Goal: Information Seeking & Learning: Compare options

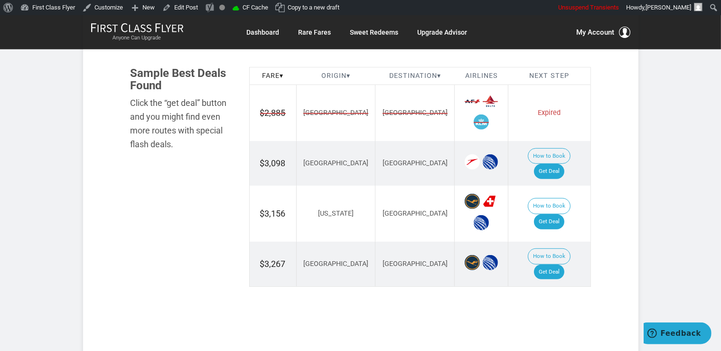
scroll to position [601, 0]
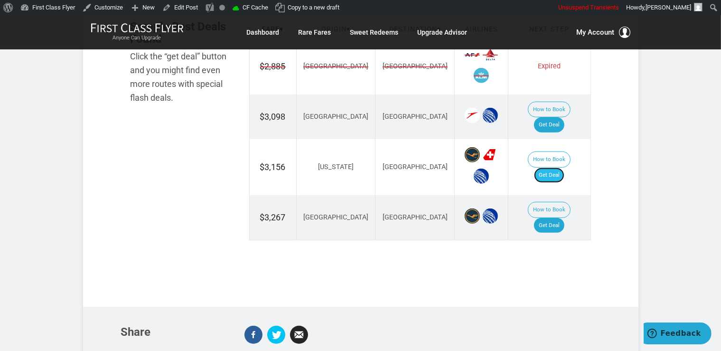
click at [549, 168] on link "Get Deal" at bounding box center [549, 175] width 30 height 15
click at [559, 218] on link "Get Deal" at bounding box center [549, 225] width 30 height 15
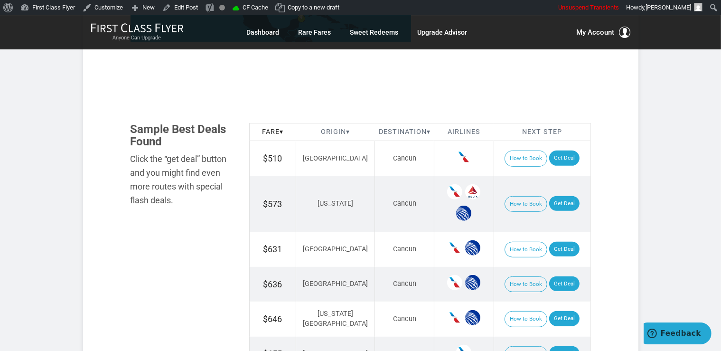
scroll to position [501, 0]
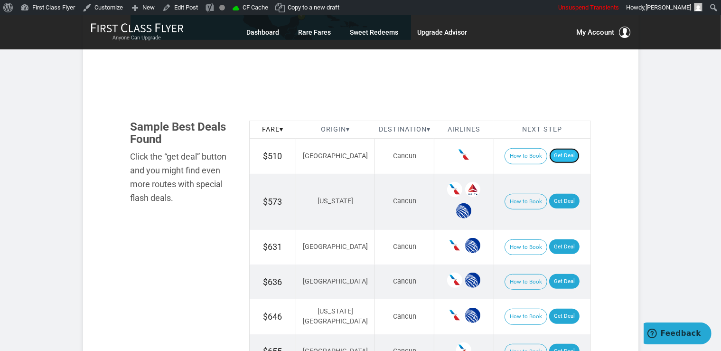
click at [552, 156] on link "Get Deal" at bounding box center [564, 155] width 30 height 15
click at [555, 196] on link "Get Deal" at bounding box center [564, 201] width 30 height 15
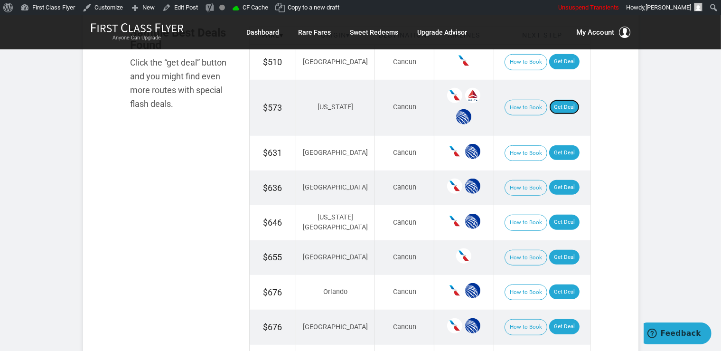
scroll to position [601, 0]
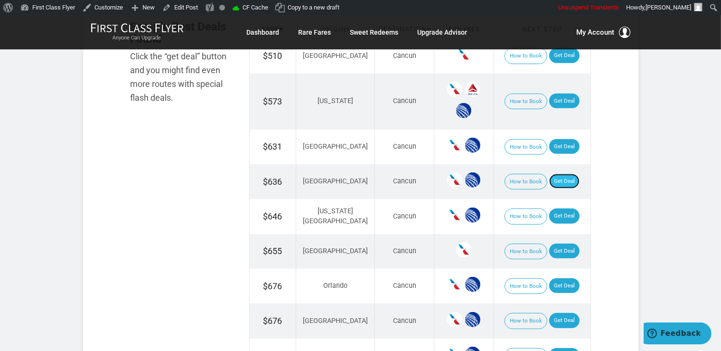
click at [549, 182] on link "Get Deal" at bounding box center [564, 181] width 30 height 15
click at [549, 145] on link "Get Deal" at bounding box center [564, 146] width 30 height 15
click at [549, 214] on link "Get Deal" at bounding box center [564, 215] width 30 height 15
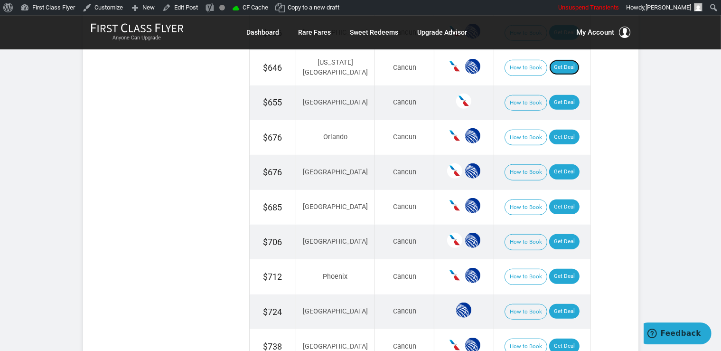
scroll to position [752, 0]
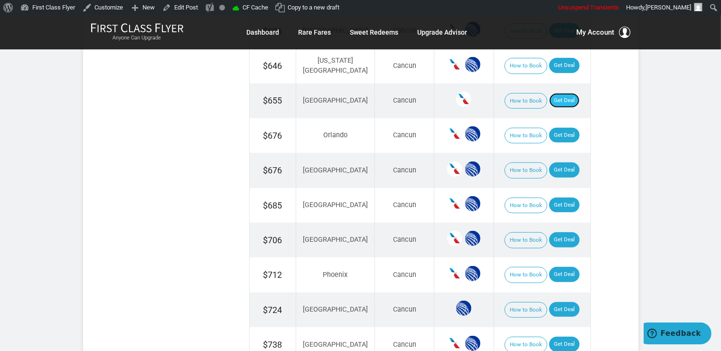
click at [559, 93] on link "Get Deal" at bounding box center [564, 100] width 30 height 15
click at [549, 130] on link "Get Deal" at bounding box center [564, 135] width 30 height 15
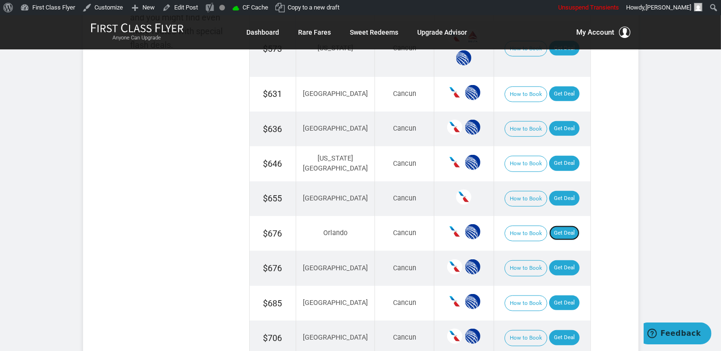
scroll to position [651, 0]
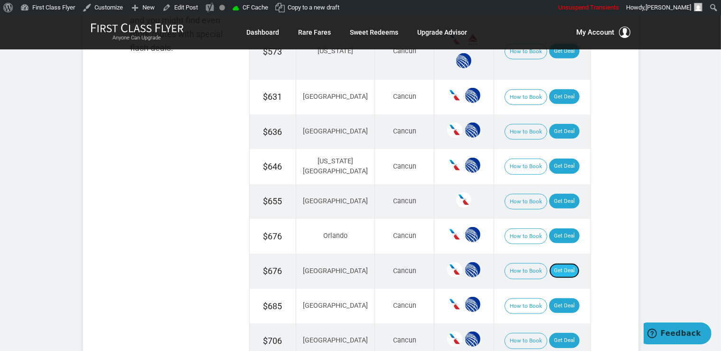
click at [562, 267] on link "Get Deal" at bounding box center [564, 270] width 30 height 15
drag, startPoint x: 559, startPoint y: 269, endPoint x: 561, endPoint y: 258, distance: 10.6
click at [560, 267] on link "Get Deal" at bounding box center [564, 270] width 30 height 15
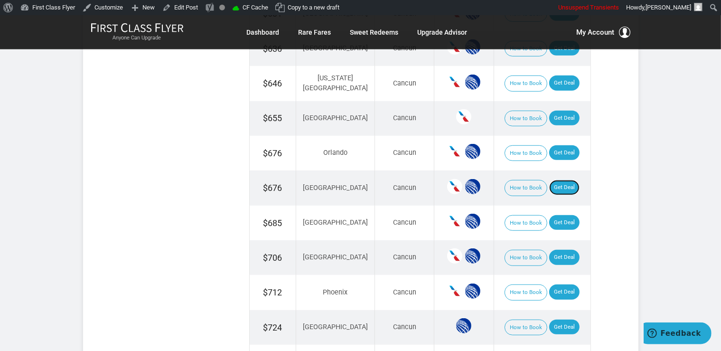
scroll to position [752, 0]
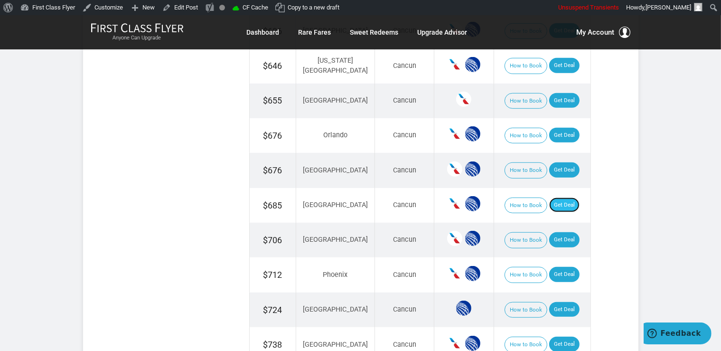
click at [557, 203] on link "Get Deal" at bounding box center [564, 204] width 30 height 15
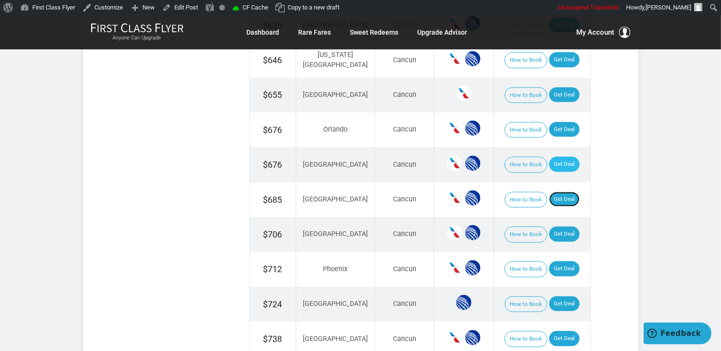
scroll to position [801, 0]
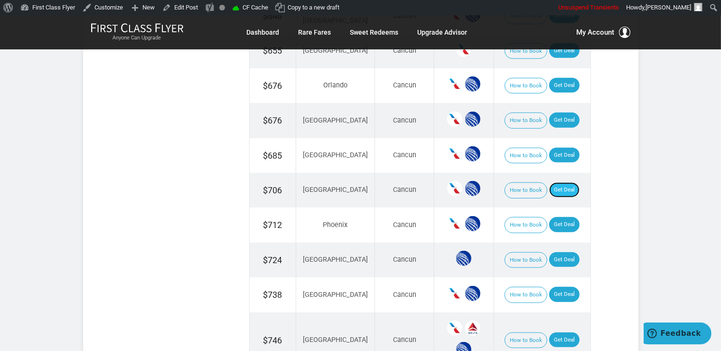
click at [550, 182] on link "Get Deal" at bounding box center [564, 189] width 30 height 15
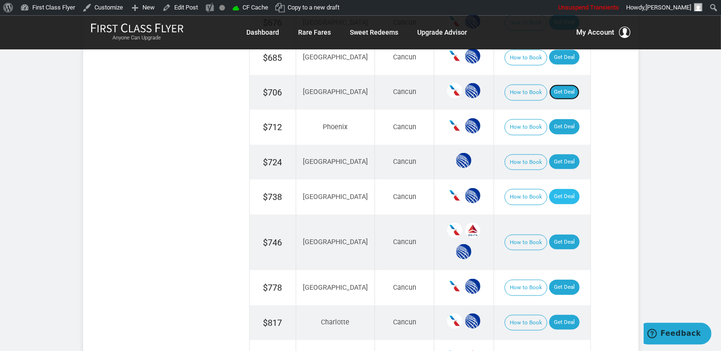
scroll to position [902, 0]
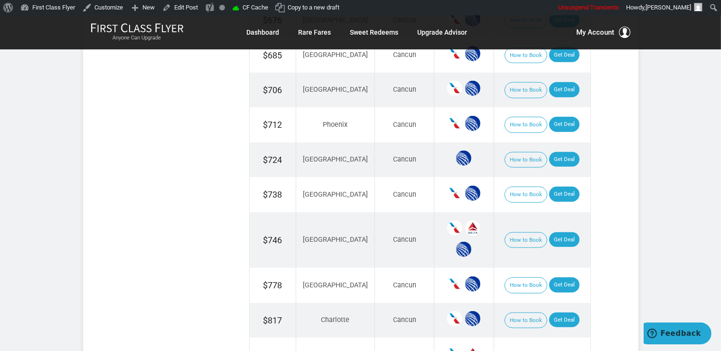
click at [563, 177] on td "How to Book Get Deal" at bounding box center [541, 194] width 97 height 35
click at [562, 187] on link "Get Deal" at bounding box center [564, 193] width 30 height 15
click at [557, 277] on link "Get Deal" at bounding box center [564, 284] width 30 height 15
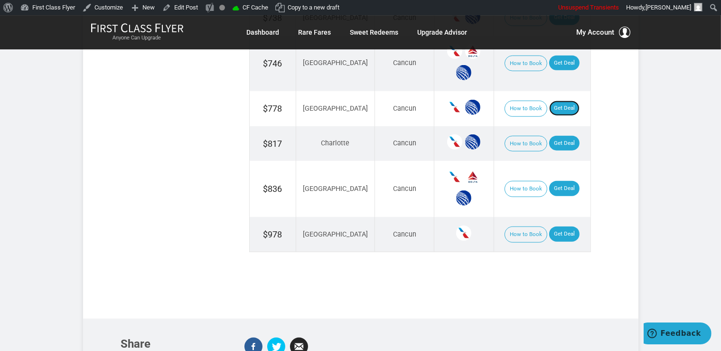
scroll to position [1102, 0]
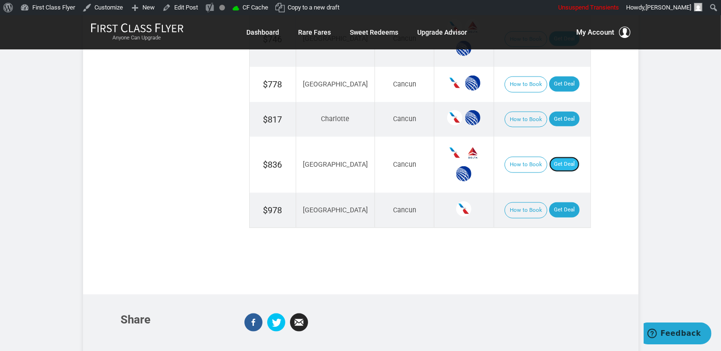
click at [559, 157] on link "Get Deal" at bounding box center [564, 164] width 30 height 15
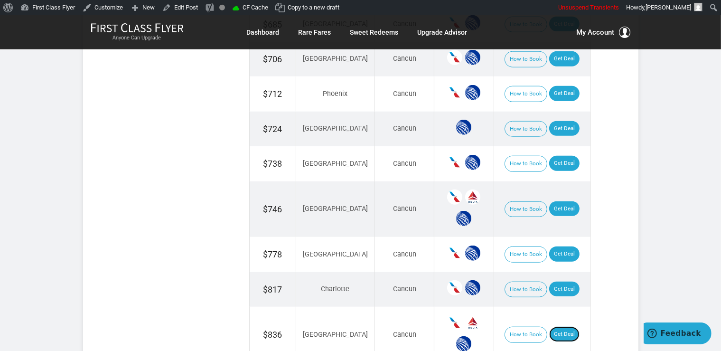
scroll to position [902, 0]
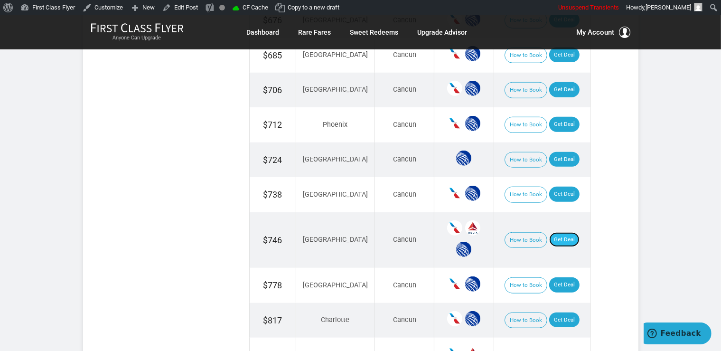
click at [549, 233] on link "Get Deal" at bounding box center [564, 239] width 30 height 15
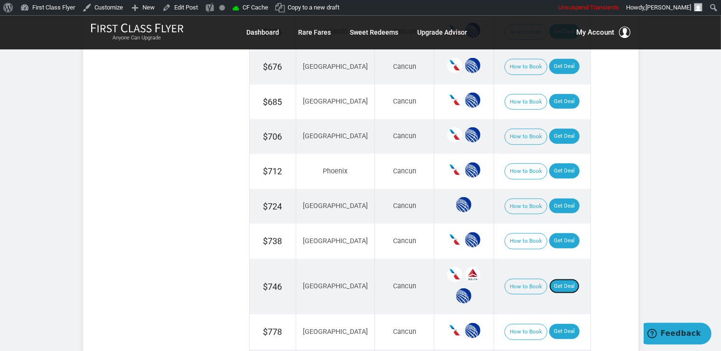
scroll to position [852, 0]
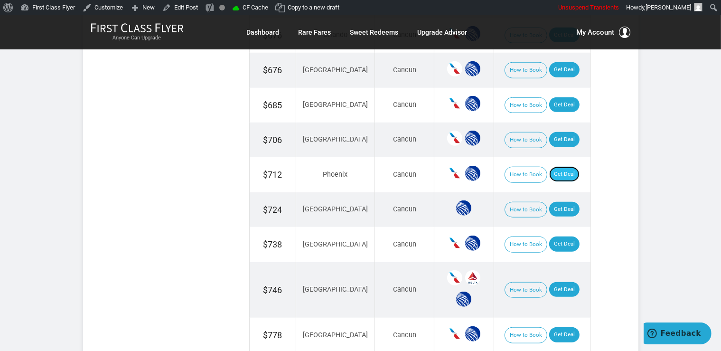
click at [555, 170] on link "Get Deal" at bounding box center [564, 174] width 30 height 15
click at [563, 202] on link "Get Deal" at bounding box center [564, 209] width 30 height 15
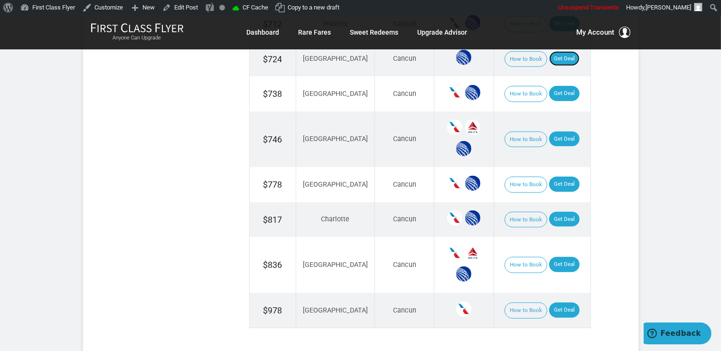
scroll to position [1052, 0]
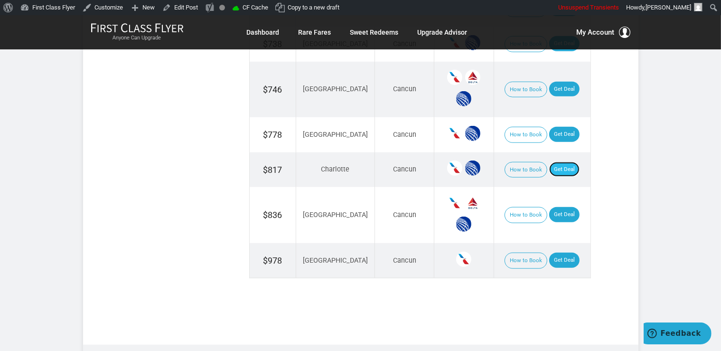
click at [562, 162] on link "Get Deal" at bounding box center [564, 169] width 30 height 15
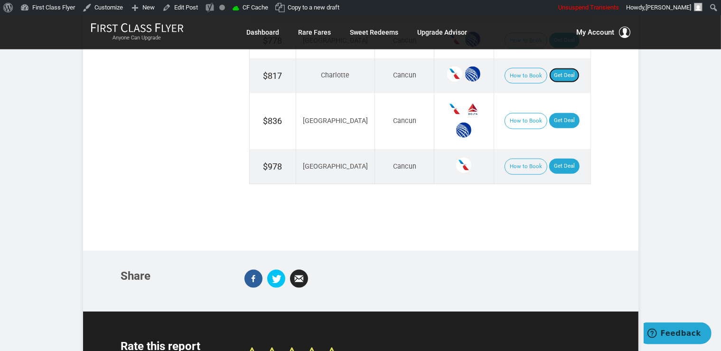
scroll to position [1152, 0]
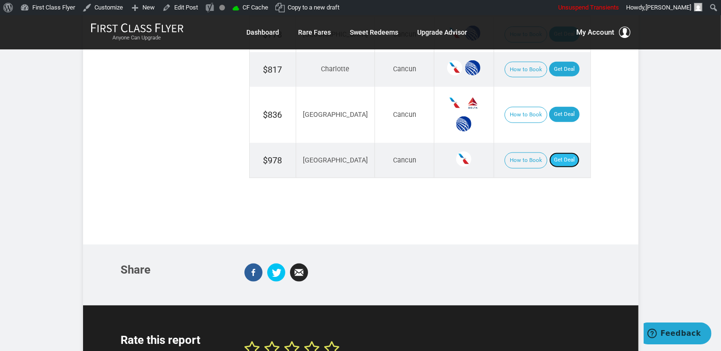
click at [564, 152] on link "Get Deal" at bounding box center [564, 159] width 30 height 15
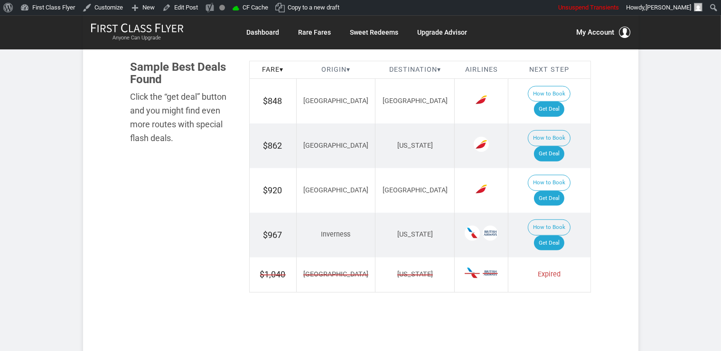
scroll to position [551, 0]
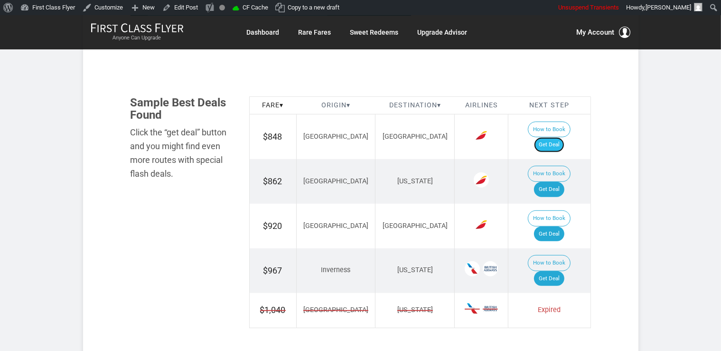
click at [547, 137] on link "Get Deal" at bounding box center [549, 144] width 30 height 15
click at [560, 182] on link "Get Deal" at bounding box center [549, 189] width 30 height 15
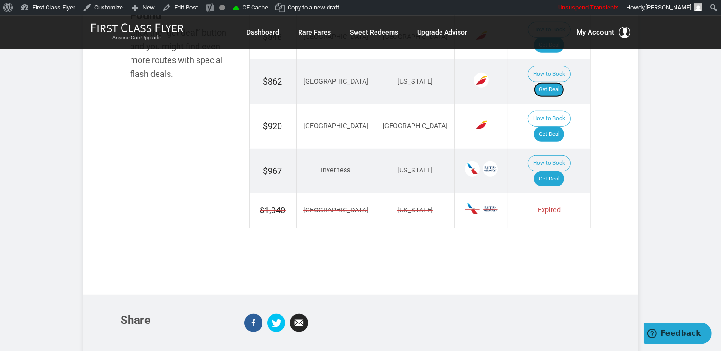
scroll to position [651, 0]
click at [556, 126] on link "Get Deal" at bounding box center [549, 133] width 30 height 15
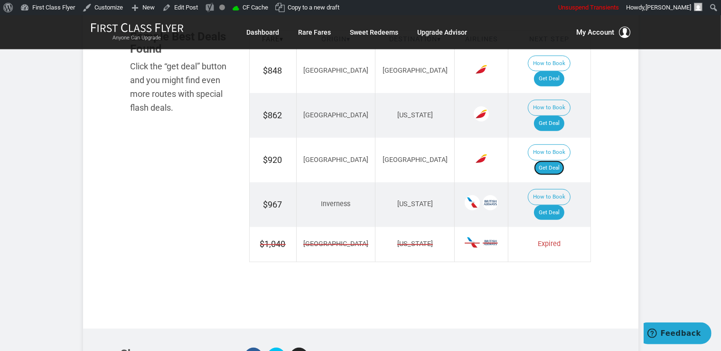
scroll to position [601, 0]
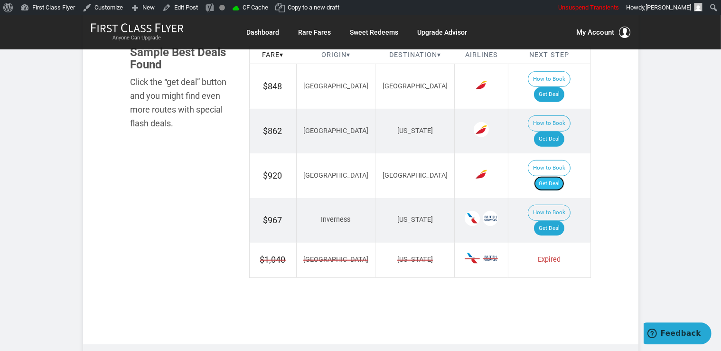
click at [559, 176] on link "Get Deal" at bounding box center [549, 183] width 30 height 15
click at [560, 221] on link "Get Deal" at bounding box center [549, 228] width 30 height 15
click at [547, 221] on link "Get Deal" at bounding box center [549, 228] width 30 height 15
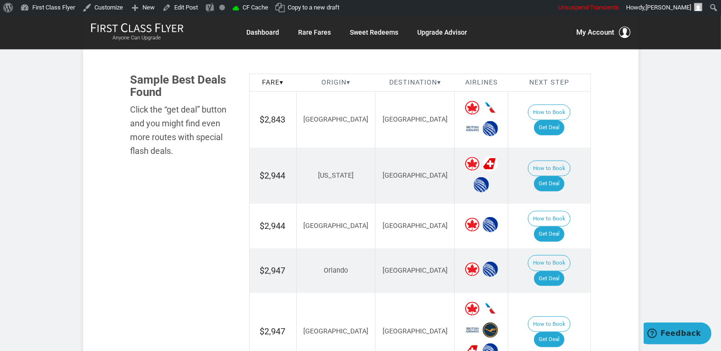
scroll to position [551, 0]
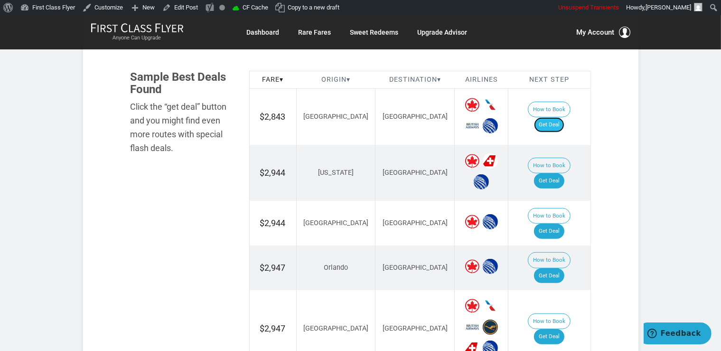
click at [558, 119] on link "Get Deal" at bounding box center [549, 124] width 30 height 15
click at [557, 268] on link "Get Deal" at bounding box center [549, 275] width 30 height 15
click at [561, 173] on link "Get Deal" at bounding box center [549, 180] width 30 height 15
click at [562, 223] on link "Get Deal" at bounding box center [549, 230] width 30 height 15
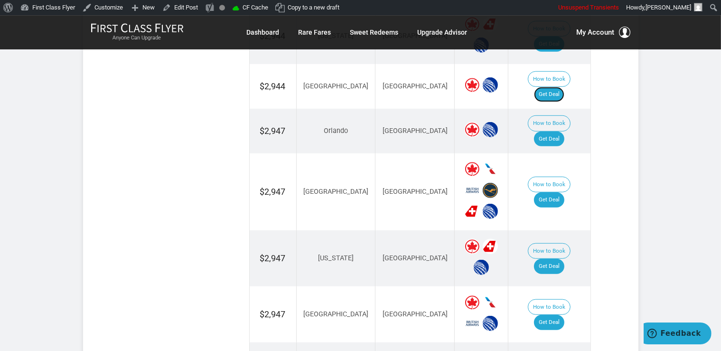
scroll to position [701, 0]
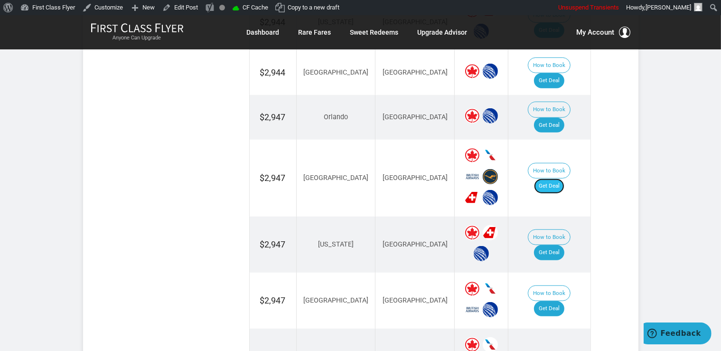
click at [558, 178] on link "Get Deal" at bounding box center [549, 185] width 30 height 15
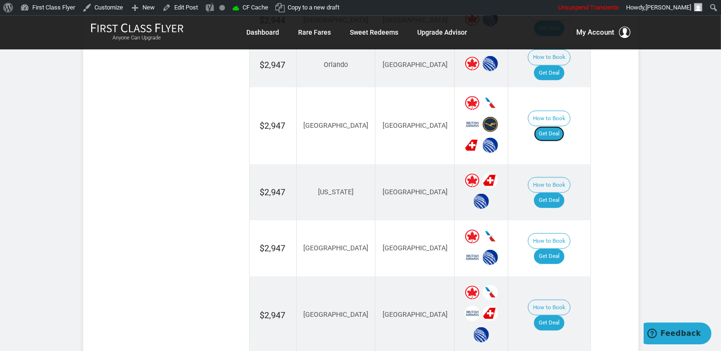
scroll to position [801, 0]
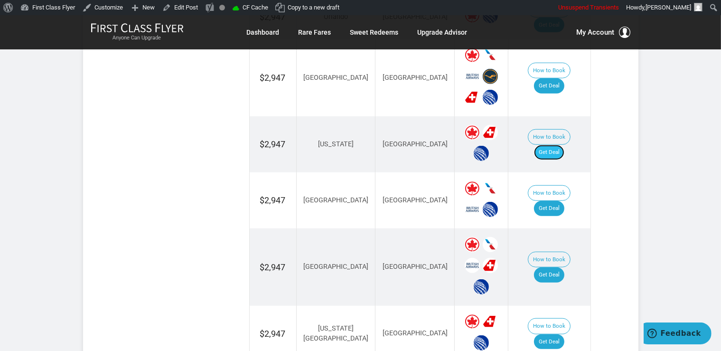
click at [558, 145] on link "Get Deal" at bounding box center [549, 152] width 30 height 15
click at [559, 201] on link "Get Deal" at bounding box center [549, 208] width 30 height 15
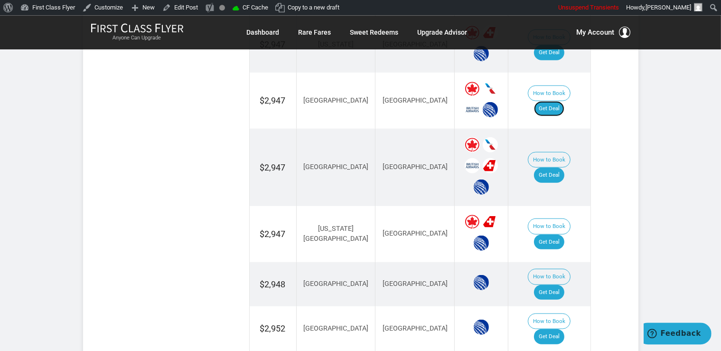
scroll to position [902, 0]
click at [557, 167] on link "Get Deal" at bounding box center [549, 174] width 30 height 15
click at [553, 234] on link "Get Deal" at bounding box center [549, 241] width 30 height 15
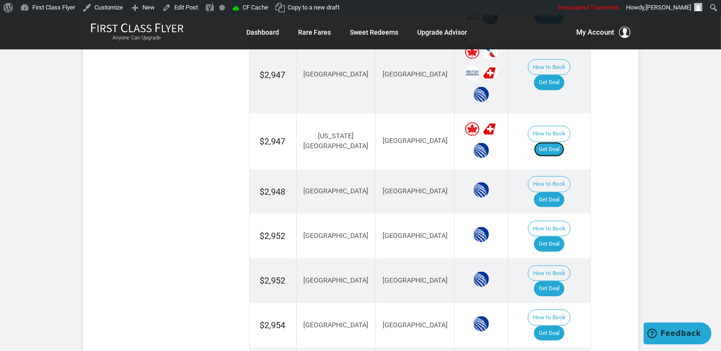
scroll to position [1002, 0]
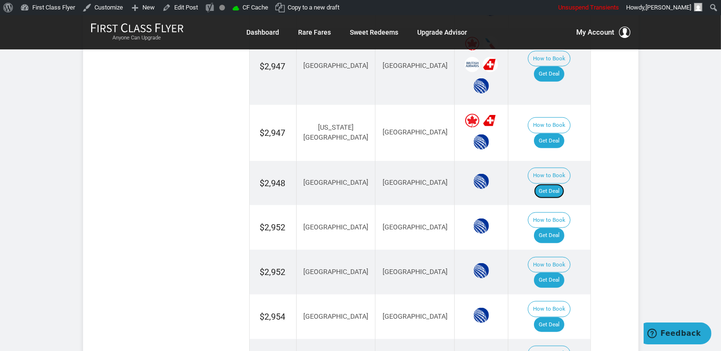
click at [554, 184] on link "Get Deal" at bounding box center [549, 191] width 30 height 15
click at [560, 228] on link "Get Deal" at bounding box center [549, 235] width 30 height 15
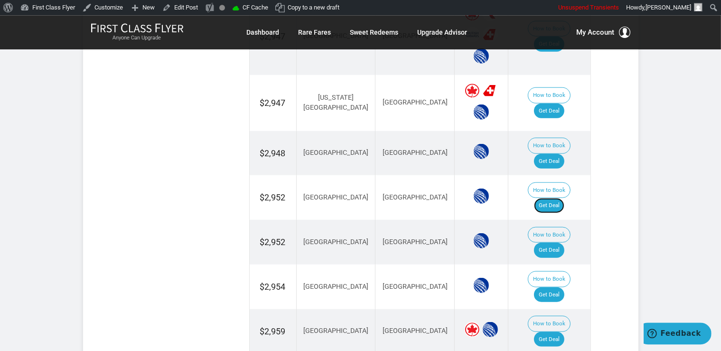
scroll to position [1052, 0]
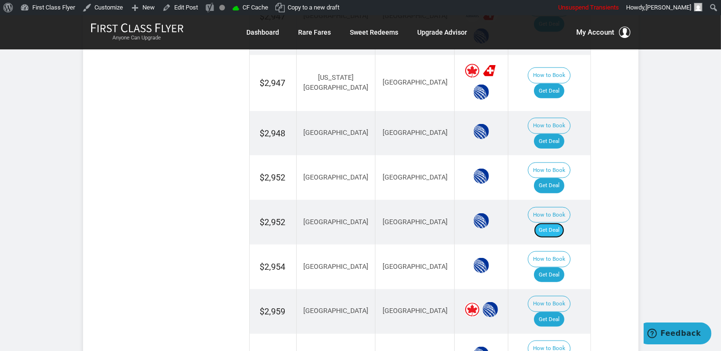
click at [563, 223] on link "Get Deal" at bounding box center [549, 230] width 30 height 15
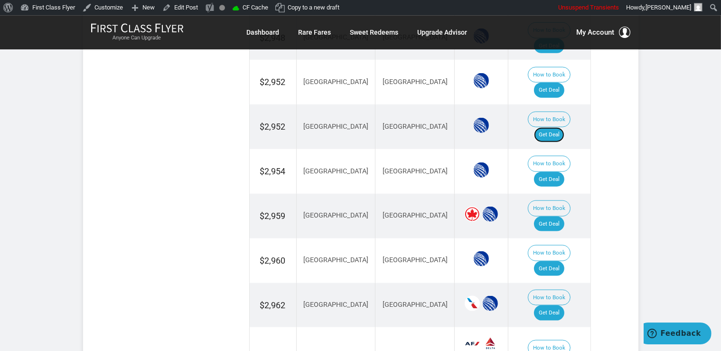
scroll to position [1152, 0]
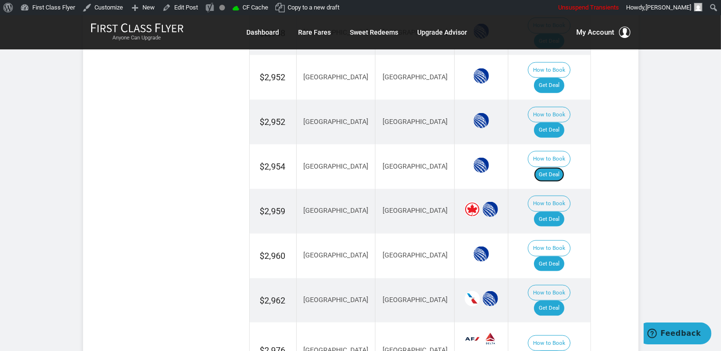
drag, startPoint x: 560, startPoint y: 105, endPoint x: 592, endPoint y: 109, distance: 32.0
click at [560, 167] on link "Get Deal" at bounding box center [549, 174] width 30 height 15
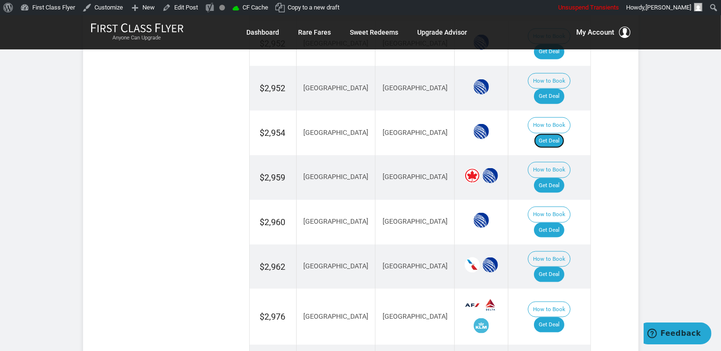
scroll to position [1202, 0]
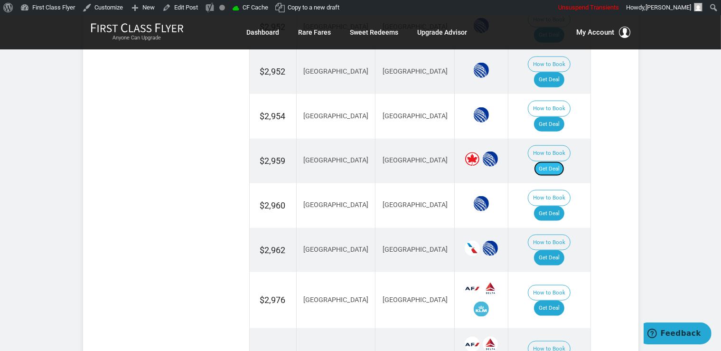
click at [564, 161] on link "Get Deal" at bounding box center [549, 168] width 30 height 15
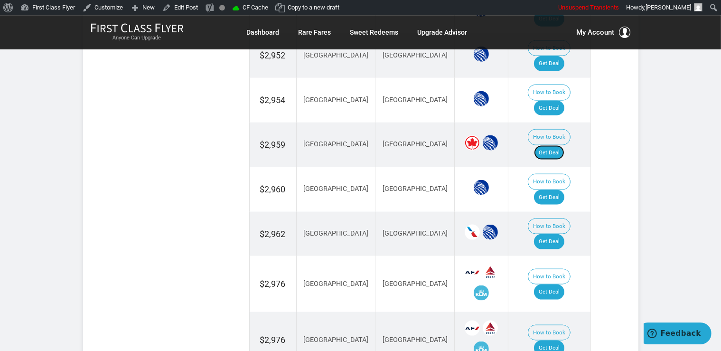
scroll to position [1102, 0]
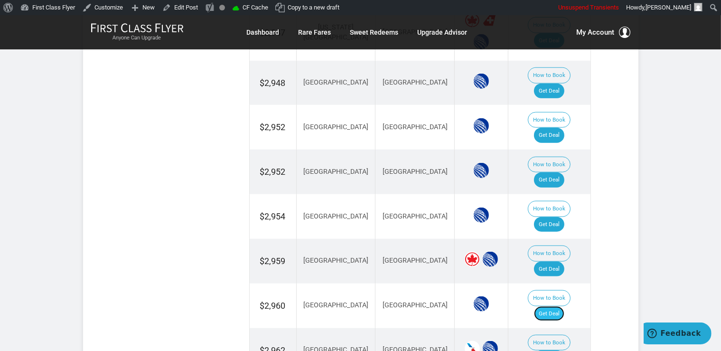
click at [551, 306] on link "Get Deal" at bounding box center [549, 313] width 30 height 15
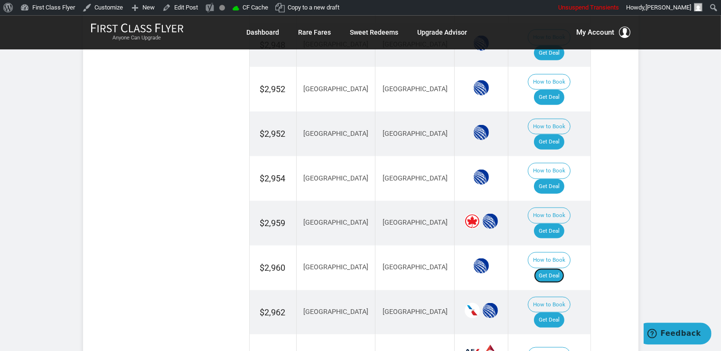
scroll to position [1202, 0]
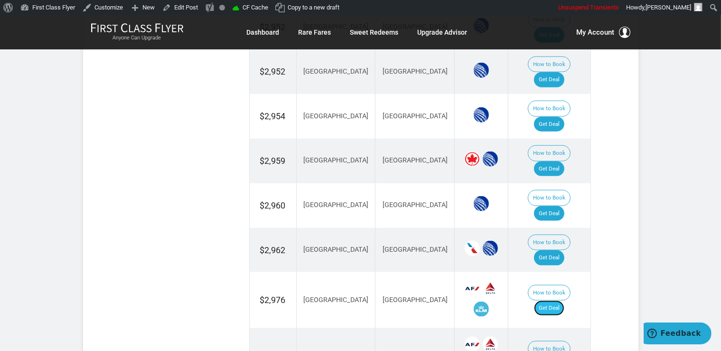
click at [559, 300] on link "Get Deal" at bounding box center [549, 307] width 30 height 15
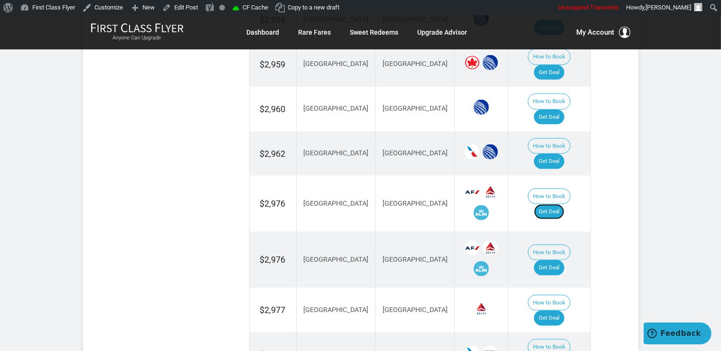
scroll to position [1303, 0]
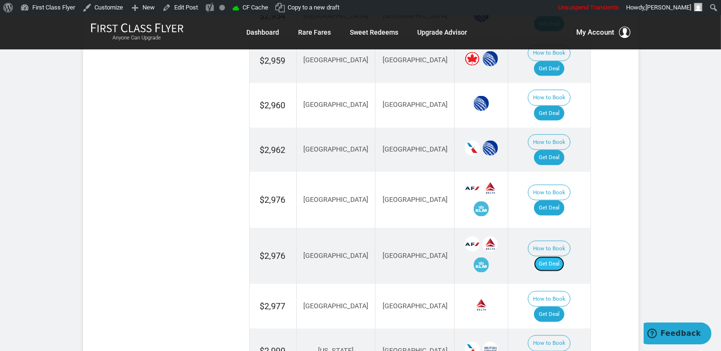
click at [552, 256] on link "Get Deal" at bounding box center [549, 263] width 30 height 15
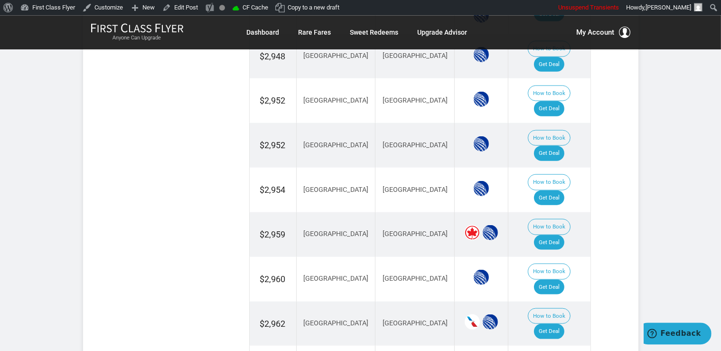
scroll to position [1152, 0]
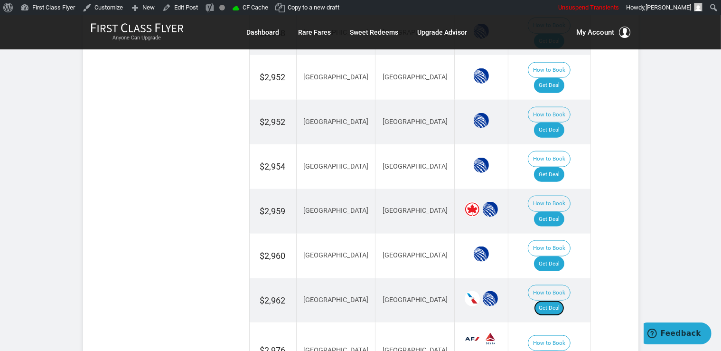
click at [559, 300] on link "Get Deal" at bounding box center [549, 307] width 30 height 15
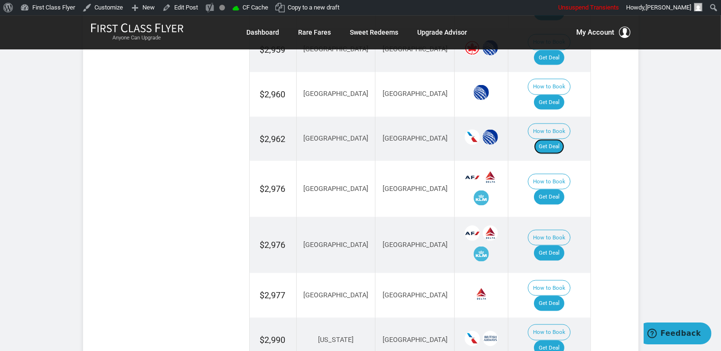
scroll to position [1353, 0]
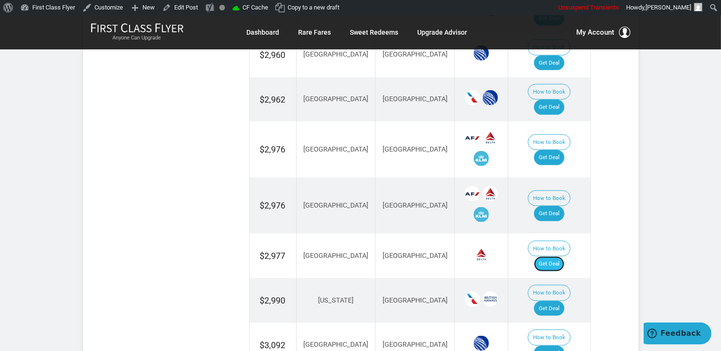
click at [564, 256] on link "Get Deal" at bounding box center [549, 263] width 30 height 15
click at [551, 301] on link "Get Deal" at bounding box center [549, 308] width 30 height 15
click at [547, 345] on link "Get Deal" at bounding box center [549, 352] width 30 height 15
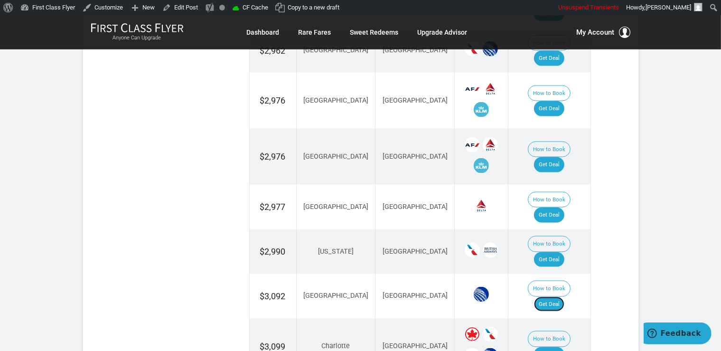
scroll to position [1453, 0]
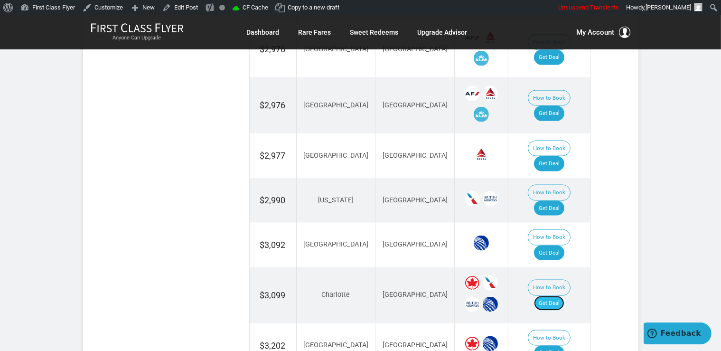
click at [552, 296] on link "Get Deal" at bounding box center [549, 303] width 30 height 15
click at [551, 345] on link "Get Deal" at bounding box center [549, 352] width 30 height 15
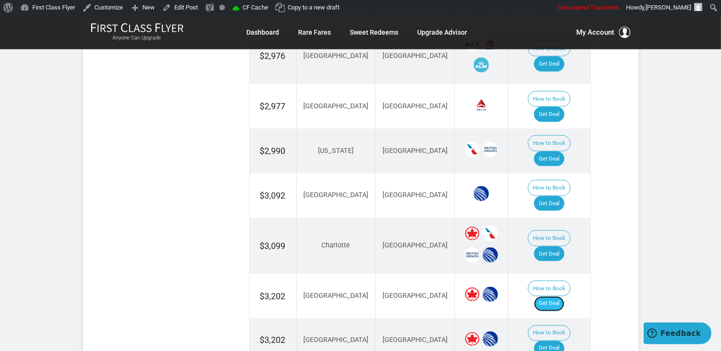
scroll to position [1503, 0]
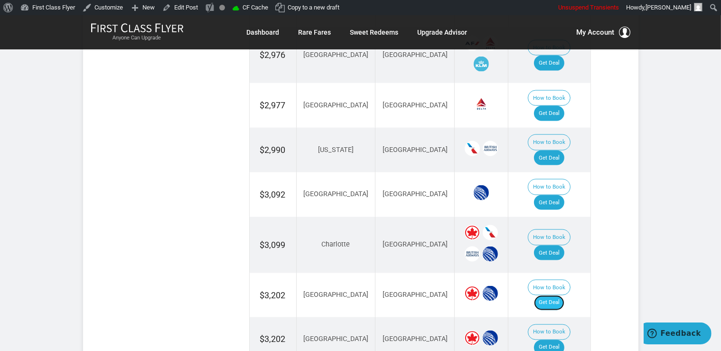
click at [564, 295] on link "Get Deal" at bounding box center [549, 302] width 30 height 15
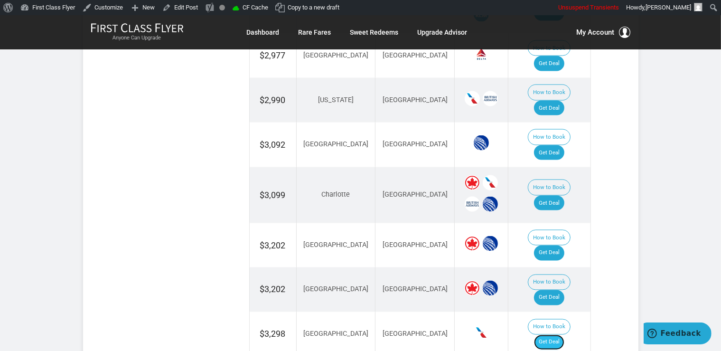
click at [561, 335] on link "Get Deal" at bounding box center [549, 342] width 30 height 15
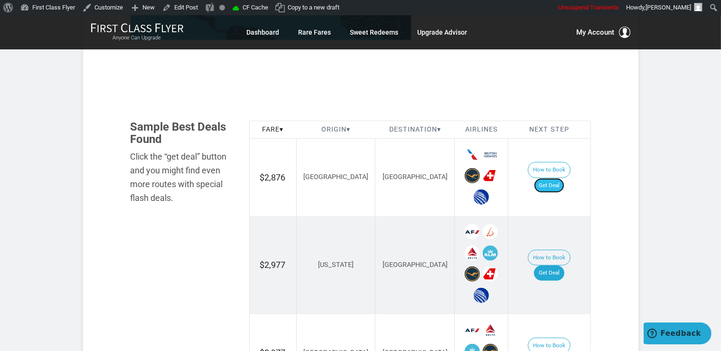
click at [564, 178] on link "Get Deal" at bounding box center [549, 185] width 30 height 15
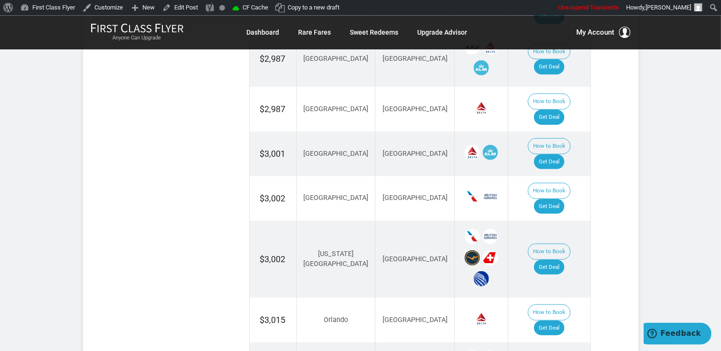
scroll to position [1002, 0]
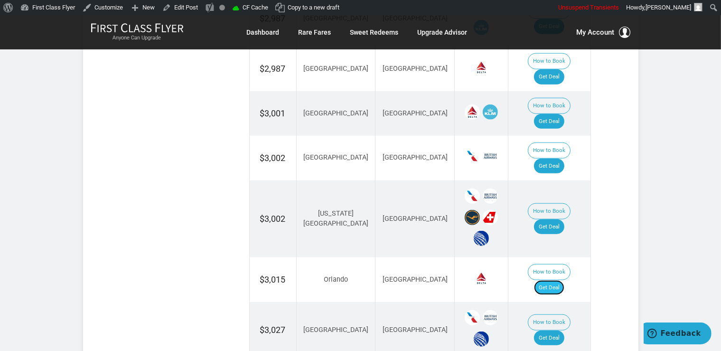
click at [551, 280] on link "Get Deal" at bounding box center [549, 287] width 30 height 15
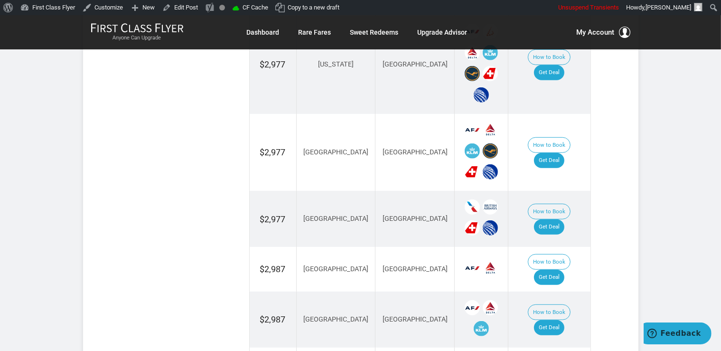
scroll to position [601, 0]
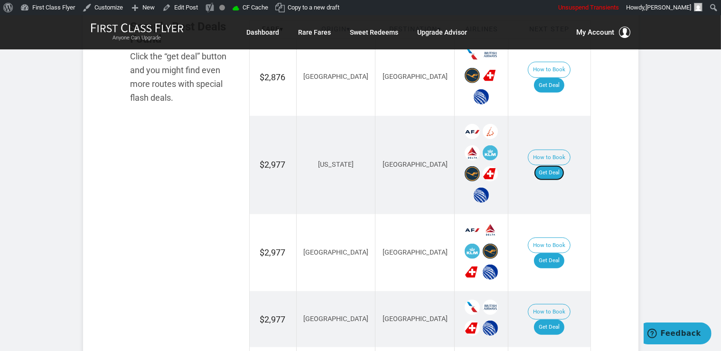
click at [564, 166] on link "Get Deal" at bounding box center [549, 172] width 30 height 15
click at [563, 165] on link "Get Deal" at bounding box center [549, 172] width 30 height 15
click at [564, 165] on link "Get Deal" at bounding box center [549, 172] width 30 height 15
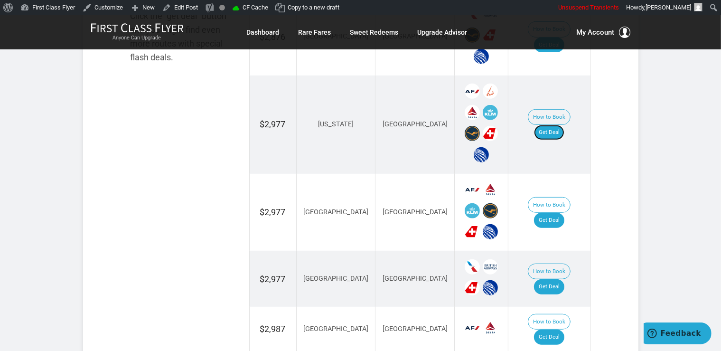
scroll to position [701, 0]
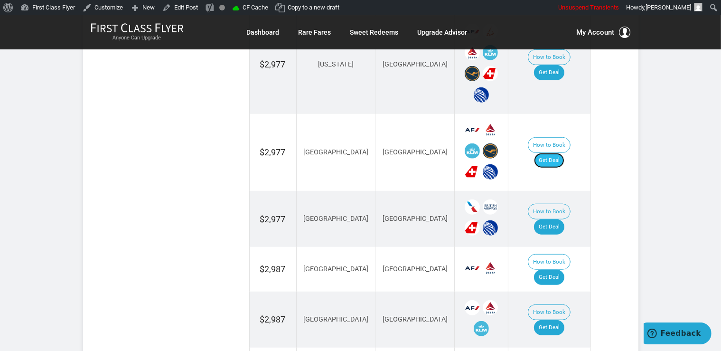
click at [550, 153] on link "Get Deal" at bounding box center [549, 160] width 30 height 15
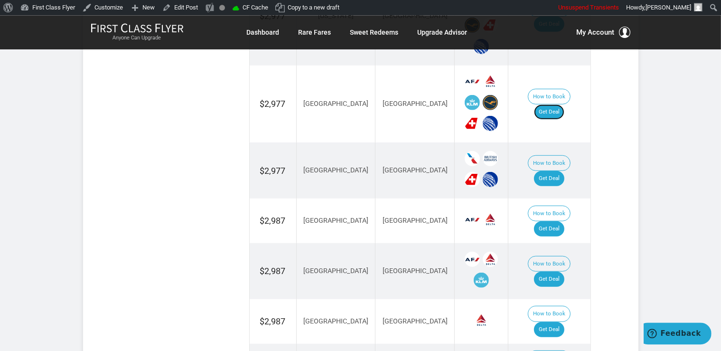
scroll to position [752, 0]
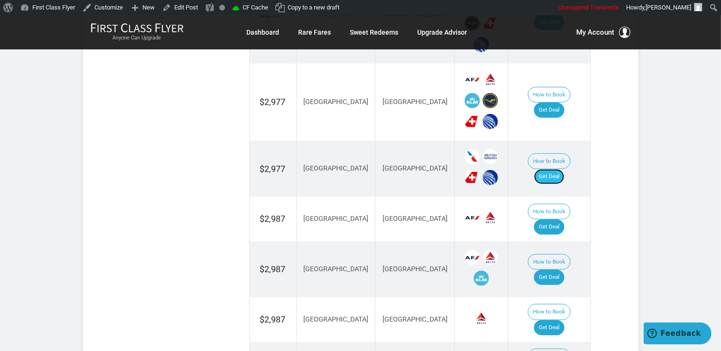
click at [561, 169] on link "Get Deal" at bounding box center [549, 176] width 30 height 15
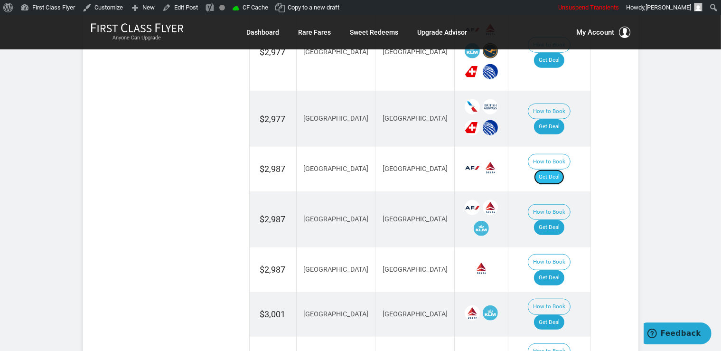
click at [553, 169] on link "Get Deal" at bounding box center [549, 176] width 30 height 15
click at [553, 220] on link "Get Deal" at bounding box center [549, 227] width 30 height 15
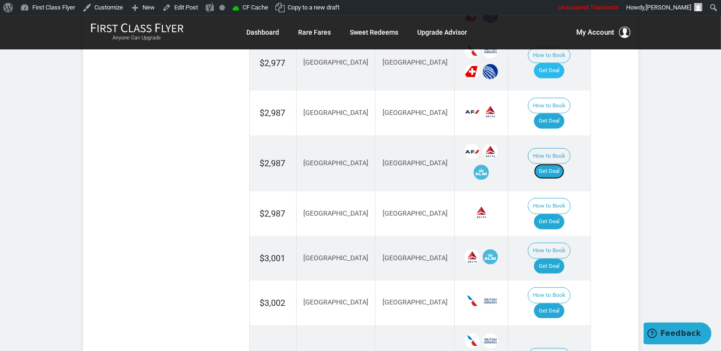
scroll to position [902, 0]
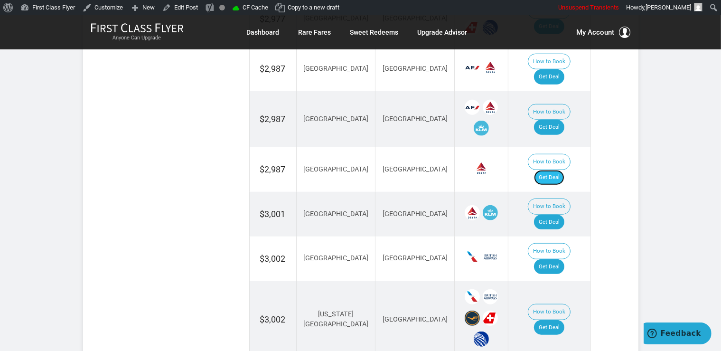
click at [557, 170] on link "Get Deal" at bounding box center [549, 177] width 30 height 15
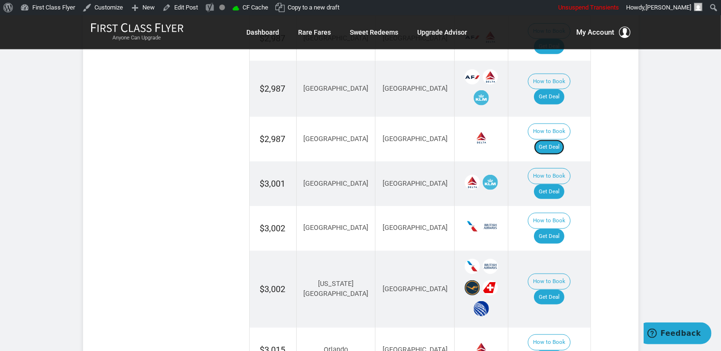
scroll to position [952, 0]
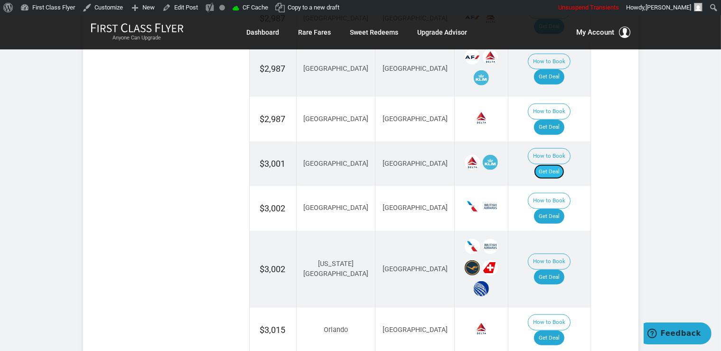
click at [564, 164] on link "Get Deal" at bounding box center [549, 171] width 30 height 15
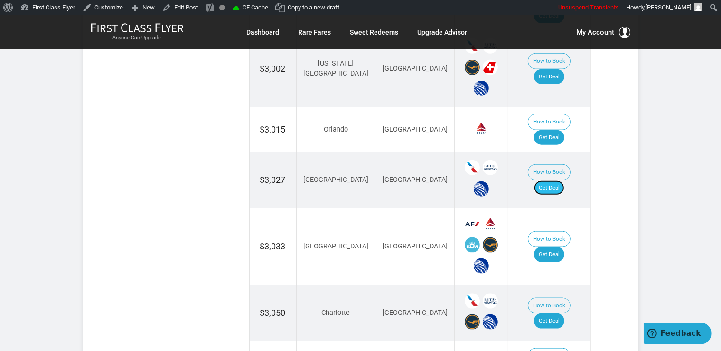
click at [563, 180] on link "Get Deal" at bounding box center [549, 187] width 30 height 15
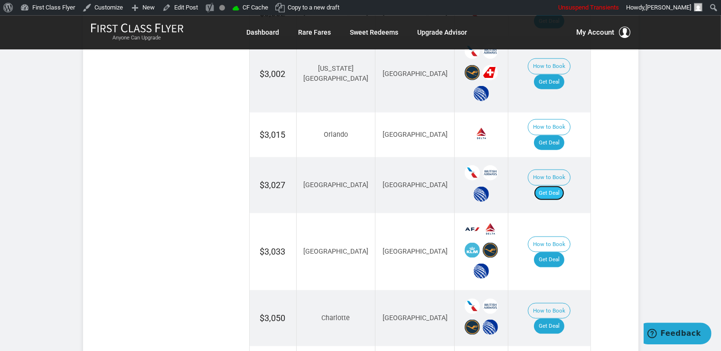
click at [562, 185] on link "Get Deal" at bounding box center [549, 192] width 30 height 15
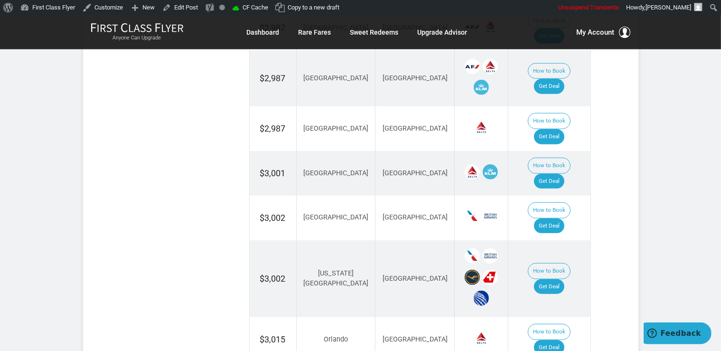
scroll to position [897, 0]
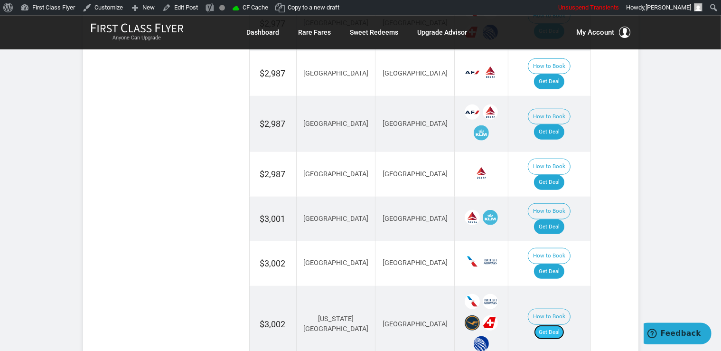
click at [561, 325] on link "Get Deal" at bounding box center [549, 332] width 30 height 15
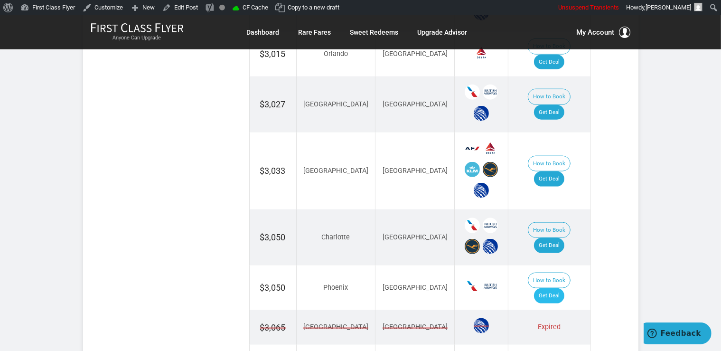
scroll to position [1248, 0]
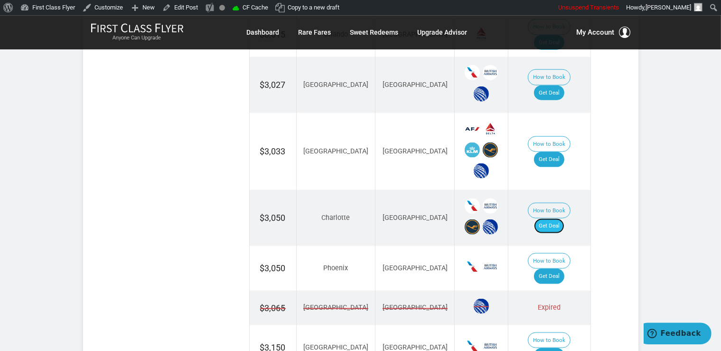
click at [551, 218] on link "Get Deal" at bounding box center [549, 225] width 30 height 15
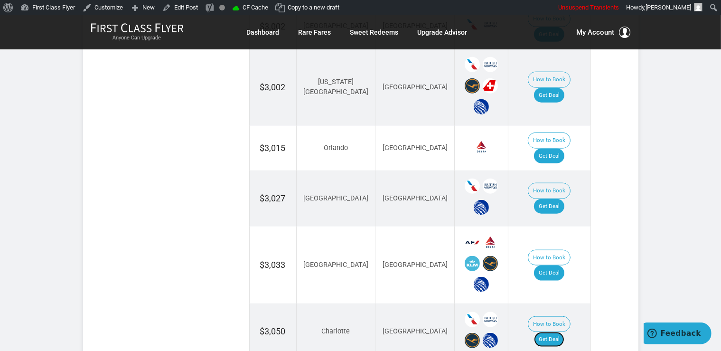
scroll to position [1147, 0]
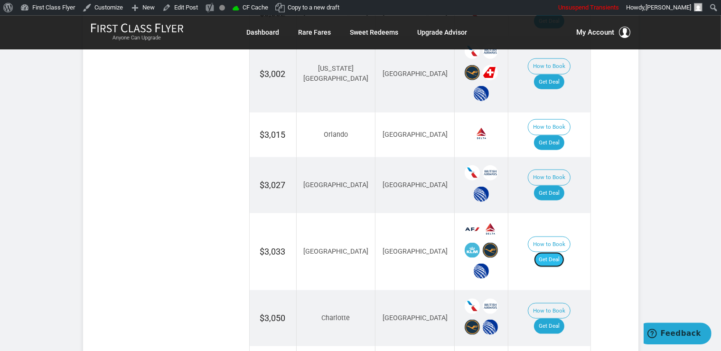
click at [562, 251] on link "Get Deal" at bounding box center [549, 258] width 30 height 15
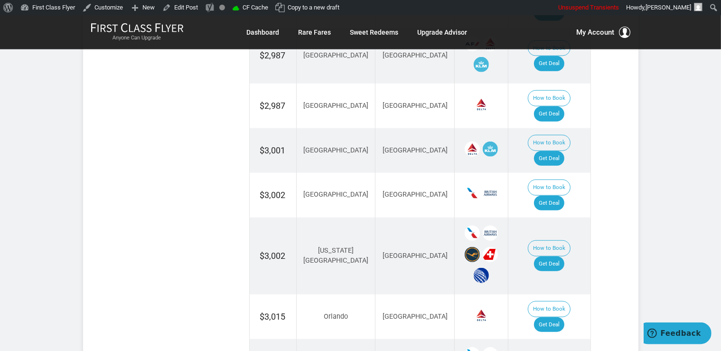
scroll to position [947, 0]
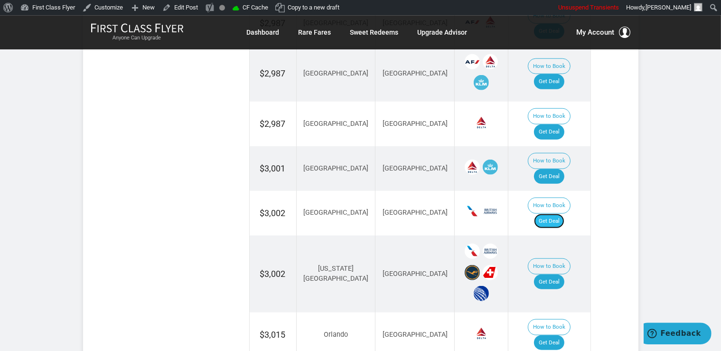
click at [555, 214] on link "Get Deal" at bounding box center [549, 221] width 30 height 15
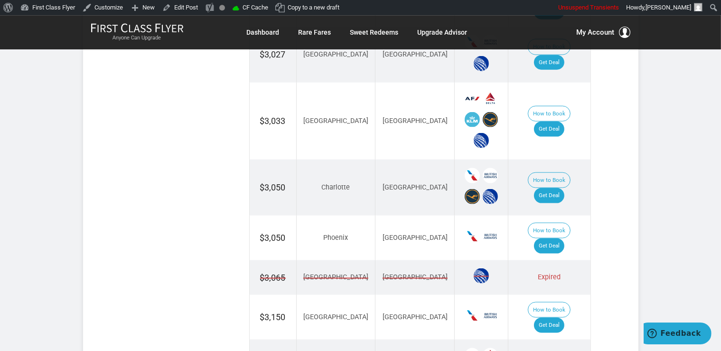
scroll to position [1298, 0]
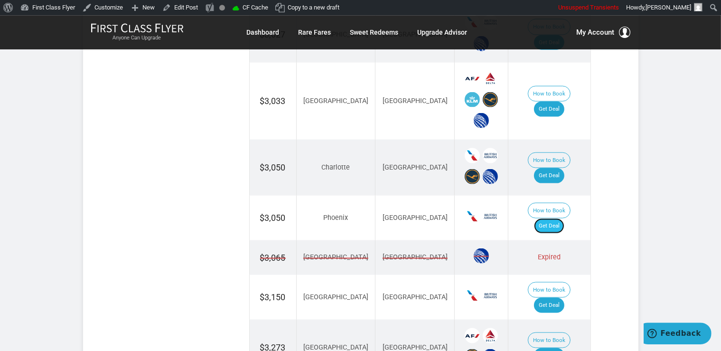
click at [564, 218] on link "Get Deal" at bounding box center [549, 225] width 30 height 15
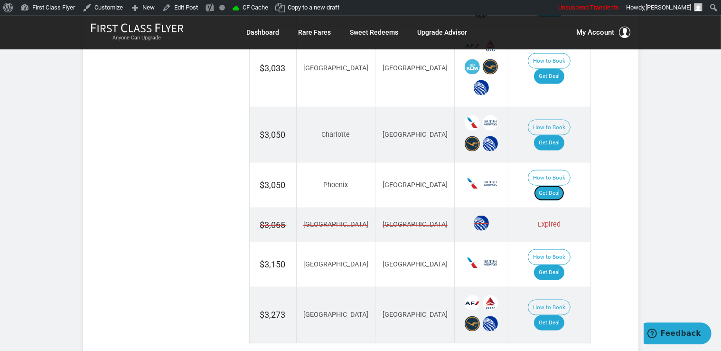
scroll to position [1348, 0]
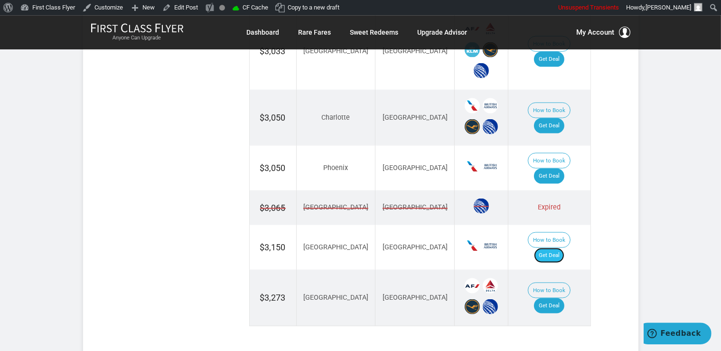
click at [551, 247] on link "Get Deal" at bounding box center [549, 254] width 30 height 15
click at [564, 298] on link "Get Deal" at bounding box center [549, 305] width 30 height 15
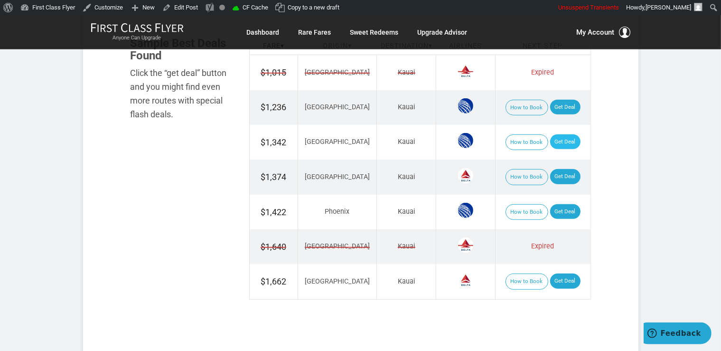
scroll to position [601, 0]
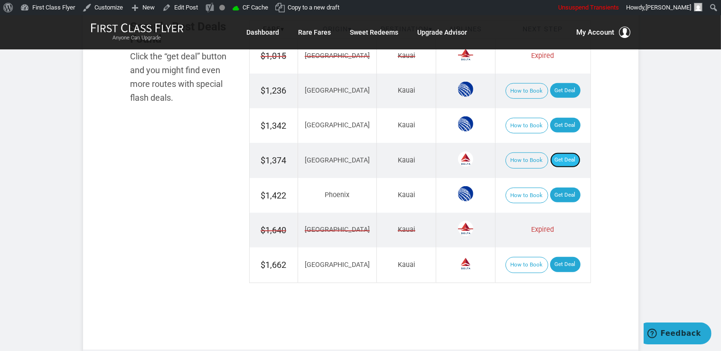
click at [565, 160] on link "Get Deal" at bounding box center [565, 159] width 30 height 15
click at [561, 90] on link "Get Deal" at bounding box center [565, 90] width 30 height 15
click at [559, 125] on link "Get Deal" at bounding box center [565, 125] width 30 height 15
drag, startPoint x: 551, startPoint y: 189, endPoint x: 556, endPoint y: 172, distance: 17.6
click at [552, 189] on link "Get Deal" at bounding box center [565, 194] width 30 height 15
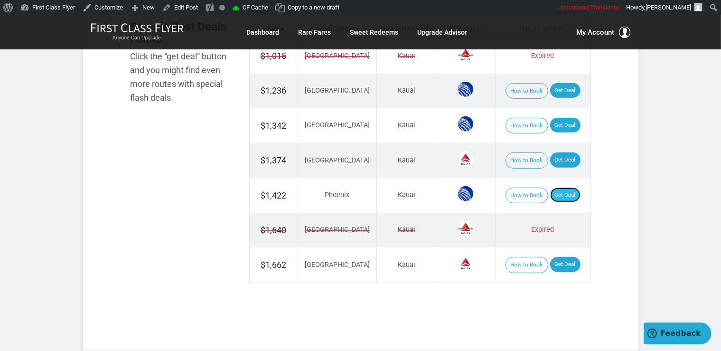
click at [551, 193] on link "Get Deal" at bounding box center [565, 194] width 30 height 15
click at [563, 265] on link "Get Deal" at bounding box center [565, 264] width 30 height 15
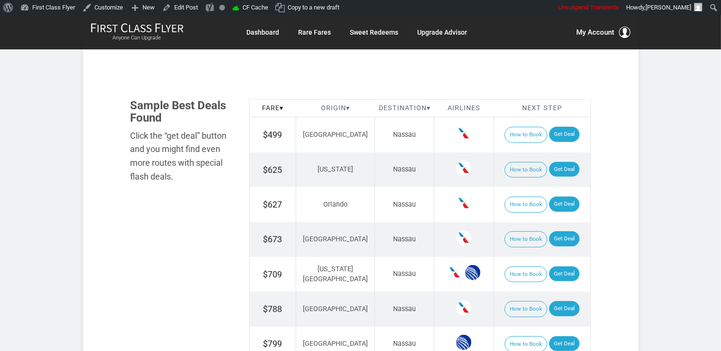
scroll to position [601, 0]
click at [552, 140] on link "Get Deal" at bounding box center [564, 134] width 30 height 15
click at [553, 157] on td "How to Book Get Deal" at bounding box center [541, 169] width 97 height 35
click at [557, 166] on link "Get Deal" at bounding box center [564, 169] width 30 height 15
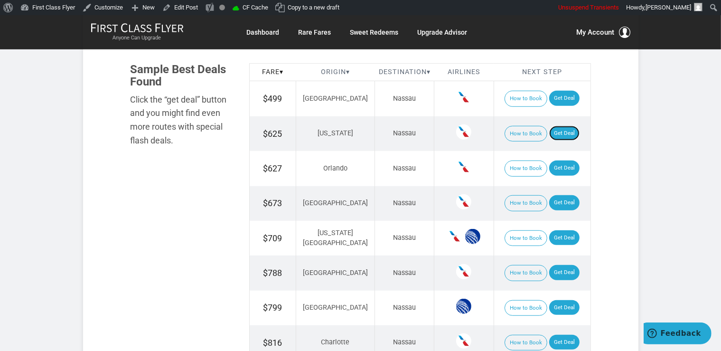
scroll to position [651, 0]
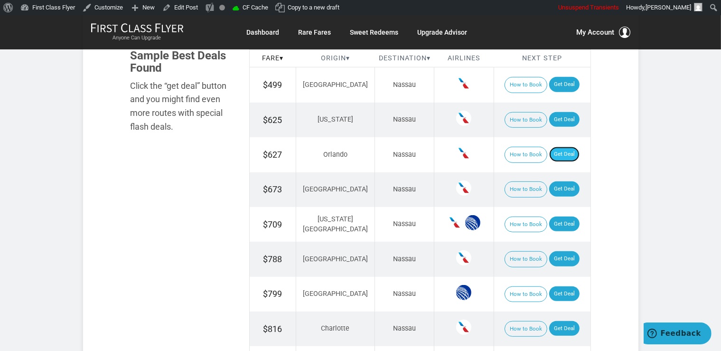
click at [564, 151] on link "Get Deal" at bounding box center [564, 154] width 30 height 15
click at [551, 185] on link "Get Deal" at bounding box center [564, 188] width 30 height 15
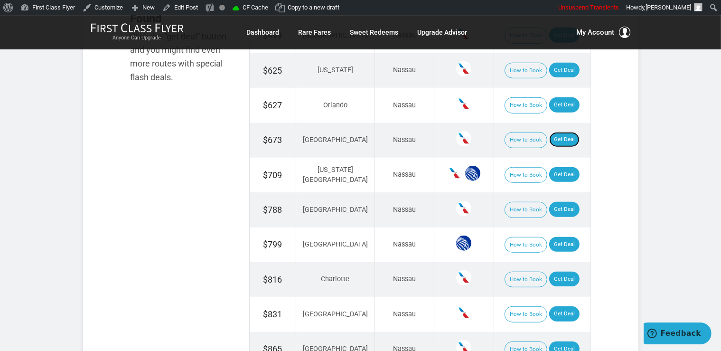
scroll to position [701, 0]
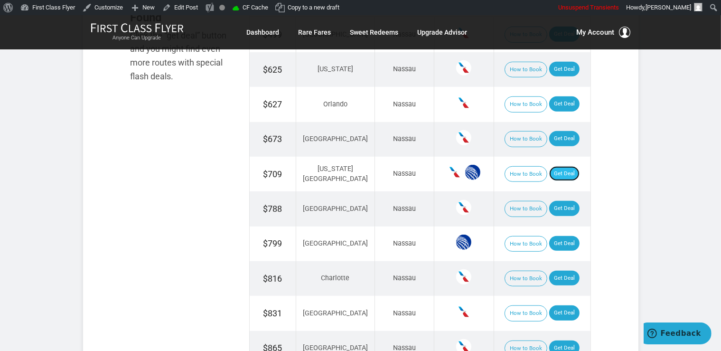
click at [562, 175] on link "Get Deal" at bounding box center [564, 173] width 30 height 15
click at [561, 204] on link "Get Deal" at bounding box center [564, 208] width 30 height 15
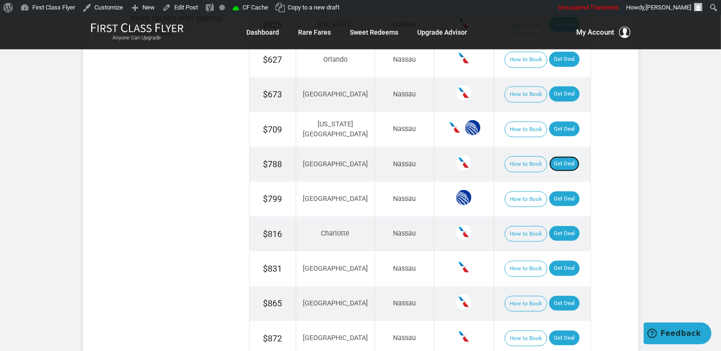
scroll to position [801, 0]
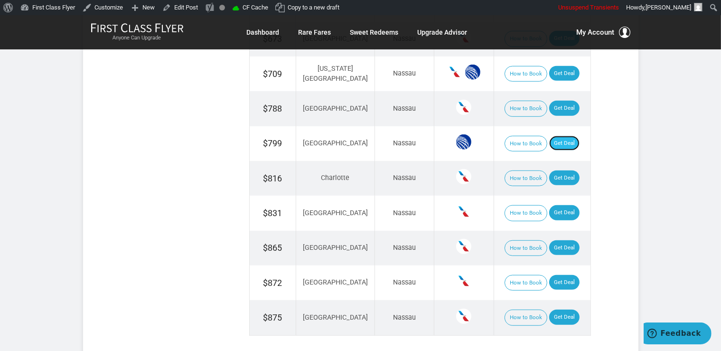
click at [556, 140] on link "Get Deal" at bounding box center [564, 143] width 30 height 15
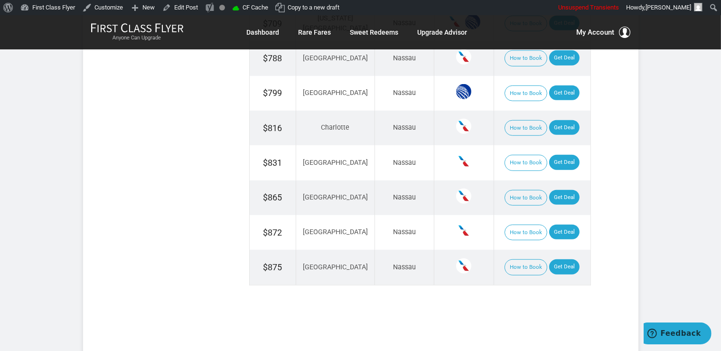
click at [553, 98] on td "How to Book Get Deal" at bounding box center [541, 93] width 97 height 35
click at [553, 92] on link "Get Deal" at bounding box center [564, 92] width 30 height 15
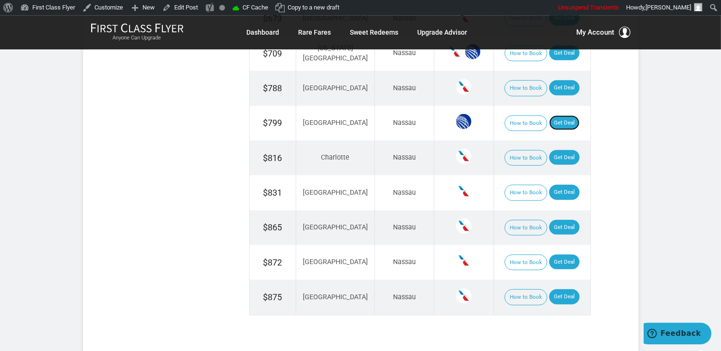
scroll to position [801, 0]
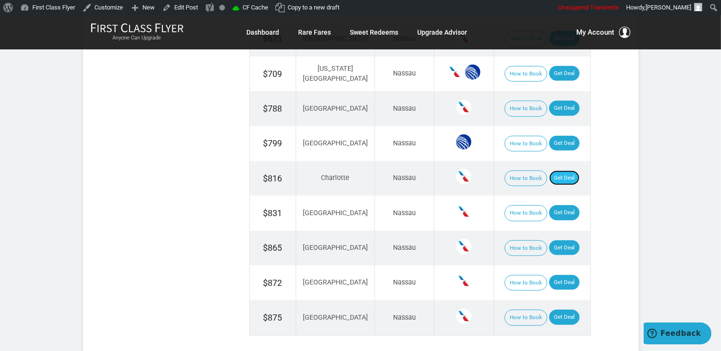
click at [555, 176] on link "Get Deal" at bounding box center [564, 177] width 30 height 15
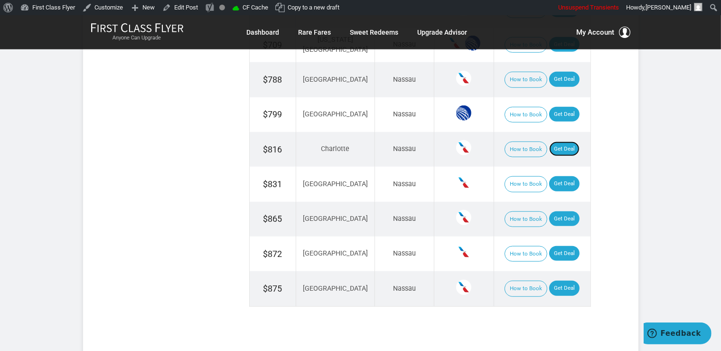
scroll to position [852, 0]
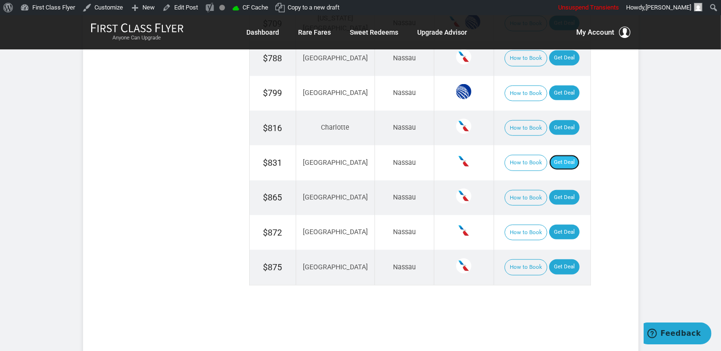
click at [559, 160] on link "Get Deal" at bounding box center [564, 162] width 30 height 15
click at [562, 198] on link "Get Deal" at bounding box center [564, 197] width 30 height 15
click at [552, 233] on link "Get Deal" at bounding box center [564, 231] width 30 height 15
click at [563, 267] on link "Get Deal" at bounding box center [564, 266] width 30 height 15
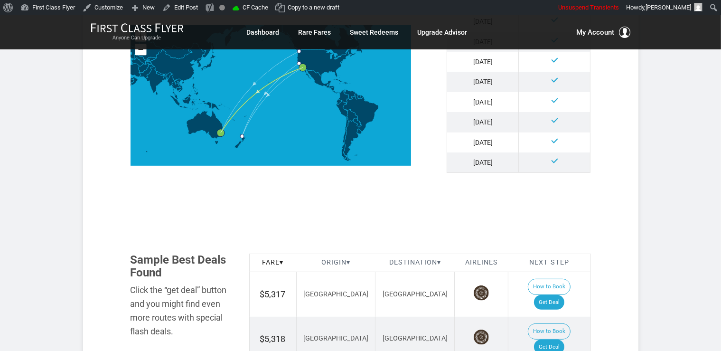
scroll to position [501, 0]
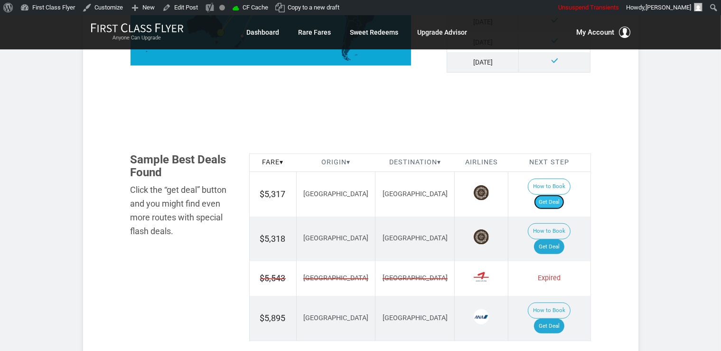
click at [564, 195] on link "Get Deal" at bounding box center [549, 202] width 30 height 15
click at [564, 239] on link "Get Deal" at bounding box center [549, 246] width 30 height 15
click at [549, 318] on link "Get Deal" at bounding box center [549, 325] width 30 height 15
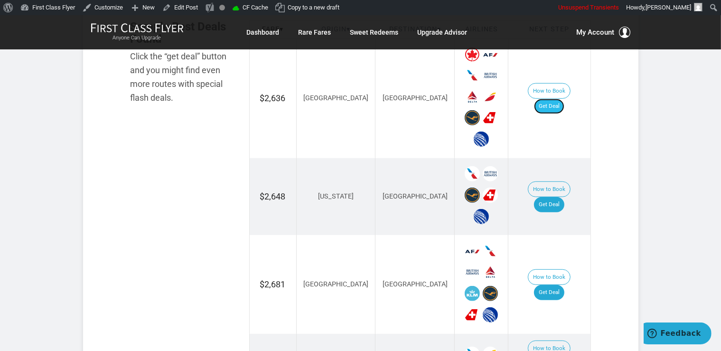
click at [549, 99] on link "Get Deal" at bounding box center [549, 106] width 30 height 15
click at [555, 197] on link "Get Deal" at bounding box center [549, 204] width 30 height 15
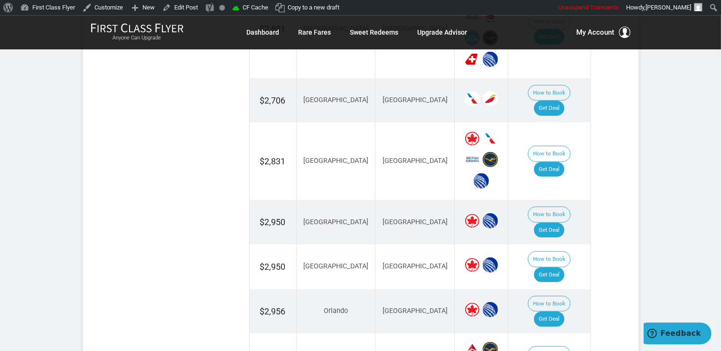
scroll to position [902, 0]
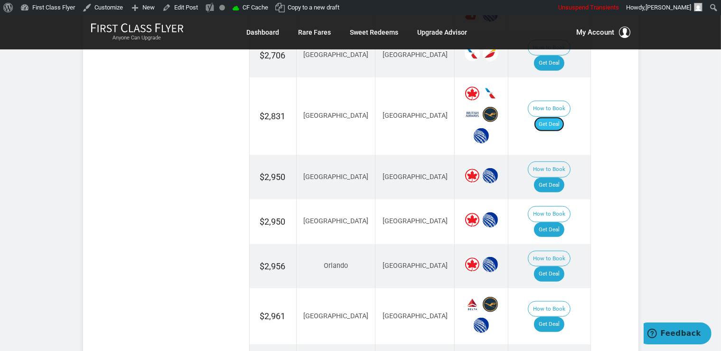
click at [552, 117] on link "Get Deal" at bounding box center [549, 124] width 30 height 15
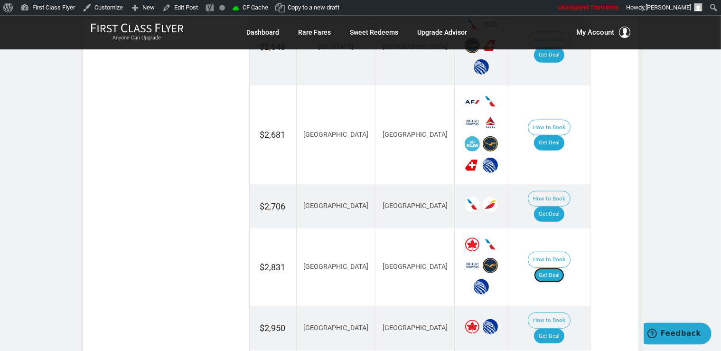
scroll to position [752, 0]
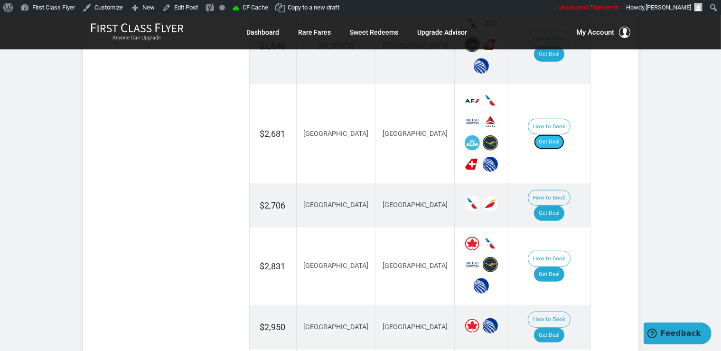
click at [564, 134] on link "Get Deal" at bounding box center [549, 141] width 30 height 15
click at [551, 205] on link "Get Deal" at bounding box center [549, 212] width 30 height 15
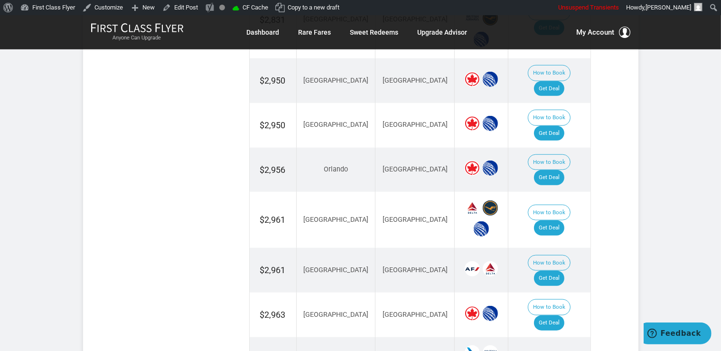
scroll to position [1002, 0]
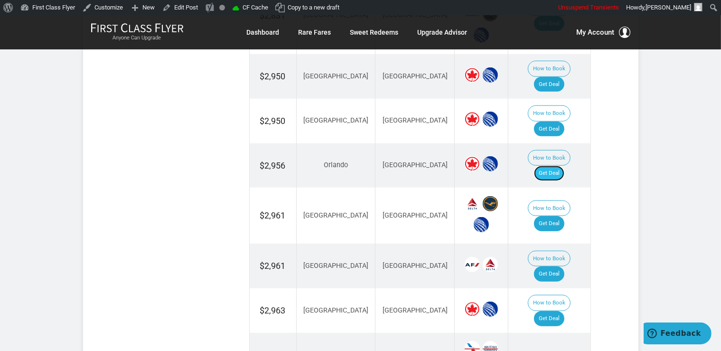
click at [559, 166] on link "Get Deal" at bounding box center [549, 173] width 30 height 15
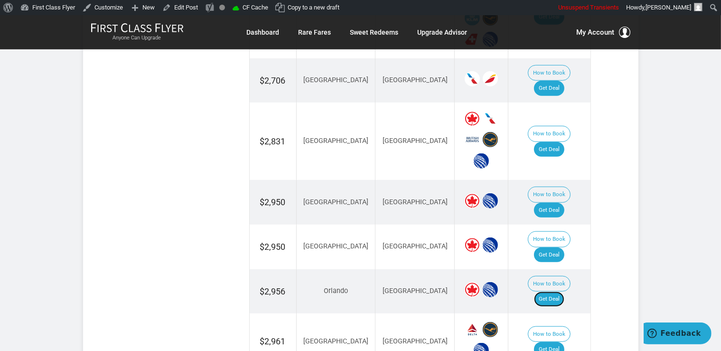
scroll to position [852, 0]
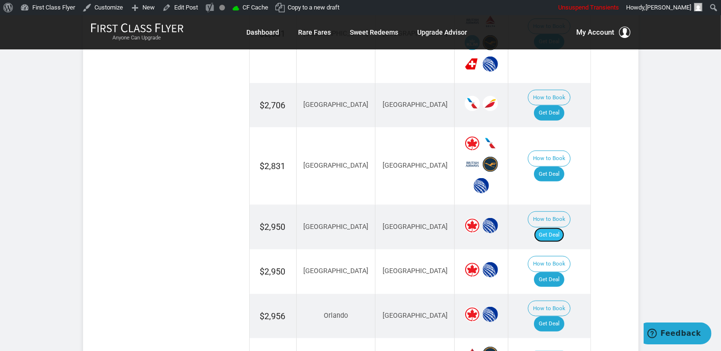
click at [551, 227] on link "Get Deal" at bounding box center [549, 234] width 30 height 15
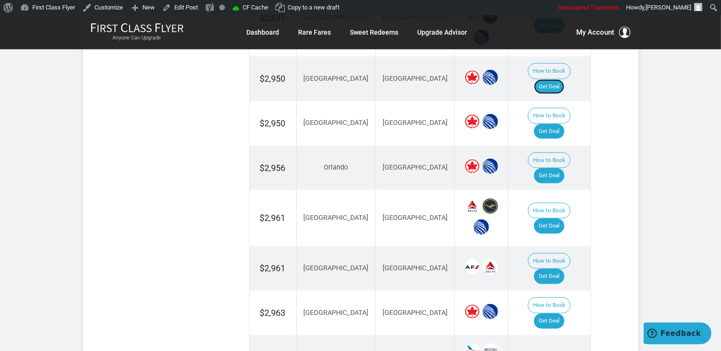
scroll to position [1002, 0]
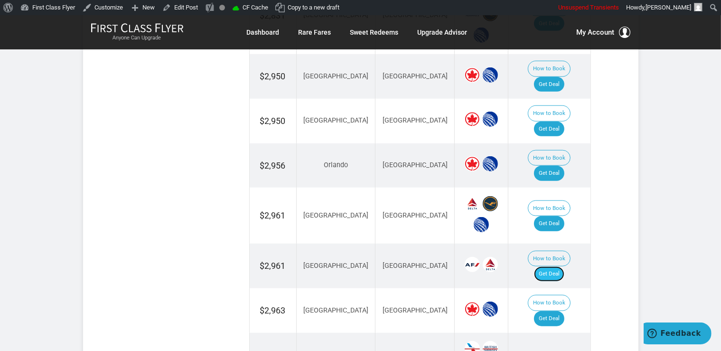
click at [557, 266] on link "Get Deal" at bounding box center [549, 273] width 30 height 15
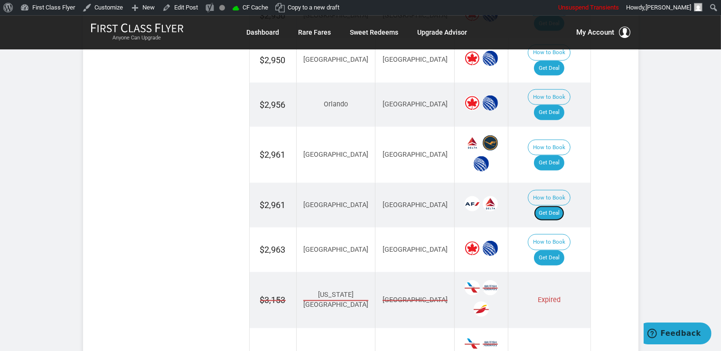
scroll to position [1102, 0]
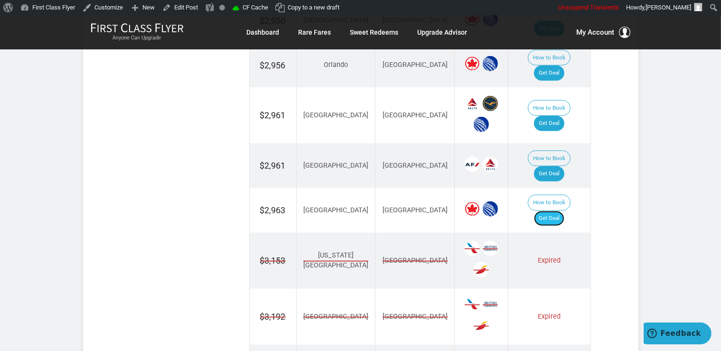
click link "Get Deal"
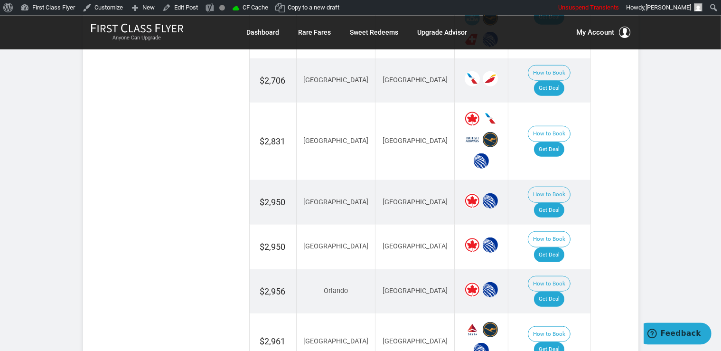
scroll to position [902, 0]
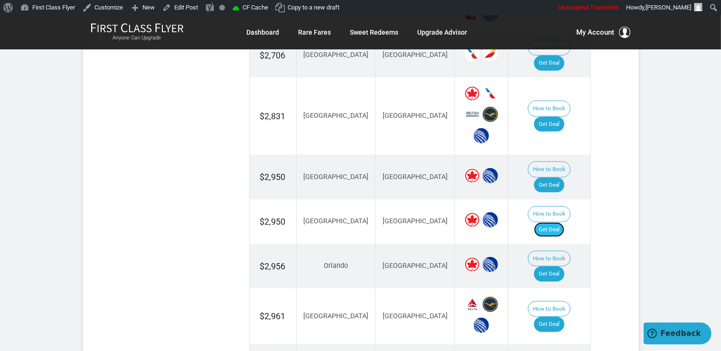
click link "Get Deal"
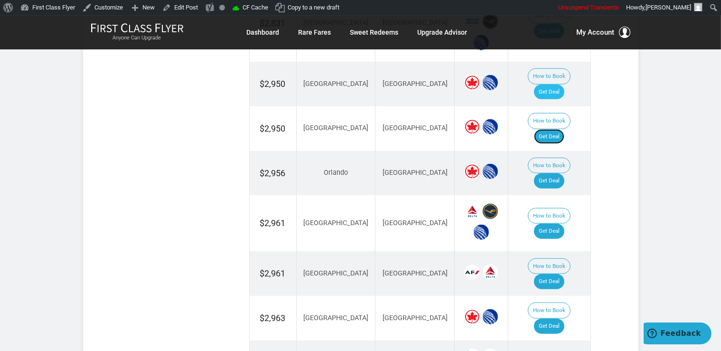
scroll to position [1052, 0]
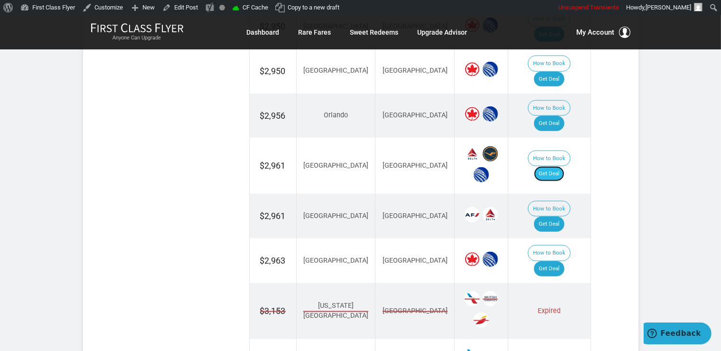
click link "Get Deal"
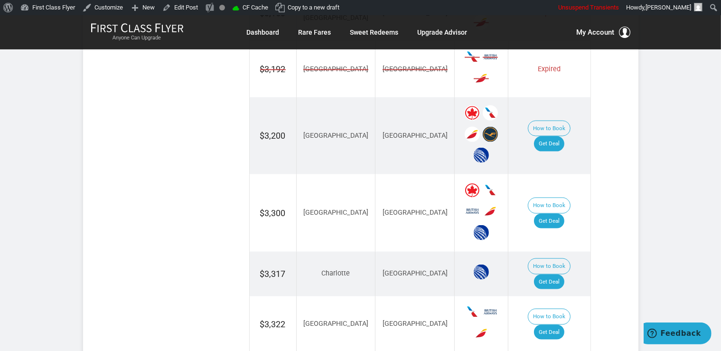
scroll to position [1353, 0]
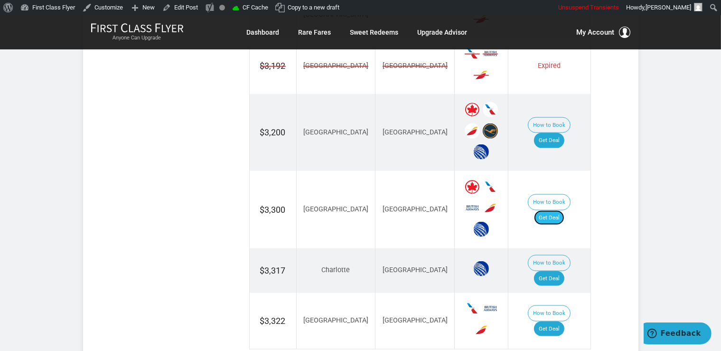
click link "Get Deal"
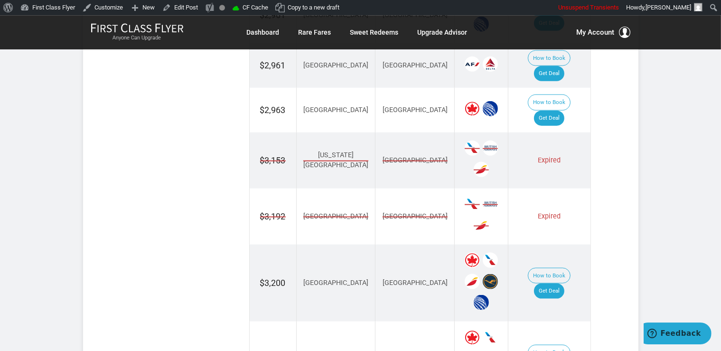
scroll to position [1202, 0]
click link "Get Deal"
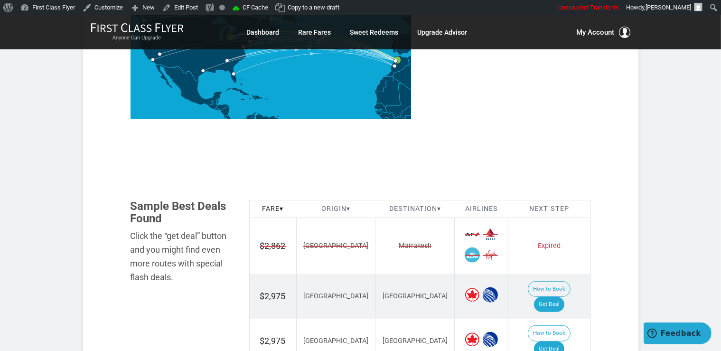
scroll to position [501, 0]
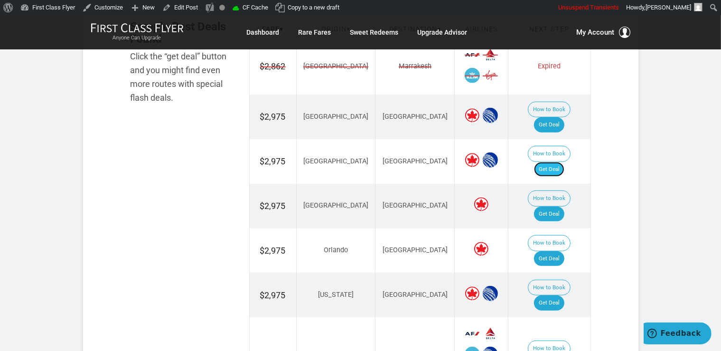
click at [562, 162] on link "Get Deal" at bounding box center [549, 169] width 30 height 15
click at [557, 295] on link "Get Deal" at bounding box center [549, 302] width 30 height 15
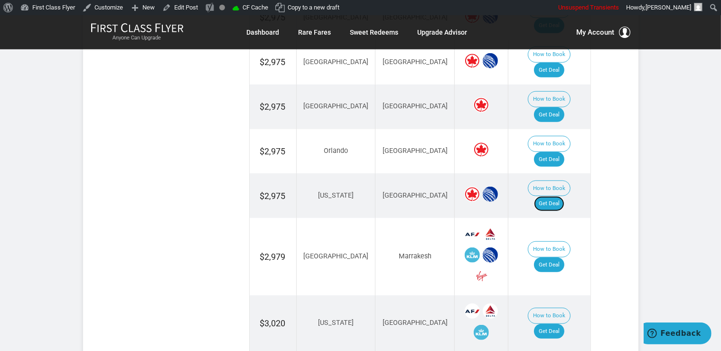
scroll to position [701, 0]
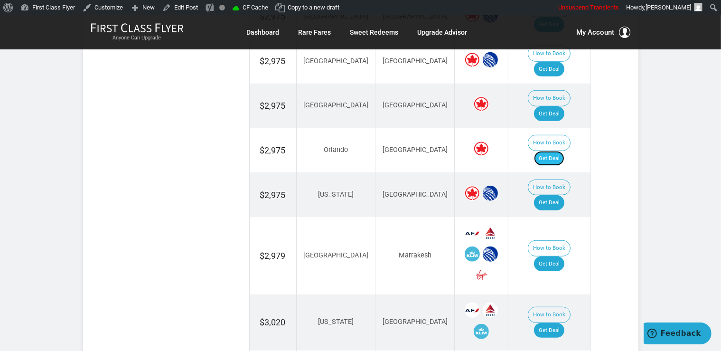
click at [559, 151] on link "Get Deal" at bounding box center [549, 158] width 30 height 15
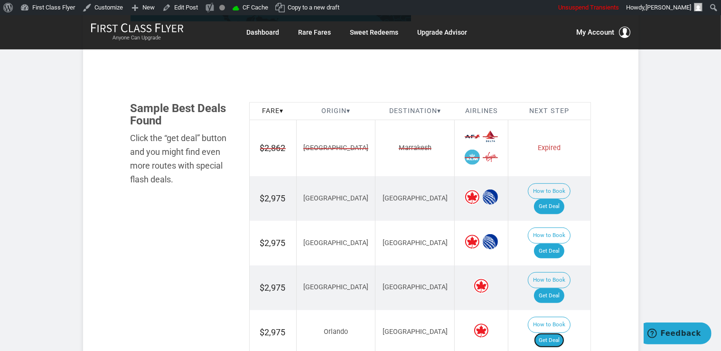
scroll to position [501, 0]
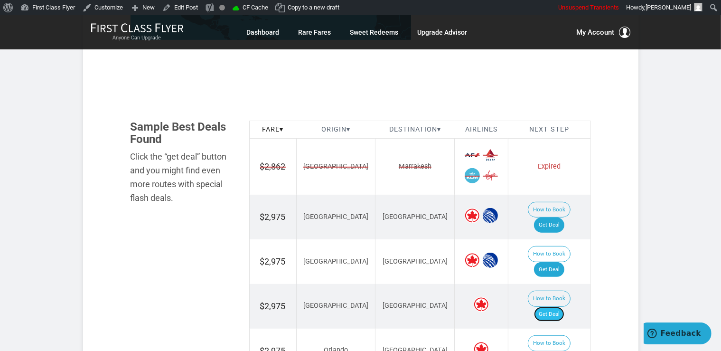
click at [554, 307] on link "Get Deal" at bounding box center [549, 314] width 30 height 15
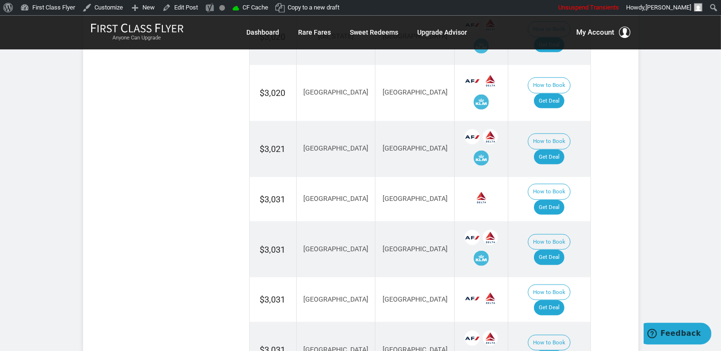
scroll to position [1002, 0]
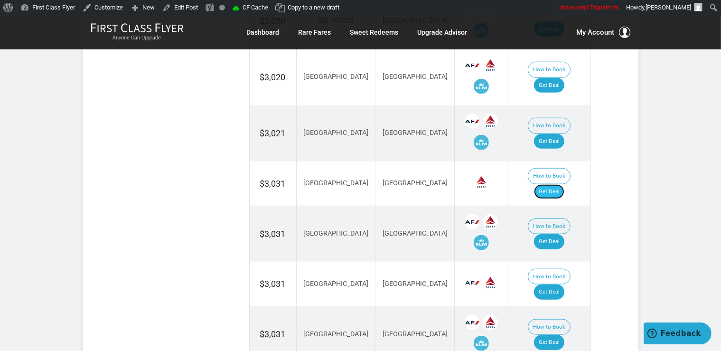
click at [558, 184] on link "Get Deal" at bounding box center [549, 191] width 30 height 15
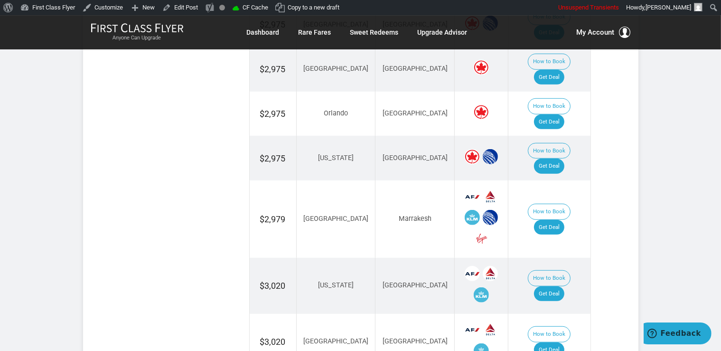
scroll to position [701, 0]
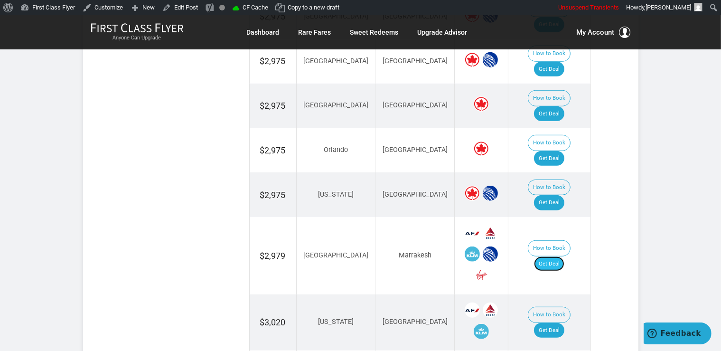
click at [557, 256] on link "Get Deal" at bounding box center [549, 263] width 30 height 15
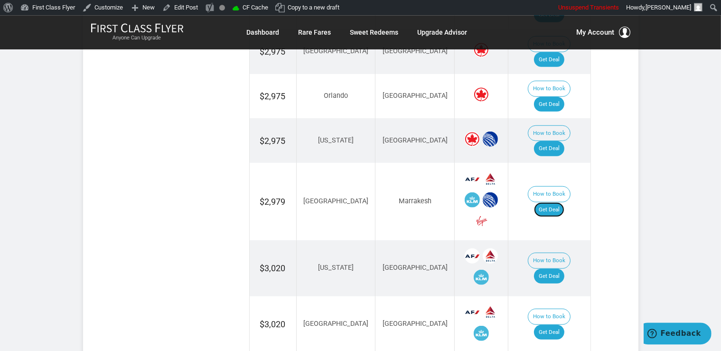
scroll to position [801, 0]
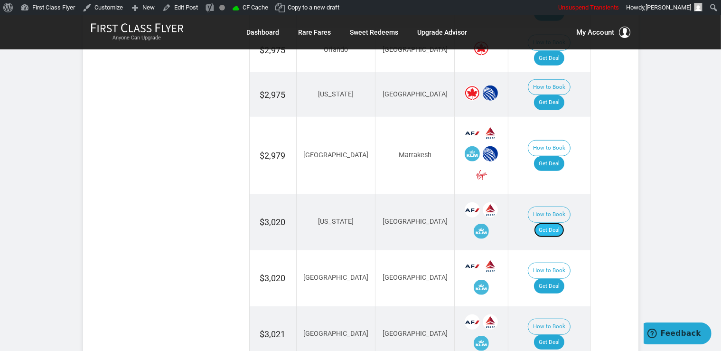
click at [562, 223] on link "Get Deal" at bounding box center [549, 230] width 30 height 15
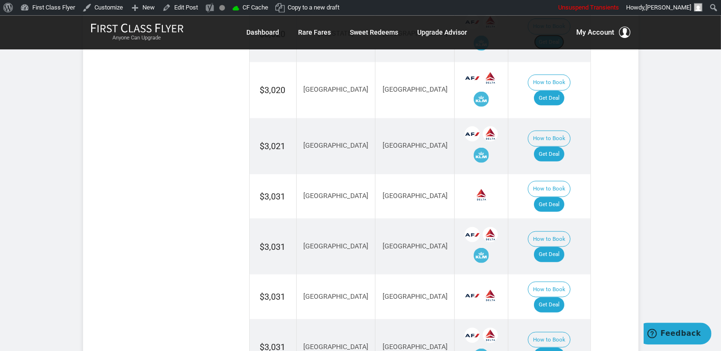
scroll to position [1002, 0]
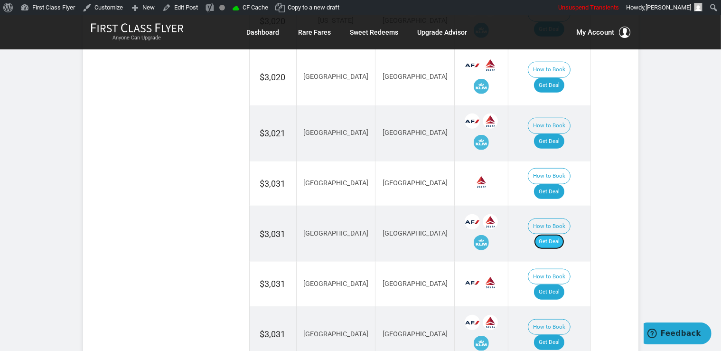
click at [555, 234] on link "Get Deal" at bounding box center [549, 241] width 30 height 15
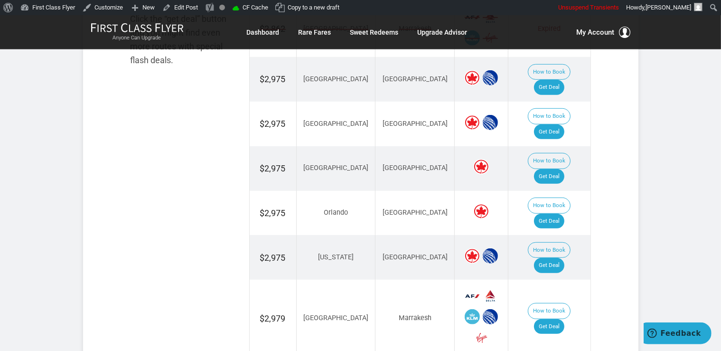
scroll to position [601, 0]
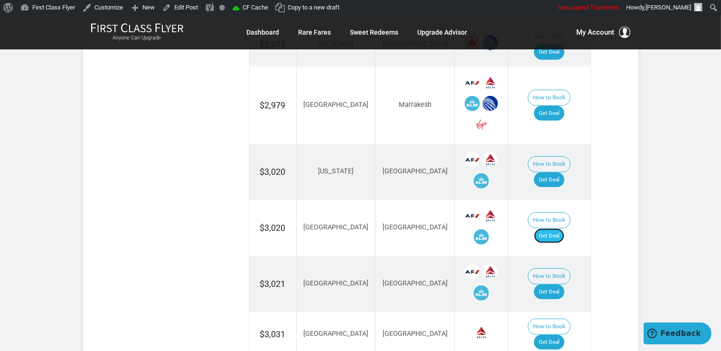
click at [547, 228] on link "Get Deal" at bounding box center [549, 235] width 30 height 15
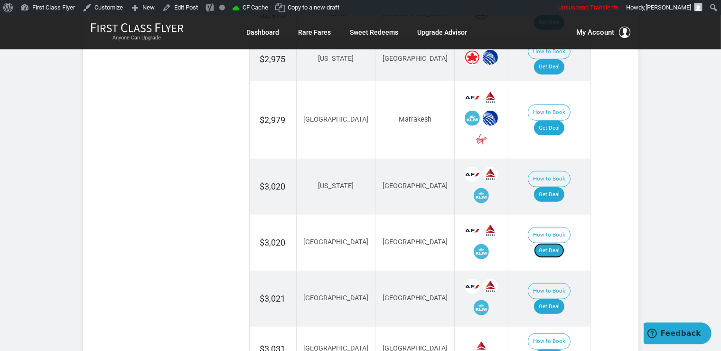
scroll to position [887, 0]
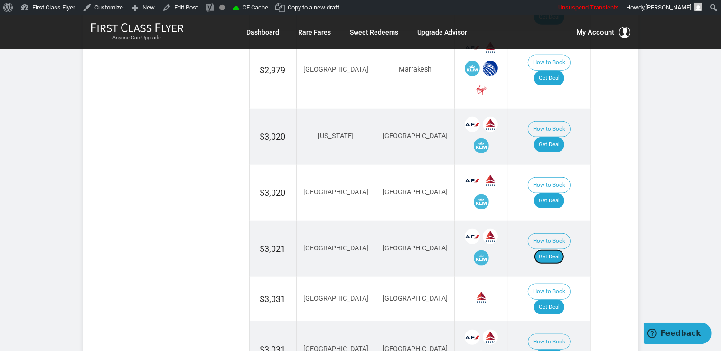
click at [562, 249] on link "Get Deal" at bounding box center [549, 256] width 30 height 15
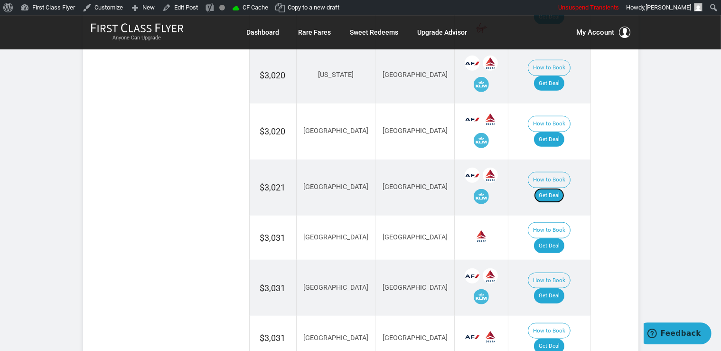
scroll to position [987, 0]
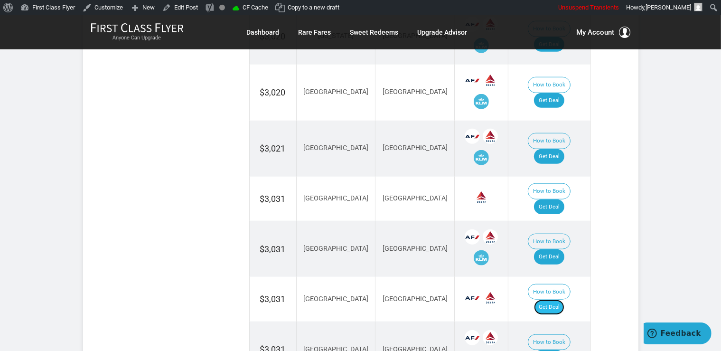
click at [559, 299] on link "Get Deal" at bounding box center [549, 306] width 30 height 15
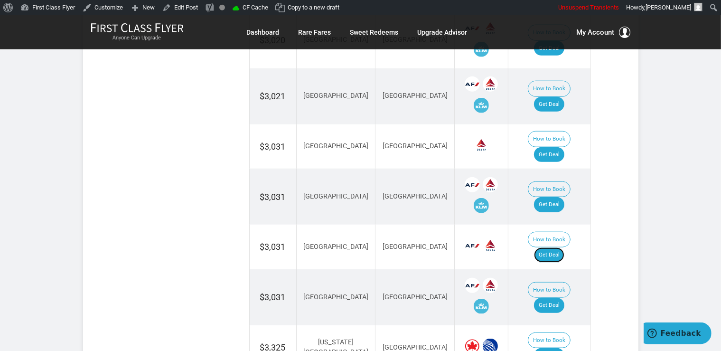
scroll to position [1088, 0]
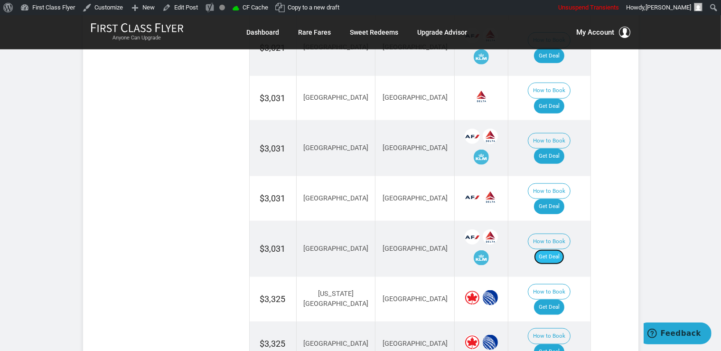
click at [559, 249] on link "Get Deal" at bounding box center [549, 256] width 30 height 15
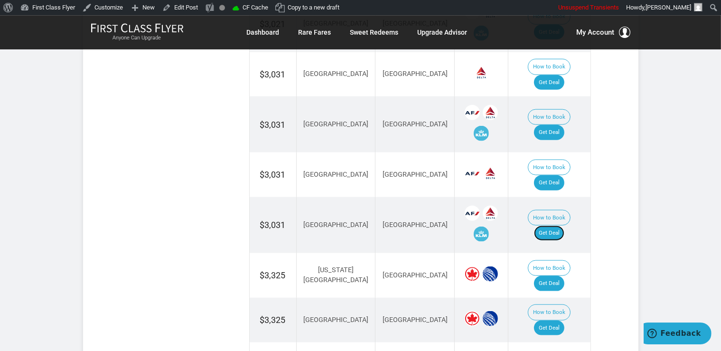
scroll to position [1137, 0]
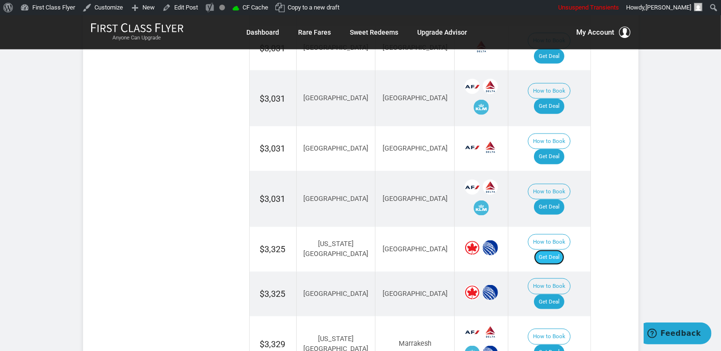
click at [561, 250] on link "Get Deal" at bounding box center [549, 257] width 30 height 15
click at [550, 294] on link "Get Deal" at bounding box center [549, 301] width 30 height 15
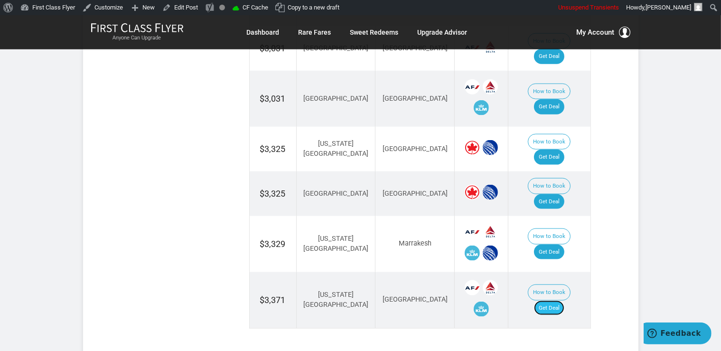
click at [562, 300] on link "Get Deal" at bounding box center [549, 307] width 30 height 15
click at [553, 244] on link "Get Deal" at bounding box center [549, 251] width 30 height 15
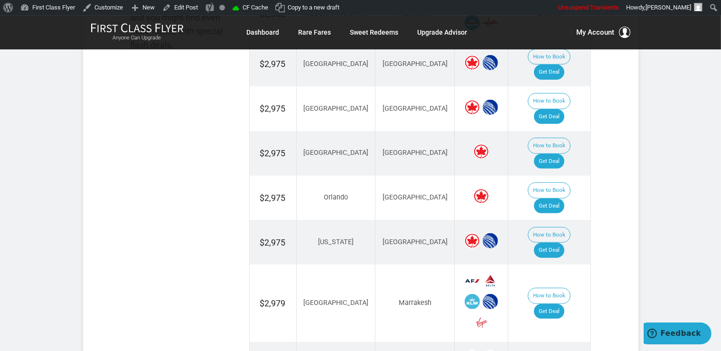
scroll to position [636, 0]
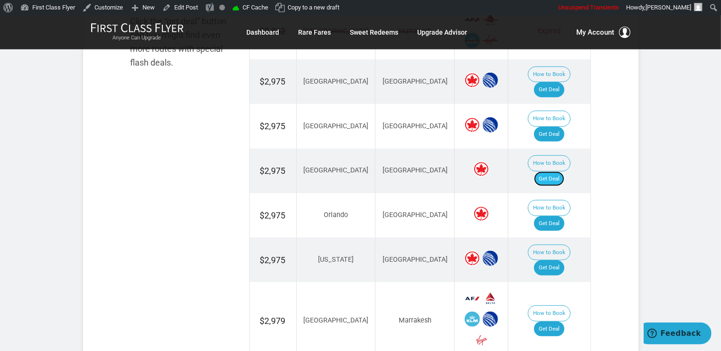
click at [548, 171] on link "Get Deal" at bounding box center [549, 178] width 30 height 15
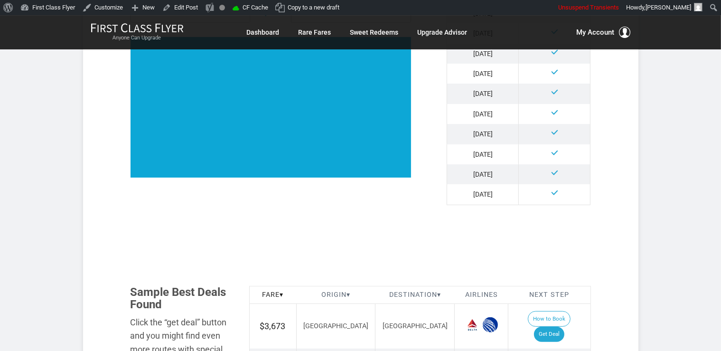
scroll to position [522, 0]
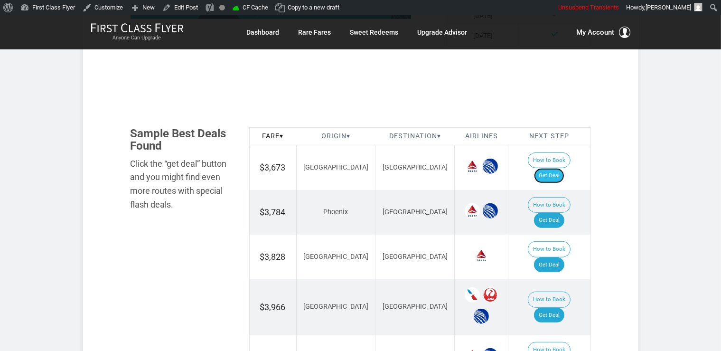
click at [551, 168] on link "Get Deal" at bounding box center [549, 175] width 30 height 15
click at [564, 213] on link "Get Deal" at bounding box center [549, 220] width 30 height 15
click at [558, 257] on link "Get Deal" at bounding box center [549, 264] width 30 height 15
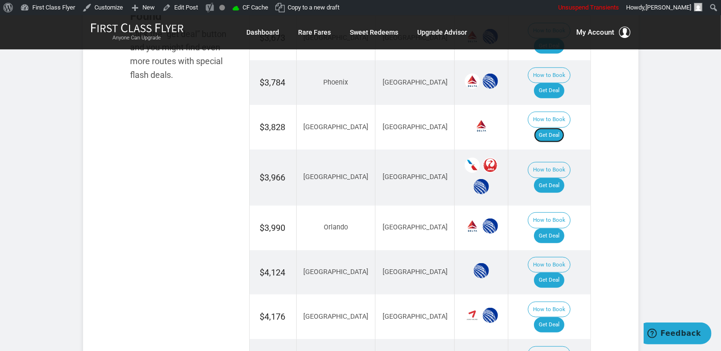
scroll to position [672, 0]
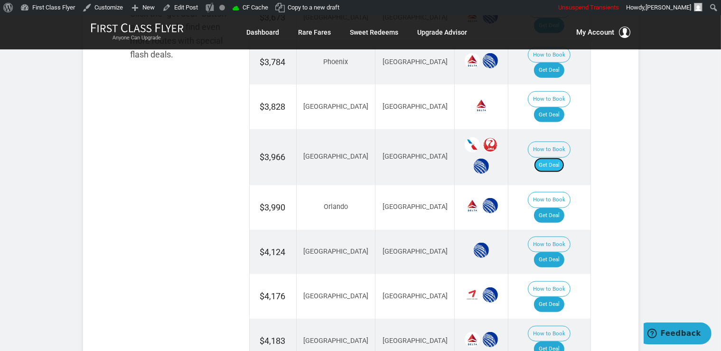
drag, startPoint x: 549, startPoint y: 124, endPoint x: 564, endPoint y: 121, distance: 14.6
click at [550, 158] on link "Get Deal" at bounding box center [549, 165] width 30 height 15
click at [557, 208] on link "Get Deal" at bounding box center [549, 215] width 30 height 15
click at [556, 252] on link "Get Deal" at bounding box center [549, 259] width 30 height 15
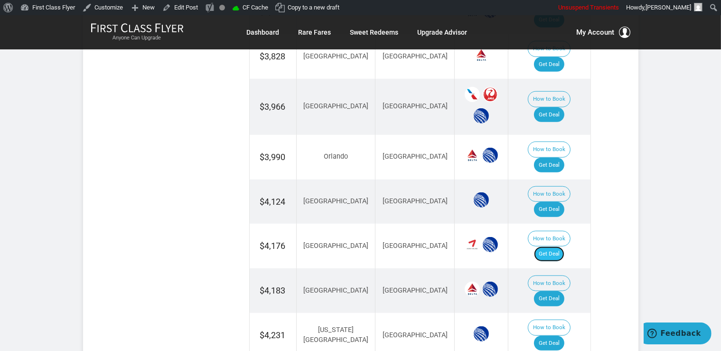
click at [545, 246] on link "Get Deal" at bounding box center [549, 253] width 30 height 15
click at [564, 291] on link "Get Deal" at bounding box center [549, 298] width 30 height 15
click at [564, 335] on link "Get Deal" at bounding box center [549, 342] width 30 height 15
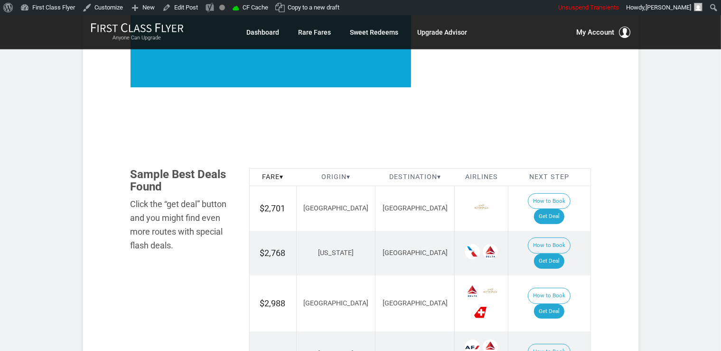
scroll to position [501, 0]
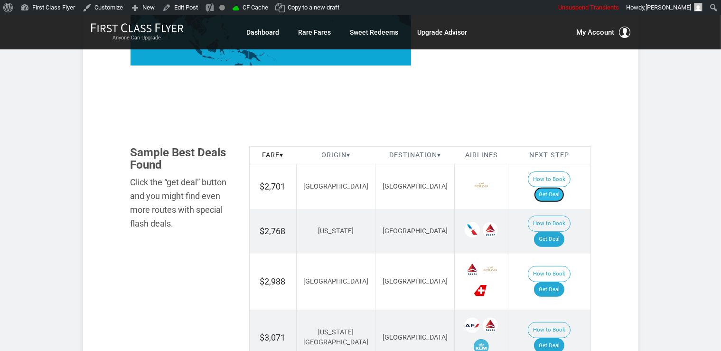
click at [555, 187] on link "Get Deal" at bounding box center [549, 194] width 30 height 15
click at [553, 232] on link "Get Deal" at bounding box center [549, 239] width 30 height 15
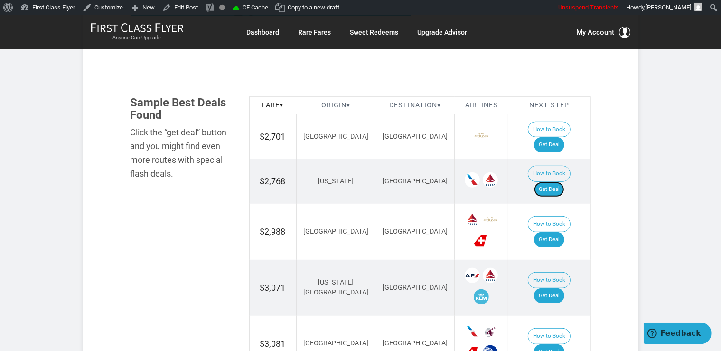
scroll to position [601, 0]
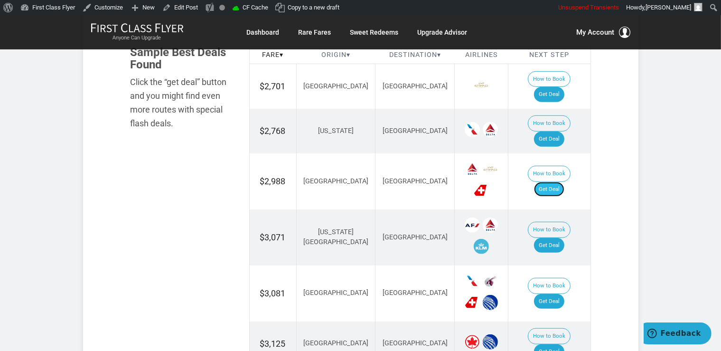
click at [564, 182] on link "Get Deal" at bounding box center [549, 189] width 30 height 15
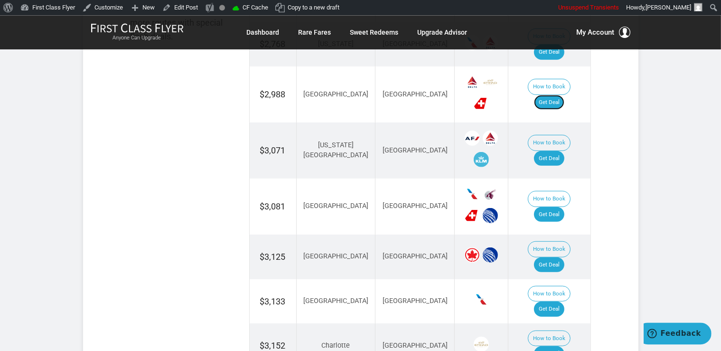
scroll to position [701, 0]
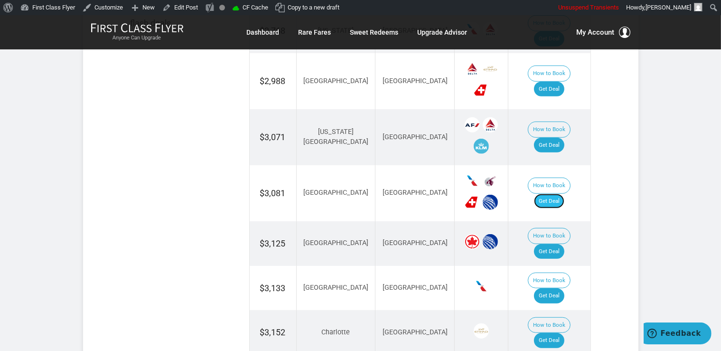
click at [548, 194] on link "Get Deal" at bounding box center [549, 201] width 30 height 15
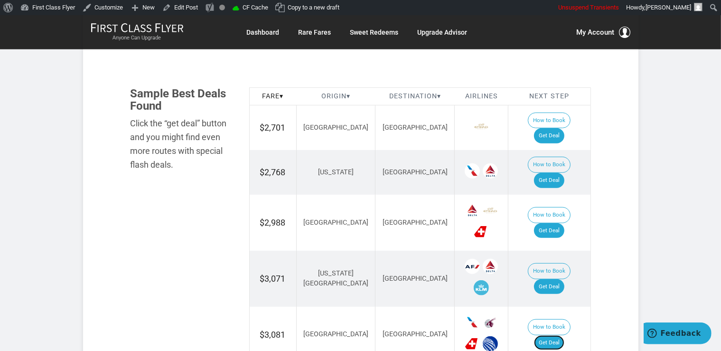
scroll to position [651, 0]
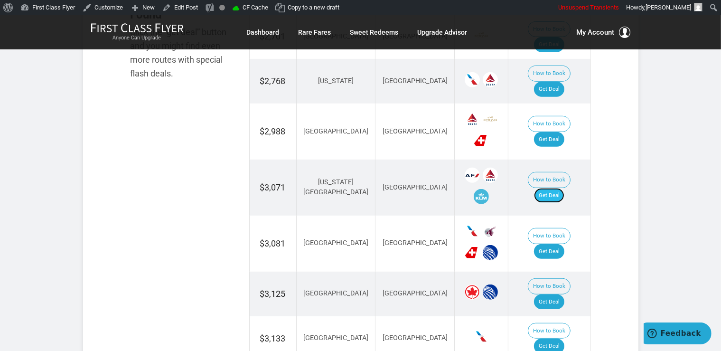
click at [564, 188] on link "Get Deal" at bounding box center [549, 195] width 30 height 15
click at [559, 188] on link "Get Deal" at bounding box center [549, 195] width 30 height 15
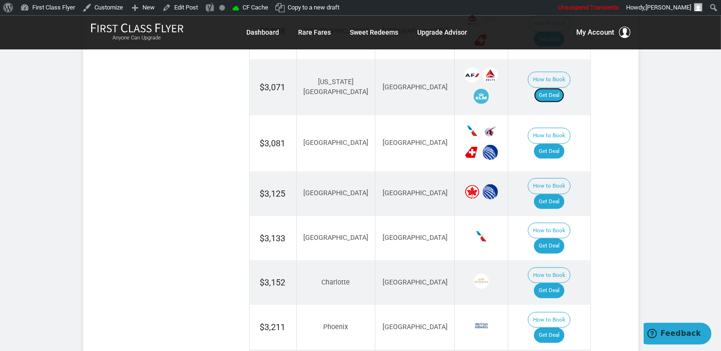
scroll to position [801, 0]
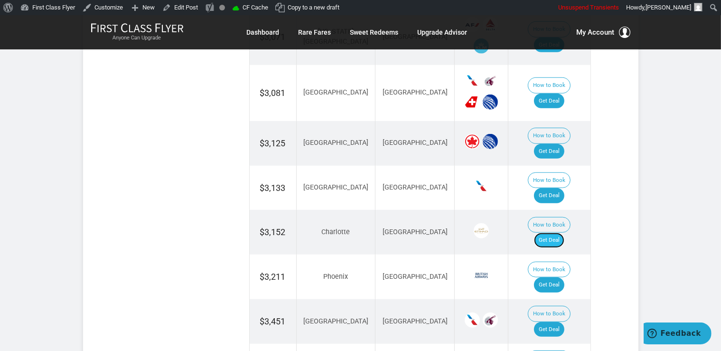
click at [553, 233] on link "Get Deal" at bounding box center [549, 240] width 30 height 15
click at [553, 188] on link "Get Deal" at bounding box center [549, 195] width 30 height 15
click at [561, 188] on link "Get Deal" at bounding box center [549, 195] width 30 height 15
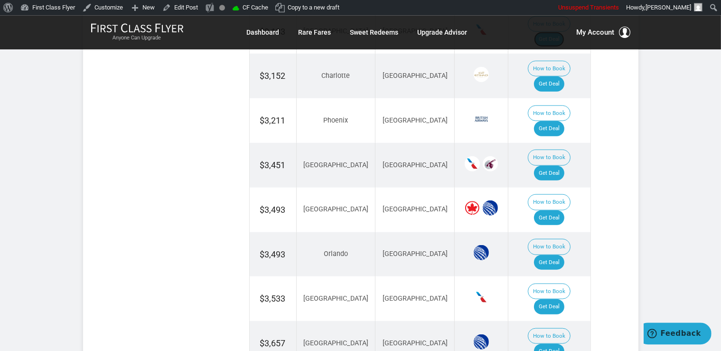
scroll to position [1002, 0]
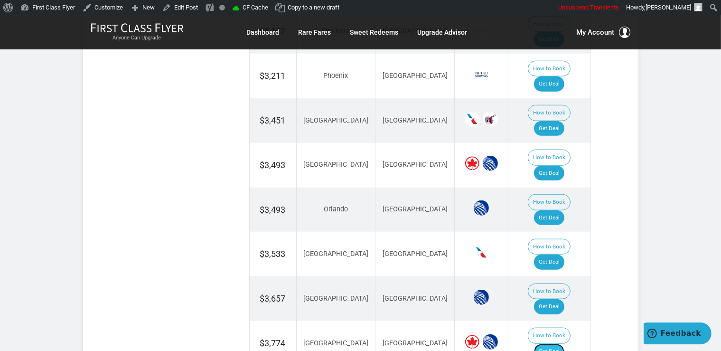
click at [557, 344] on link "Get Deal" at bounding box center [549, 351] width 30 height 15
click at [558, 299] on link "Get Deal" at bounding box center [549, 306] width 30 height 15
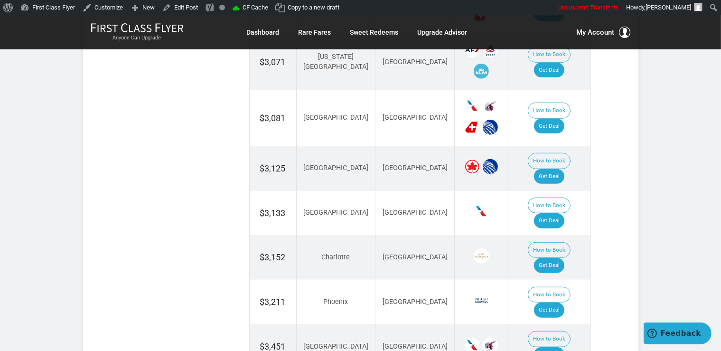
scroll to position [752, 0]
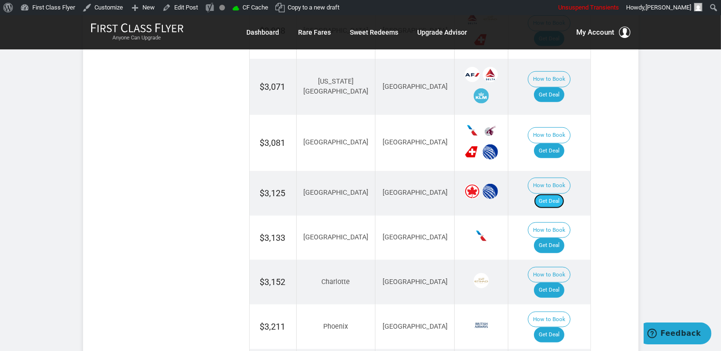
click at [563, 194] on link "Get Deal" at bounding box center [549, 201] width 30 height 15
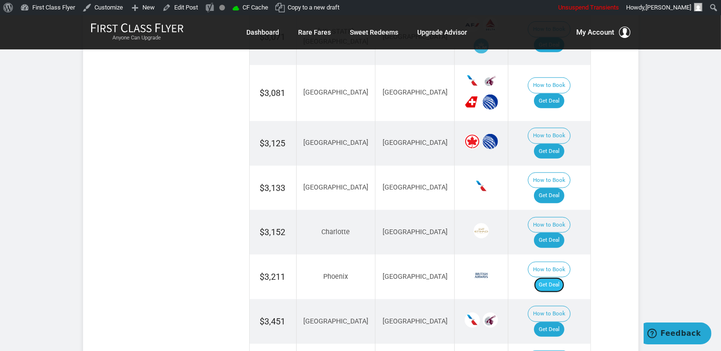
click at [557, 277] on link "Get Deal" at bounding box center [549, 284] width 30 height 15
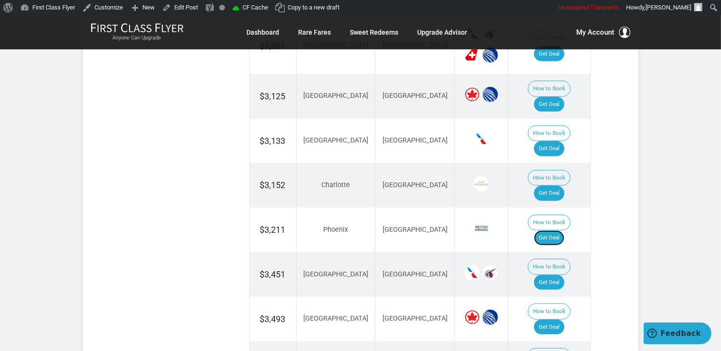
scroll to position [902, 0]
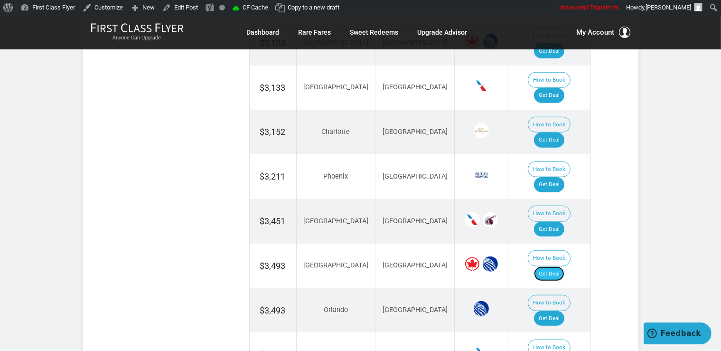
click at [564, 266] on link "Get Deal" at bounding box center [549, 273] width 30 height 15
click at [551, 311] on link "Get Deal" at bounding box center [549, 318] width 30 height 15
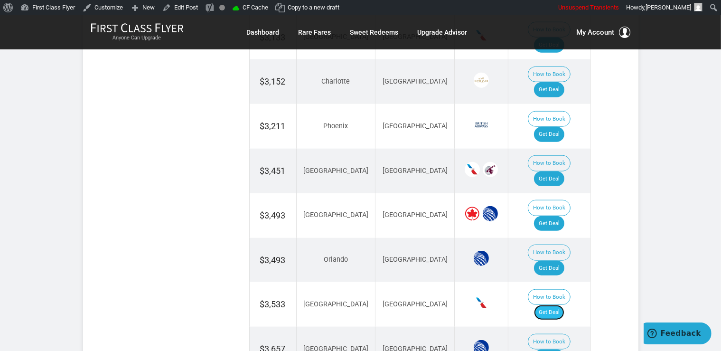
click at [564, 305] on link "Get Deal" at bounding box center [549, 312] width 30 height 15
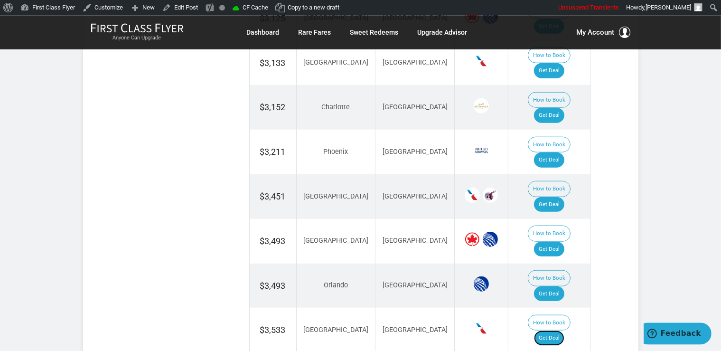
scroll to position [1052, 0]
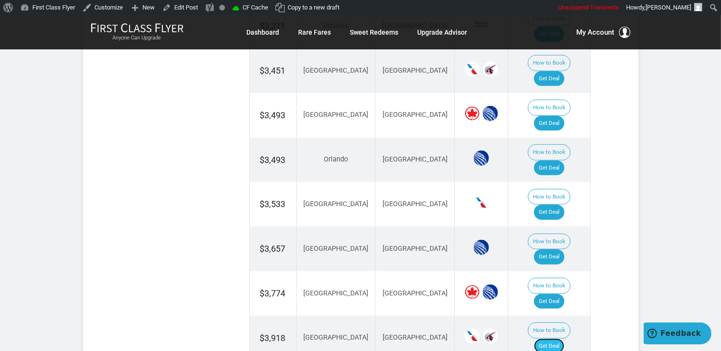
click at [553, 338] on link "Get Deal" at bounding box center [549, 345] width 30 height 15
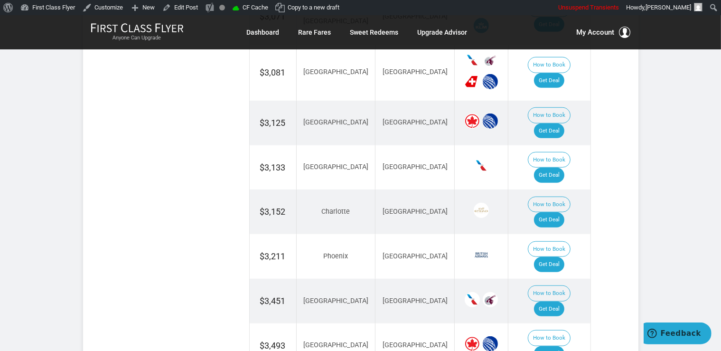
scroll to position [801, 0]
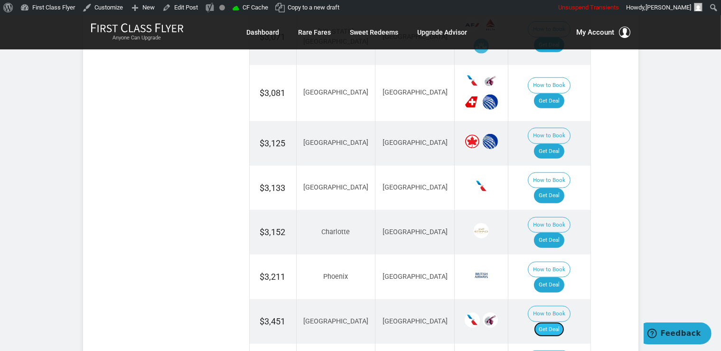
click at [555, 322] on link "Get Deal" at bounding box center [549, 329] width 30 height 15
click at [549, 322] on link "Get Deal" at bounding box center [549, 329] width 30 height 15
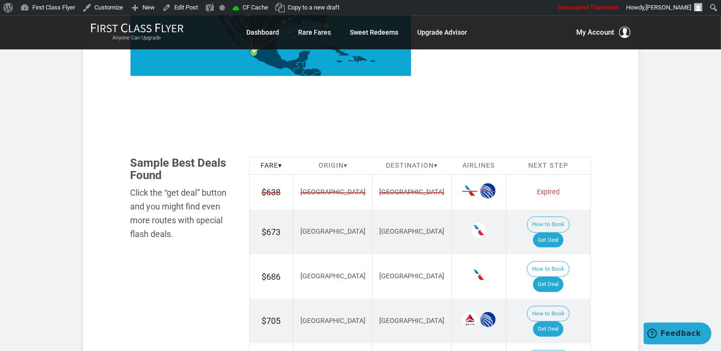
scroll to position [551, 0]
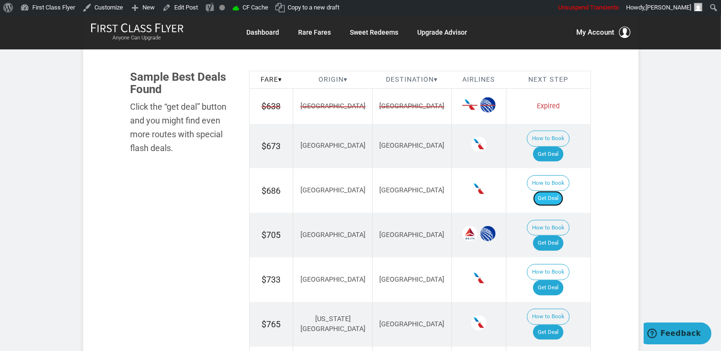
click at [551, 191] on link "Get Deal" at bounding box center [548, 198] width 30 height 15
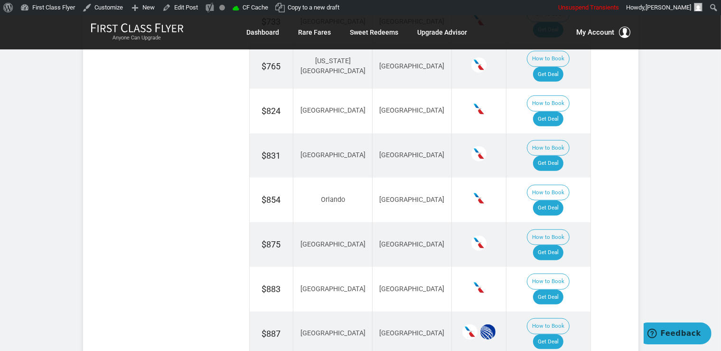
scroll to position [852, 0]
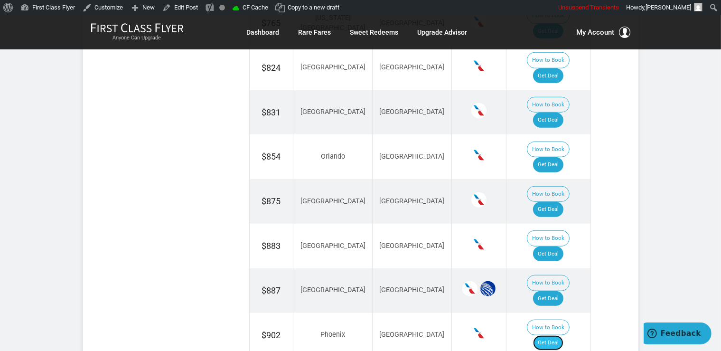
click at [549, 335] on link "Get Deal" at bounding box center [548, 342] width 30 height 15
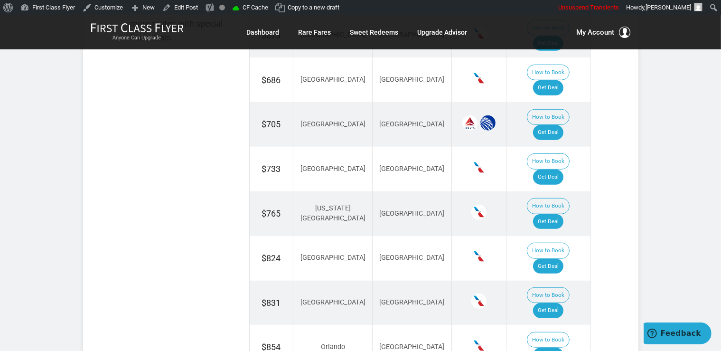
scroll to position [651, 0]
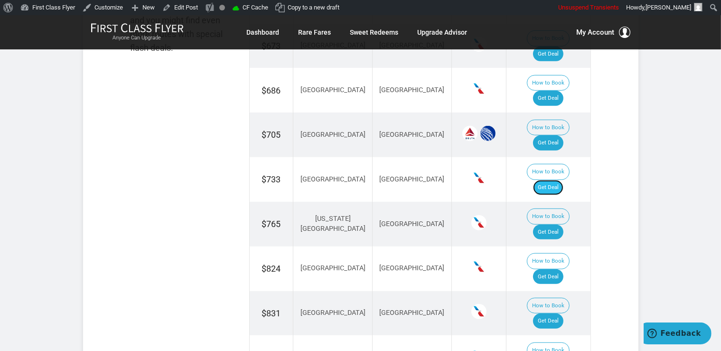
click at [562, 180] on link "Get Deal" at bounding box center [548, 187] width 30 height 15
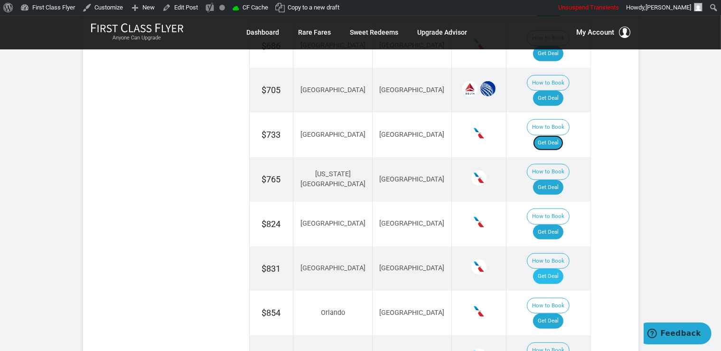
scroll to position [801, 0]
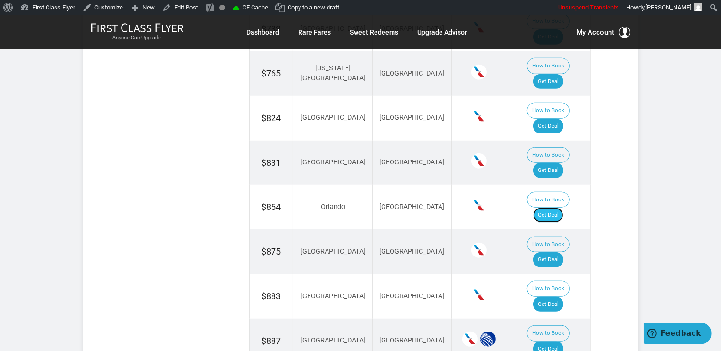
click at [554, 207] on link "Get Deal" at bounding box center [548, 214] width 30 height 15
click at [563, 163] on link "Get Deal" at bounding box center [548, 170] width 30 height 15
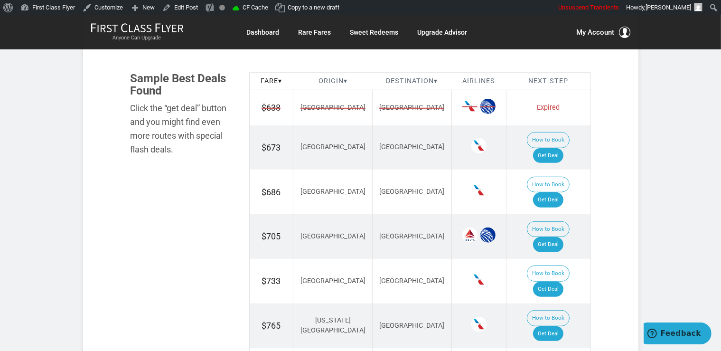
scroll to position [601, 0]
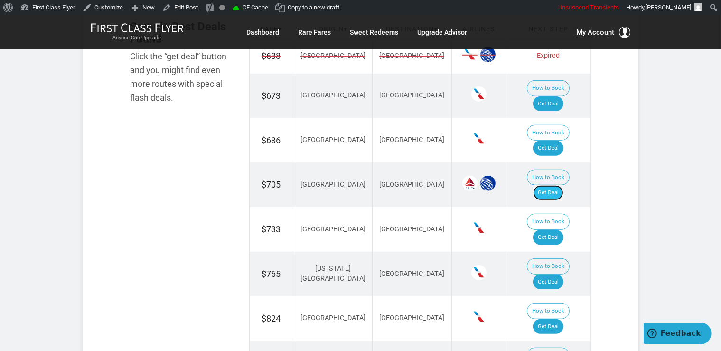
click at [559, 185] on link "Get Deal" at bounding box center [548, 192] width 30 height 15
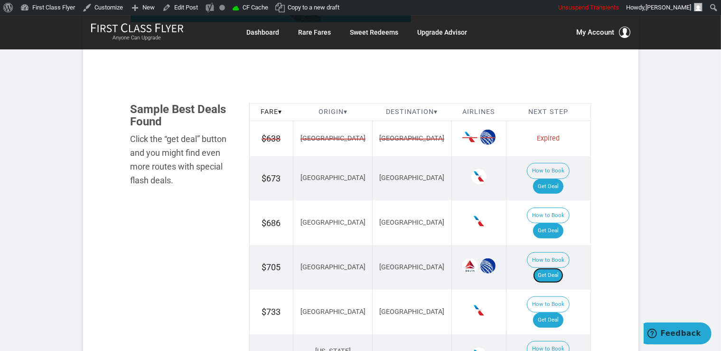
scroll to position [501, 0]
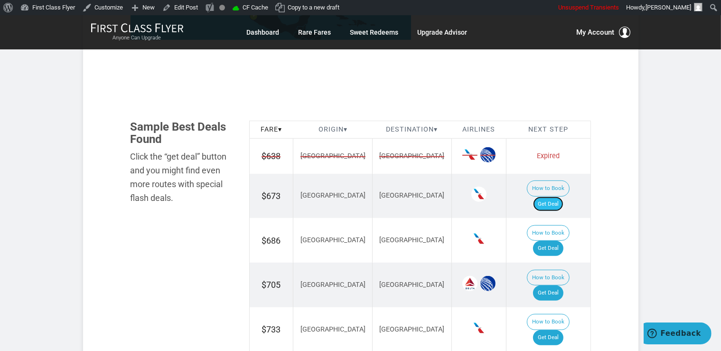
click at [559, 196] on link "Get Deal" at bounding box center [548, 203] width 30 height 15
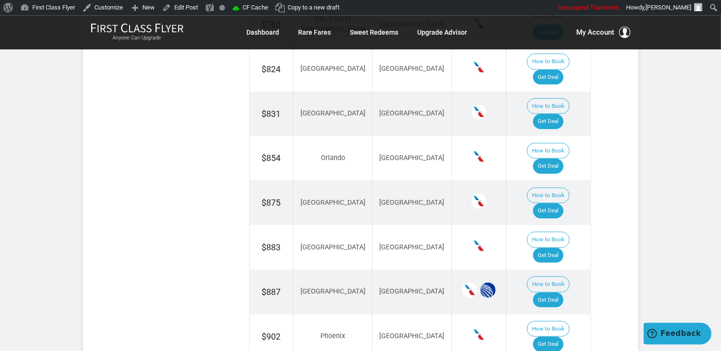
scroll to position [852, 0]
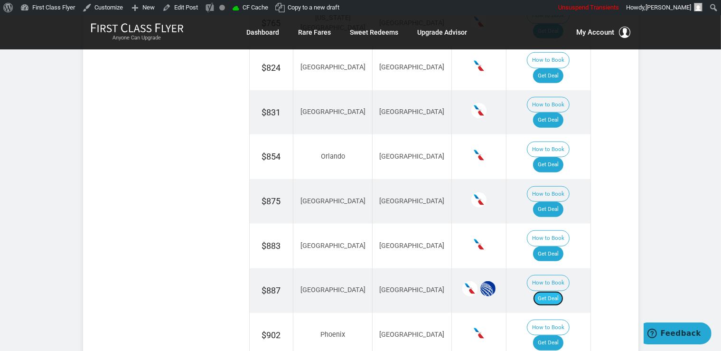
click at [554, 291] on link "Get Deal" at bounding box center [548, 298] width 30 height 15
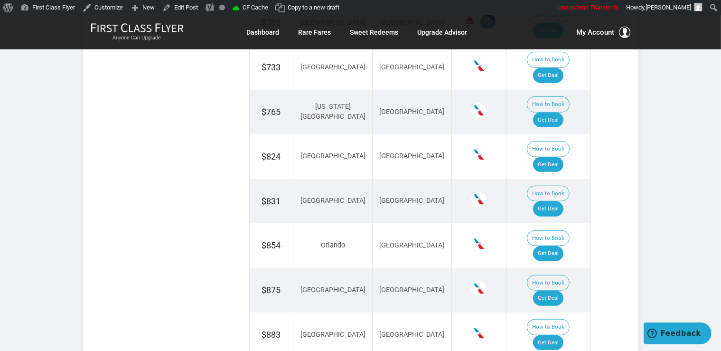
scroll to position [701, 0]
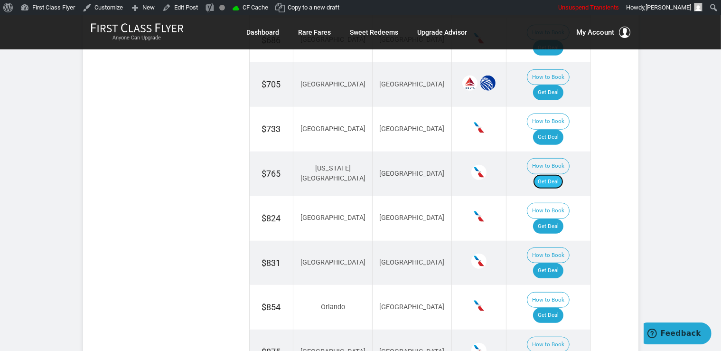
click at [551, 174] on link "Get Deal" at bounding box center [548, 181] width 30 height 15
click at [555, 219] on link "Get Deal" at bounding box center [548, 226] width 30 height 15
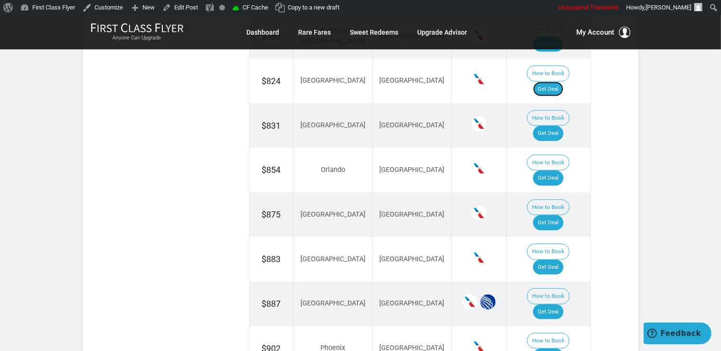
scroll to position [852, 0]
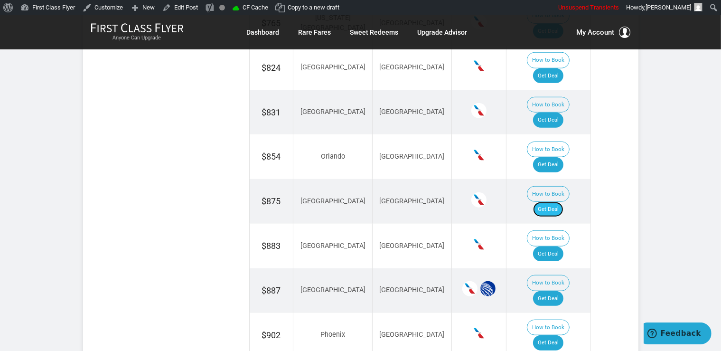
click at [555, 202] on link "Get Deal" at bounding box center [548, 209] width 30 height 15
click at [554, 246] on link "Get Deal" at bounding box center [548, 253] width 30 height 15
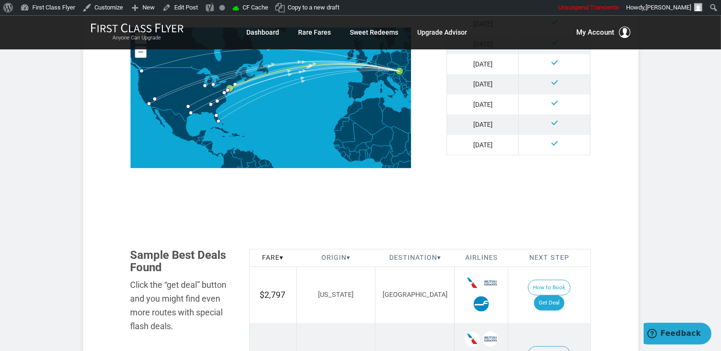
scroll to position [501, 0]
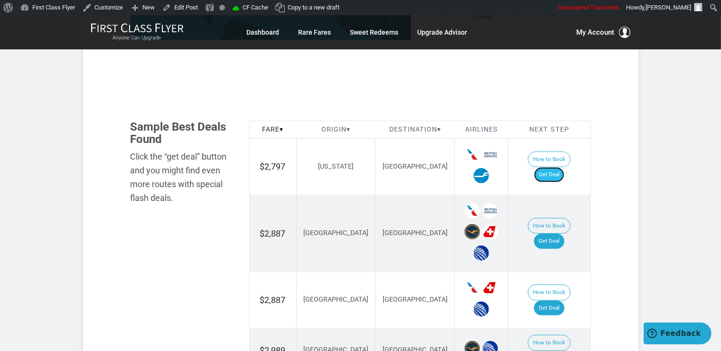
click at [564, 168] on link "Get Deal" at bounding box center [549, 174] width 30 height 15
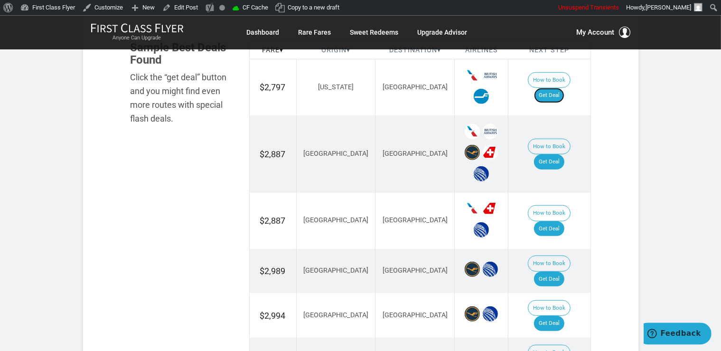
scroll to position [601, 0]
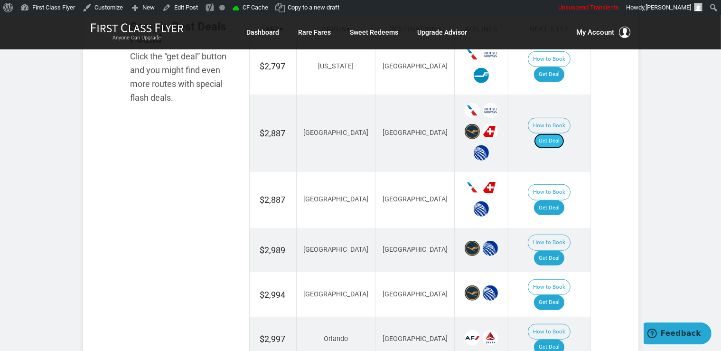
click at [562, 133] on link "Get Deal" at bounding box center [549, 140] width 30 height 15
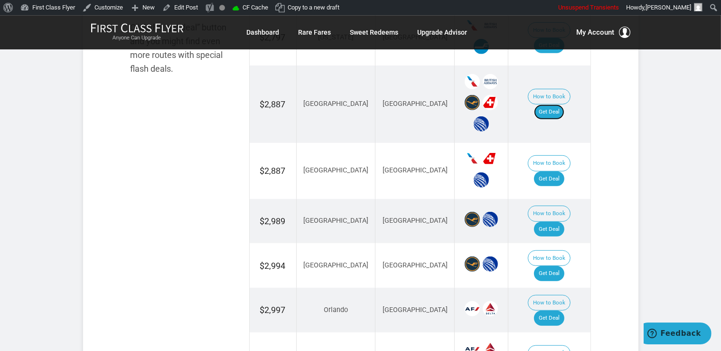
scroll to position [651, 0]
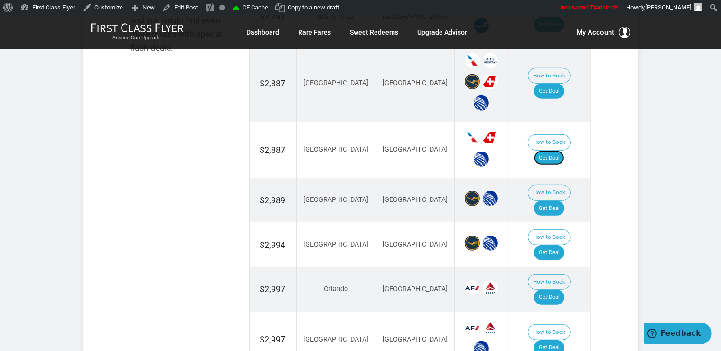
click at [562, 150] on link "Get Deal" at bounding box center [549, 157] width 30 height 15
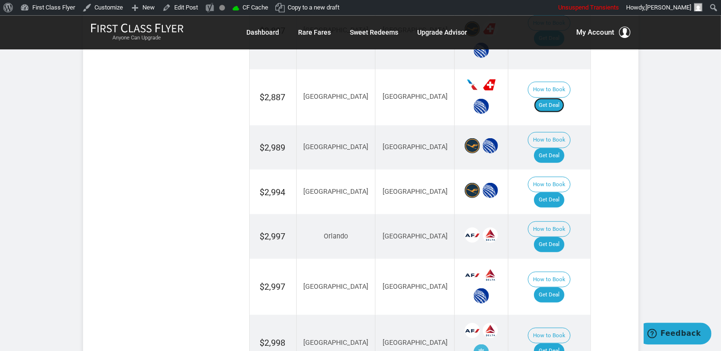
scroll to position [752, 0]
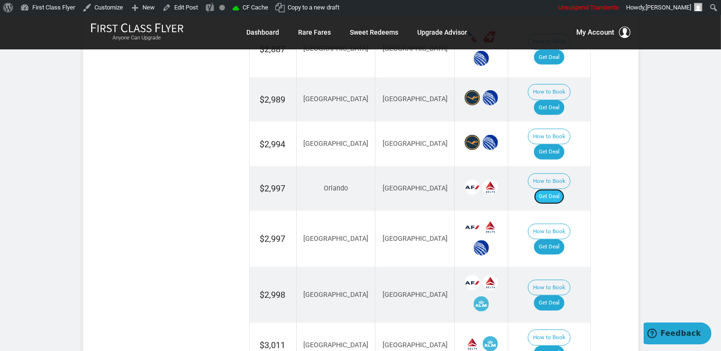
click at [549, 189] on link "Get Deal" at bounding box center [549, 196] width 30 height 15
click at [559, 239] on link "Get Deal" at bounding box center [549, 246] width 30 height 15
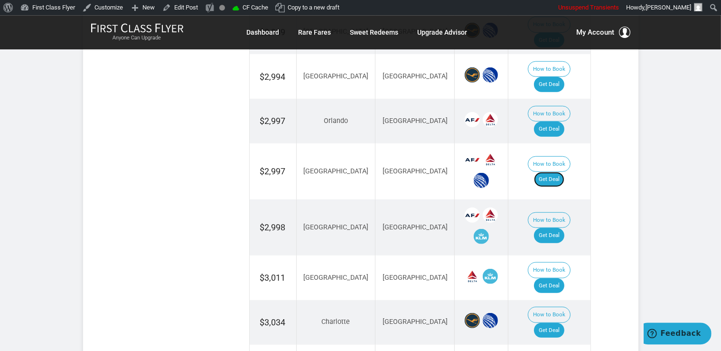
scroll to position [864, 0]
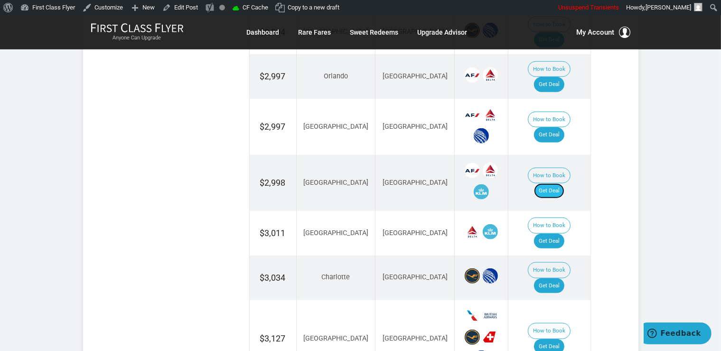
click at [554, 183] on link "Get Deal" at bounding box center [549, 190] width 30 height 15
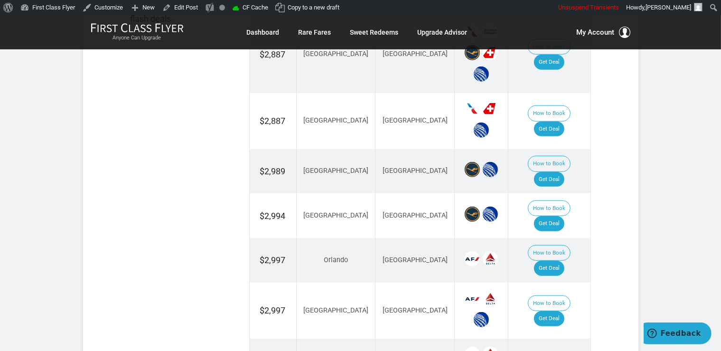
scroll to position [663, 0]
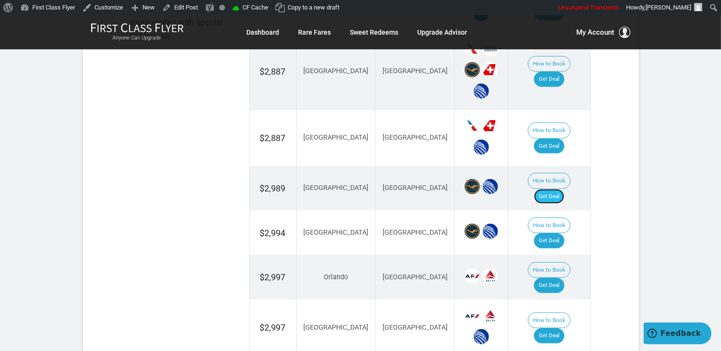
click at [558, 189] on link "Get Deal" at bounding box center [549, 196] width 30 height 15
click at [558, 233] on link "Get Deal" at bounding box center [549, 240] width 30 height 15
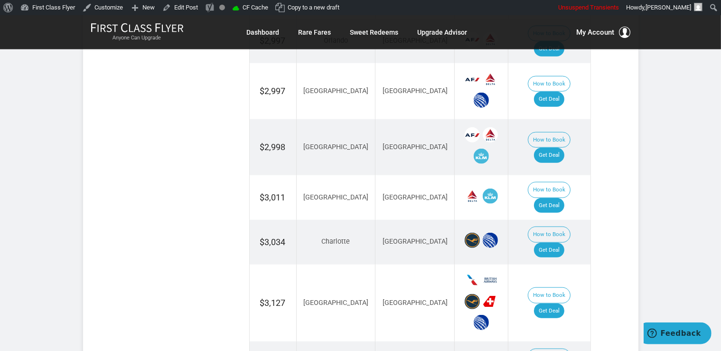
scroll to position [913, 0]
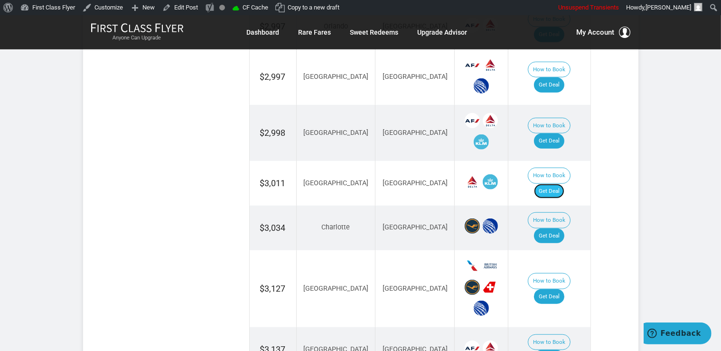
click at [553, 184] on link "Get Deal" at bounding box center [549, 191] width 30 height 15
click at [556, 289] on link "Get Deal" at bounding box center [549, 296] width 30 height 15
click at [562, 228] on link "Get Deal" at bounding box center [549, 235] width 30 height 15
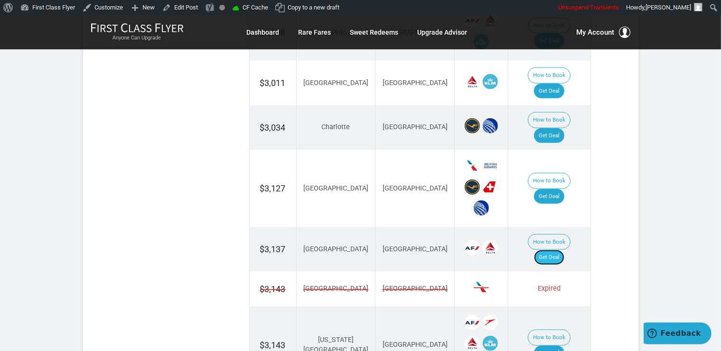
click at [563, 250] on link "Get Deal" at bounding box center [549, 257] width 30 height 15
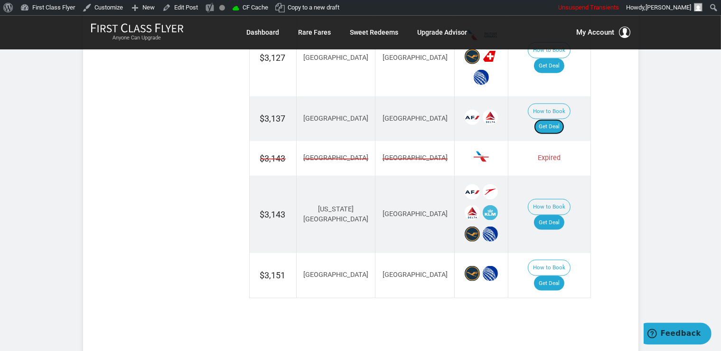
scroll to position [1164, 0]
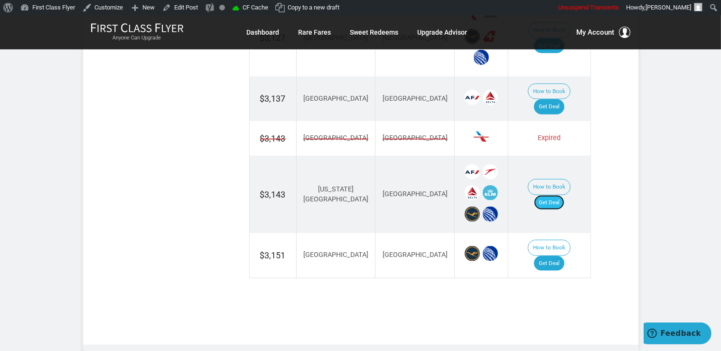
click at [560, 195] on link "Get Deal" at bounding box center [549, 202] width 30 height 15
click at [560, 256] on link "Get Deal" at bounding box center [549, 263] width 30 height 15
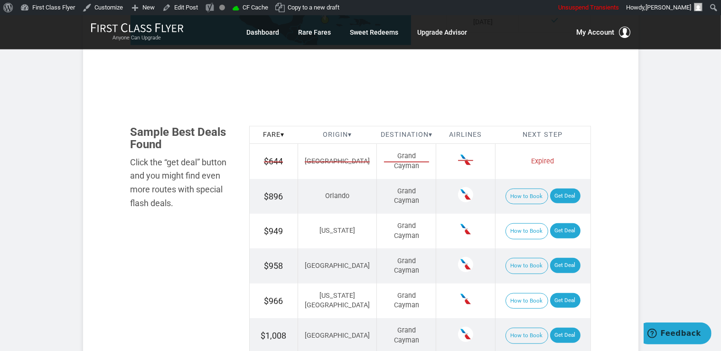
scroll to position [551, 0]
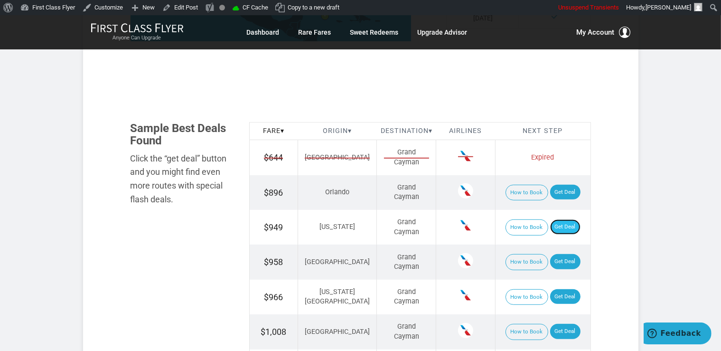
click at [550, 219] on link "Get Deal" at bounding box center [565, 226] width 30 height 15
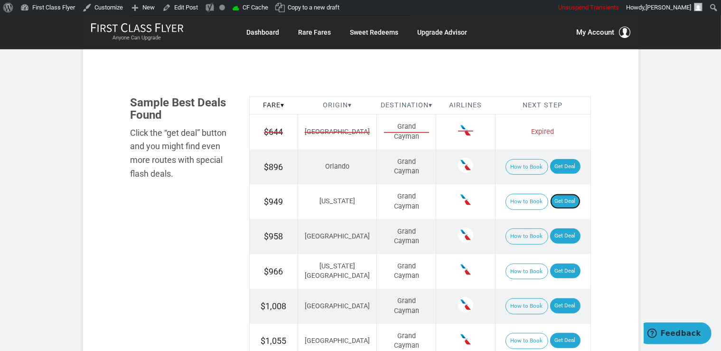
scroll to position [601, 0]
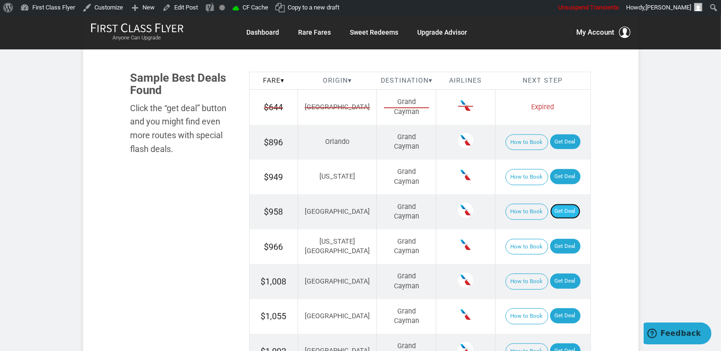
click at [567, 208] on link "Get Deal" at bounding box center [565, 211] width 30 height 15
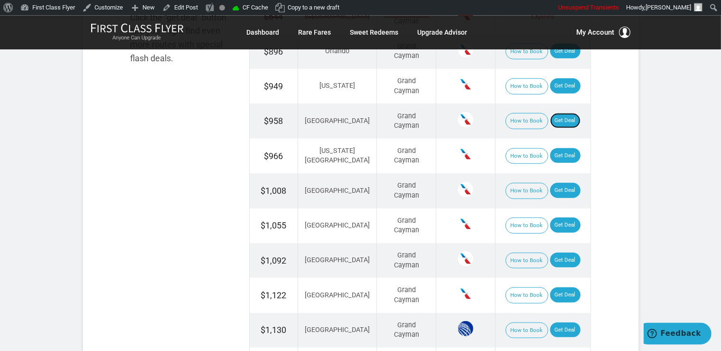
scroll to position [701, 0]
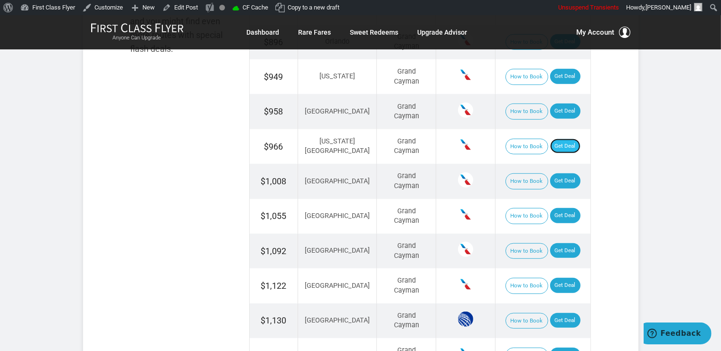
click at [553, 148] on link "Get Deal" at bounding box center [565, 146] width 30 height 15
drag, startPoint x: 553, startPoint y: 147, endPoint x: 566, endPoint y: 151, distance: 13.5
click at [553, 147] on link "Get Deal" at bounding box center [565, 146] width 30 height 15
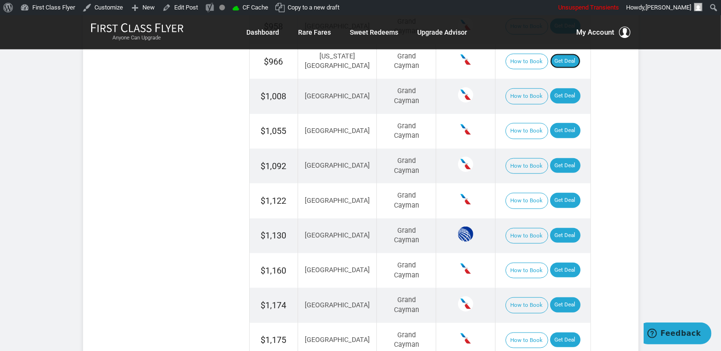
scroll to position [801, 0]
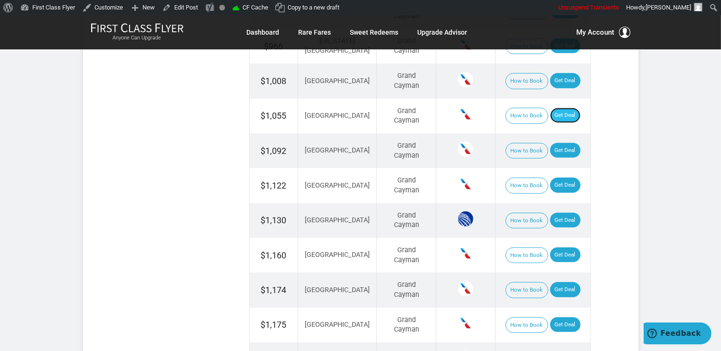
drag, startPoint x: 558, startPoint y: 115, endPoint x: 564, endPoint y: 114, distance: 6.7
click at [558, 115] on link "Get Deal" at bounding box center [565, 115] width 30 height 15
click at [556, 147] on link "Get Deal" at bounding box center [565, 150] width 30 height 15
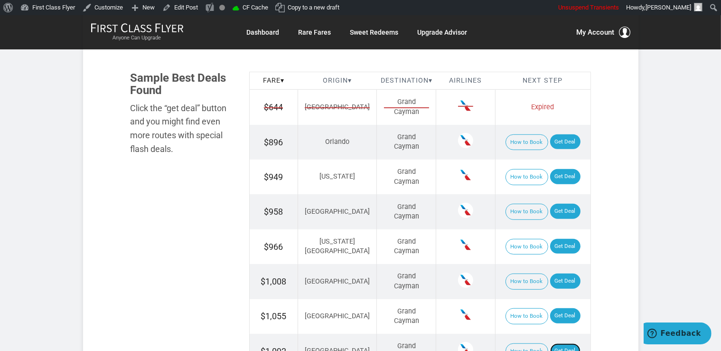
scroll to position [701, 0]
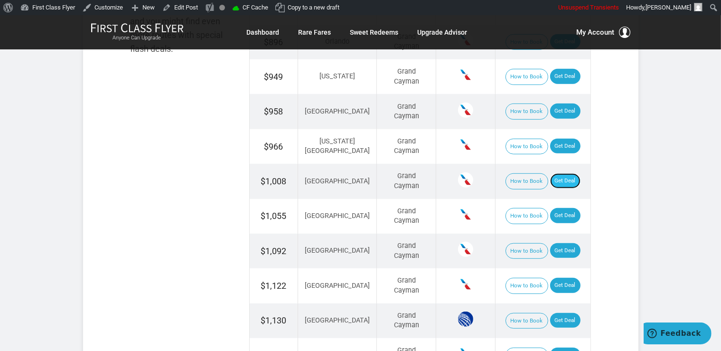
click at [559, 177] on link "Get Deal" at bounding box center [565, 180] width 30 height 15
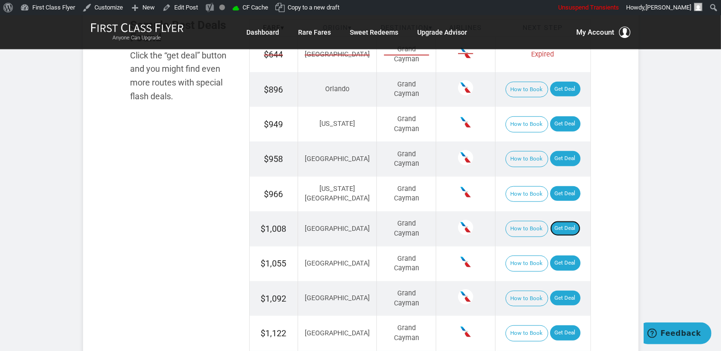
scroll to position [651, 0]
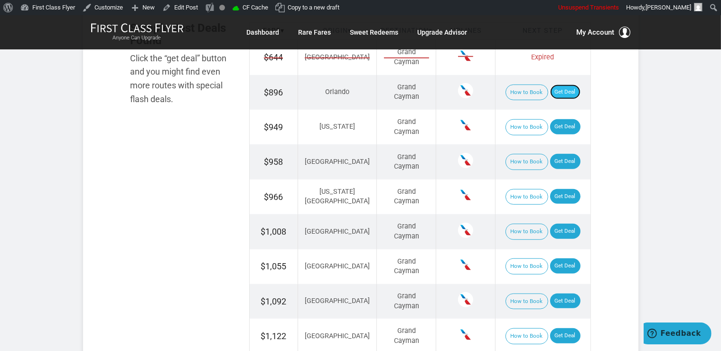
click at [557, 89] on link "Get Deal" at bounding box center [565, 91] width 30 height 15
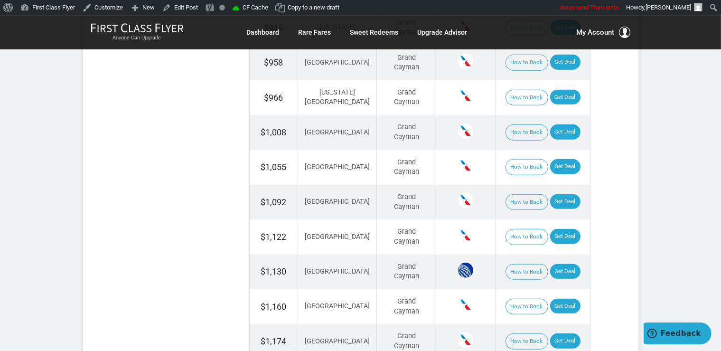
scroll to position [752, 0]
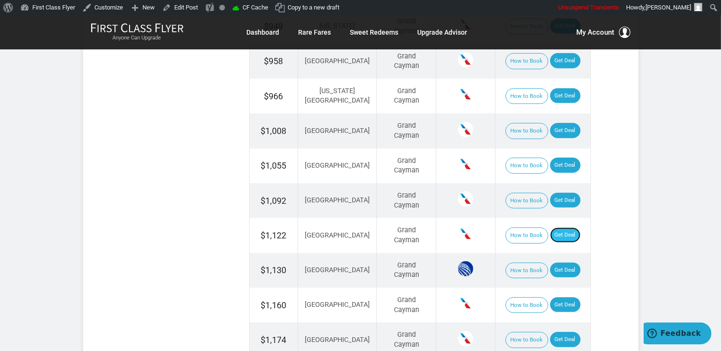
click at [562, 232] on link "Get Deal" at bounding box center [565, 234] width 30 height 15
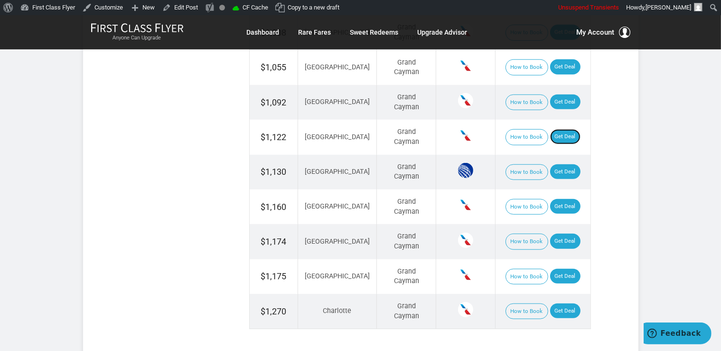
scroll to position [852, 0]
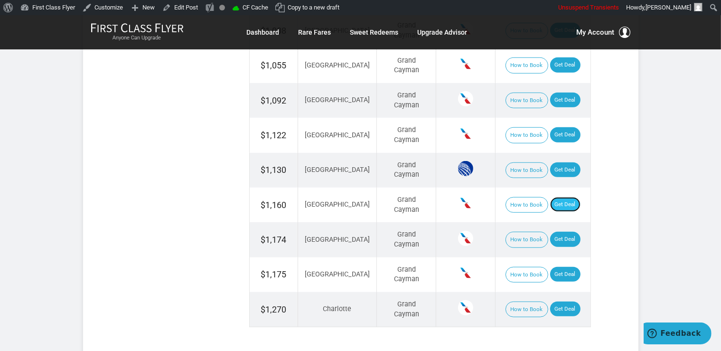
click at [564, 200] on link "Get Deal" at bounding box center [565, 204] width 30 height 15
drag, startPoint x: 563, startPoint y: 267, endPoint x: 564, endPoint y: 261, distance: 5.7
click at [563, 267] on link "Get Deal" at bounding box center [565, 274] width 30 height 15
click at [563, 166] on link "Get Deal" at bounding box center [565, 169] width 30 height 15
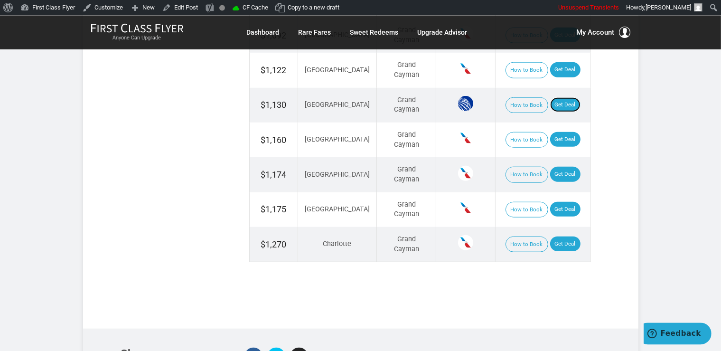
scroll to position [952, 0]
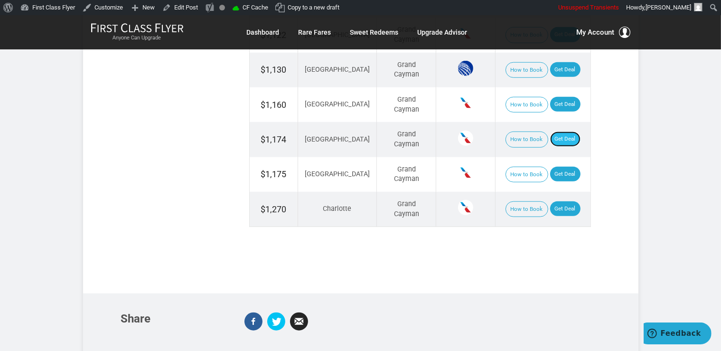
drag, startPoint x: 549, startPoint y: 129, endPoint x: 560, endPoint y: 134, distance: 11.7
click at [550, 131] on link "Get Deal" at bounding box center [565, 138] width 30 height 15
click at [553, 205] on link "Get Deal" at bounding box center [565, 208] width 30 height 15
click at [555, 201] on link "Get Deal" at bounding box center [565, 208] width 30 height 15
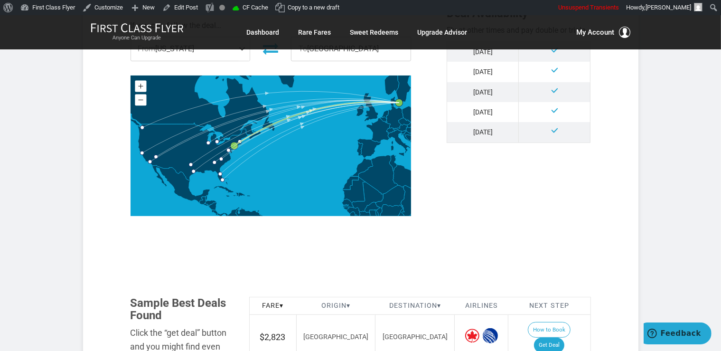
scroll to position [501, 0]
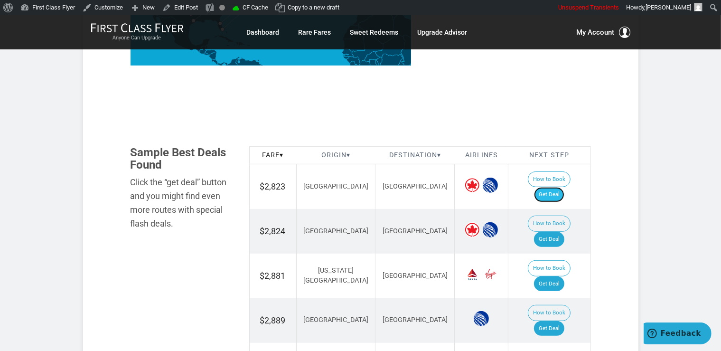
click at [563, 187] on link "Get Deal" at bounding box center [549, 194] width 30 height 15
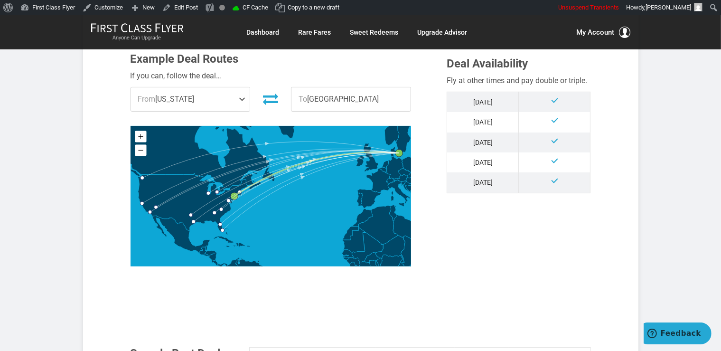
scroll to position [451, 0]
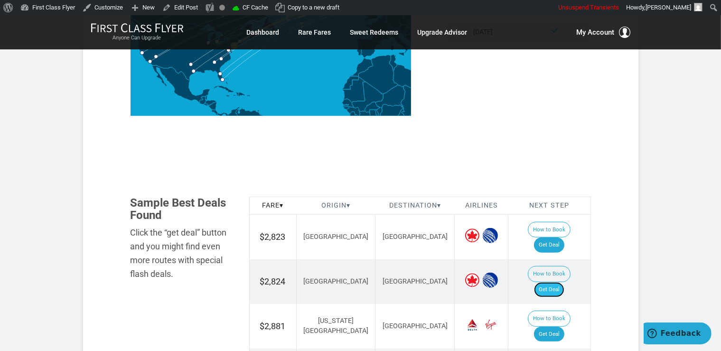
click at [558, 282] on link "Get Deal" at bounding box center [549, 289] width 30 height 15
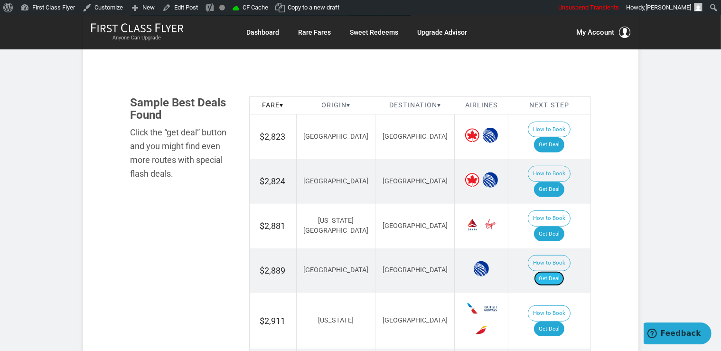
click at [558, 271] on link "Get Deal" at bounding box center [549, 278] width 30 height 15
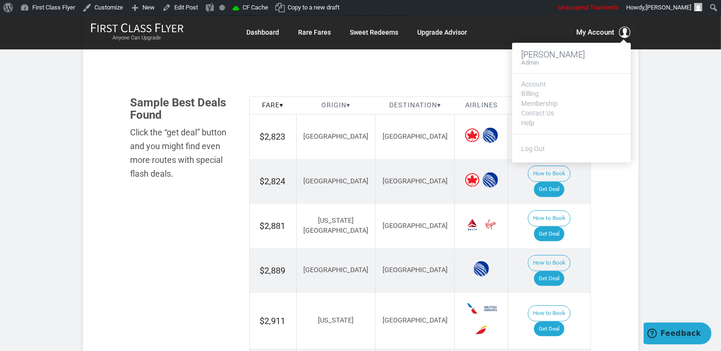
scroll to position [560, 0]
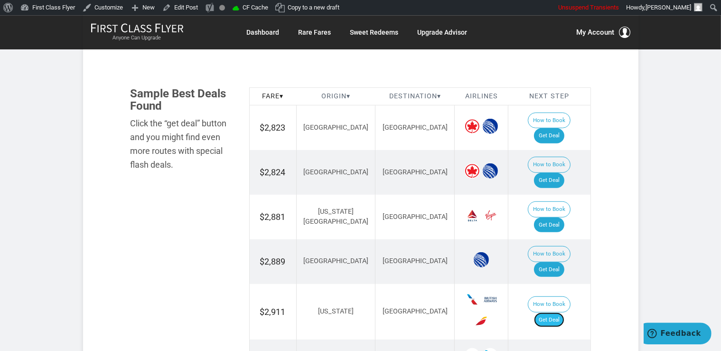
drag, startPoint x: 559, startPoint y: 238, endPoint x: 560, endPoint y: 245, distance: 7.3
click at [559, 312] on link "Get Deal" at bounding box center [549, 319] width 30 height 15
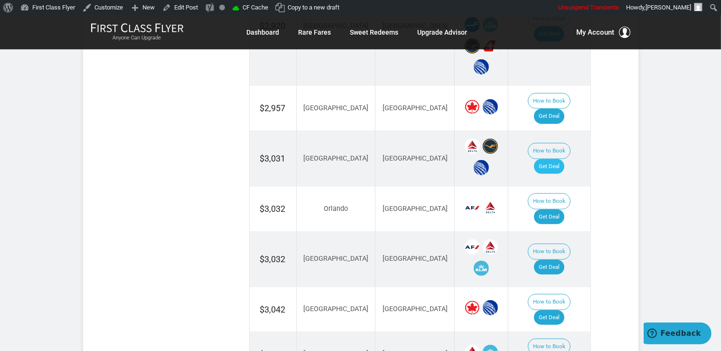
scroll to position [911, 0]
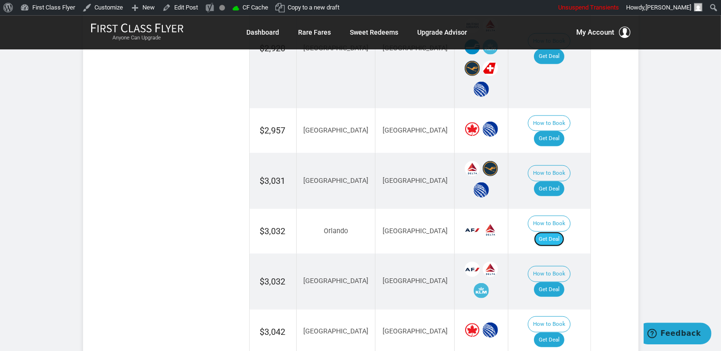
click at [564, 232] on link "Get Deal" at bounding box center [549, 239] width 30 height 15
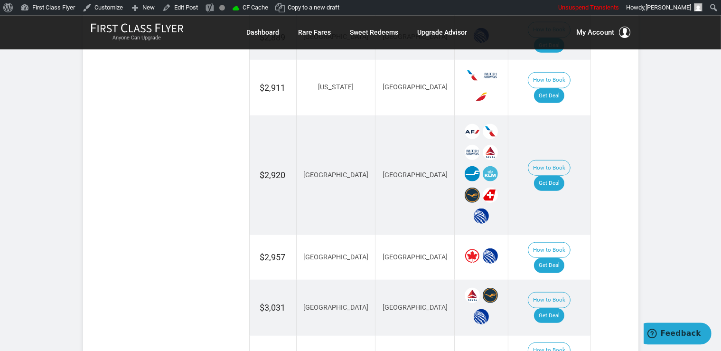
scroll to position [760, 0]
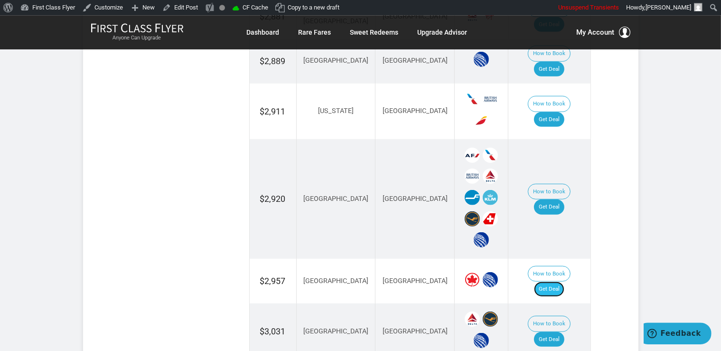
click at [558, 281] on link "Get Deal" at bounding box center [549, 288] width 30 height 15
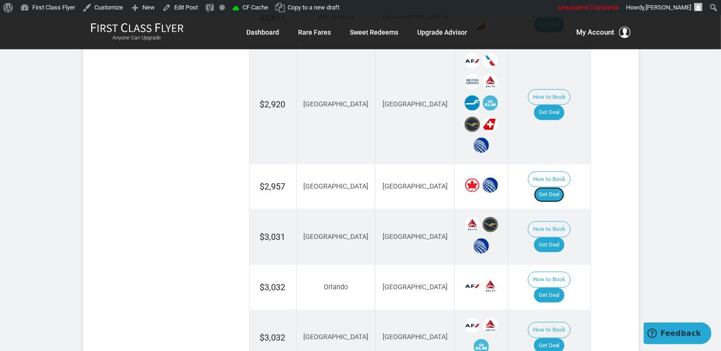
scroll to position [860, 0]
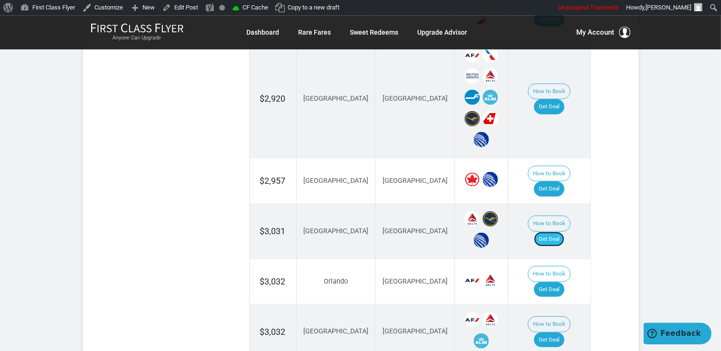
click at [561, 232] on link "Get Deal" at bounding box center [549, 239] width 30 height 15
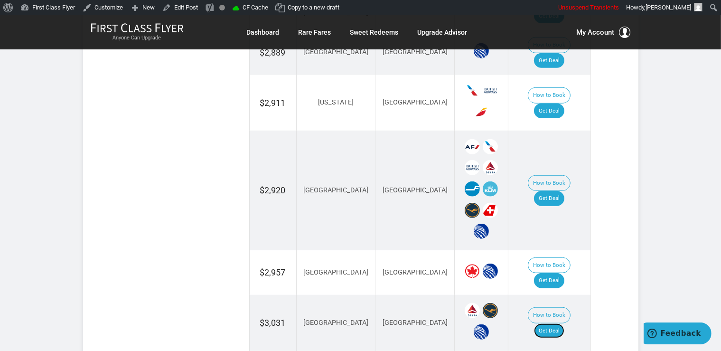
scroll to position [710, 0]
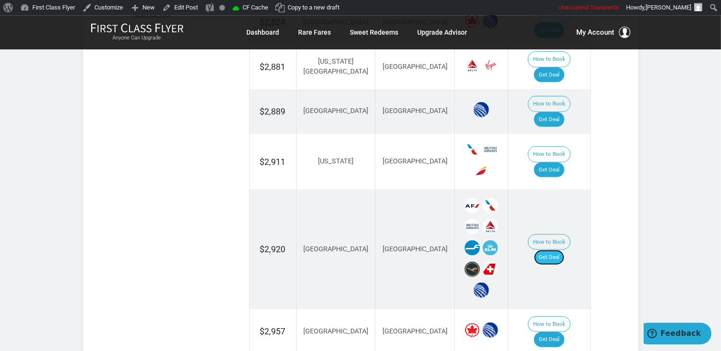
click at [562, 250] on link "Get Deal" at bounding box center [549, 257] width 30 height 15
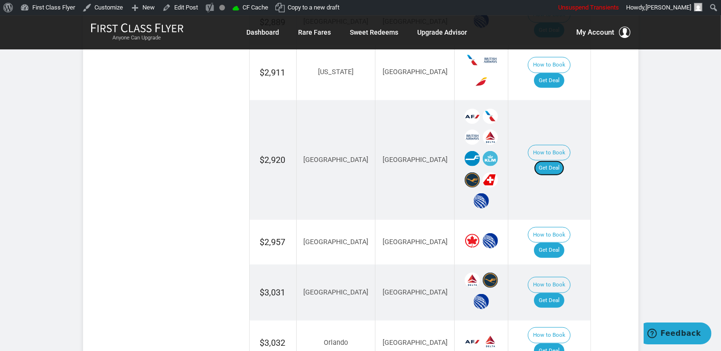
scroll to position [860, 0]
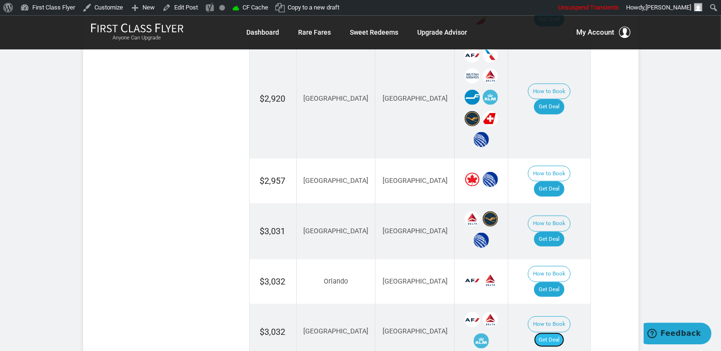
click at [561, 332] on link "Get Deal" at bounding box center [549, 339] width 30 height 15
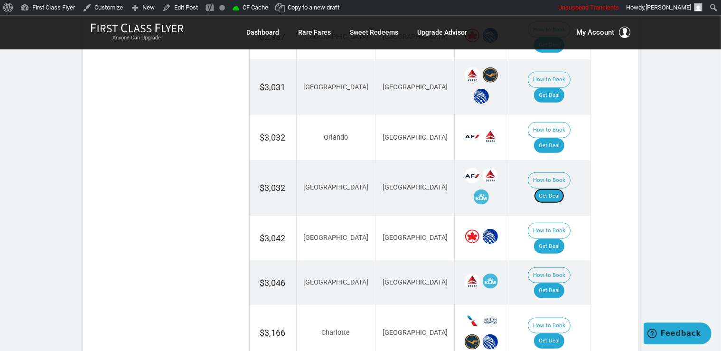
scroll to position [1011, 0]
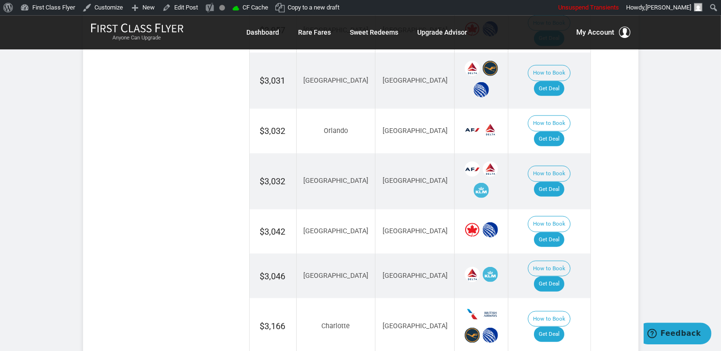
click at [555, 326] on link "Get Deal" at bounding box center [549, 333] width 30 height 15
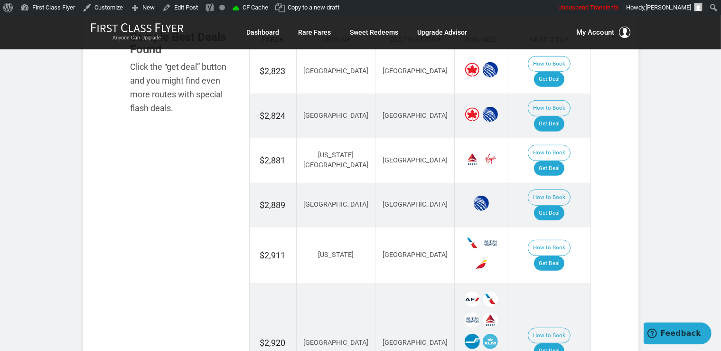
scroll to position [610, 0]
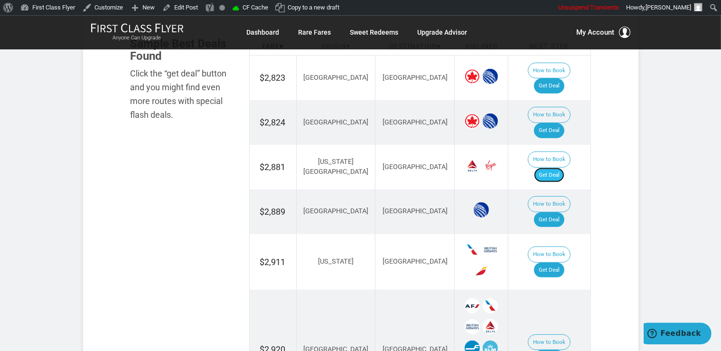
click at [555, 168] on link "Get Deal" at bounding box center [549, 175] width 30 height 15
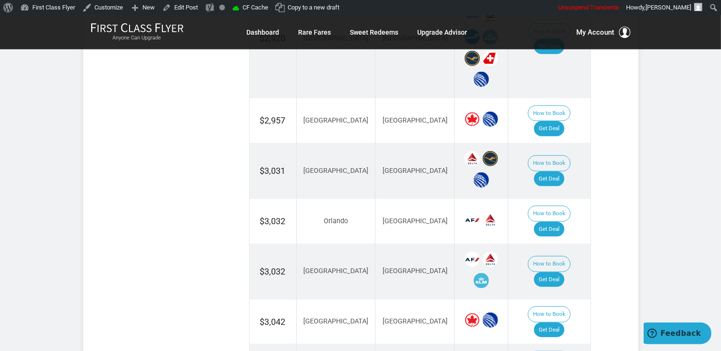
scroll to position [960, 0]
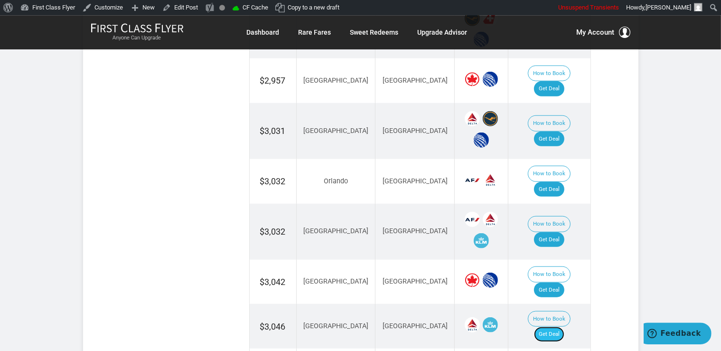
drag, startPoint x: 565, startPoint y: 222, endPoint x: 559, endPoint y: 194, distance: 28.7
click at [564, 326] on link "Get Deal" at bounding box center [549, 333] width 30 height 15
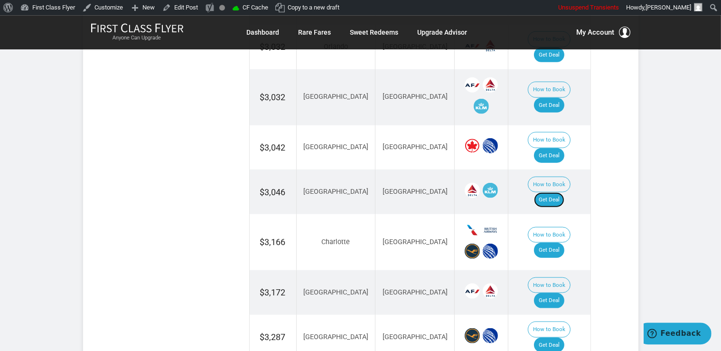
scroll to position [1111, 0]
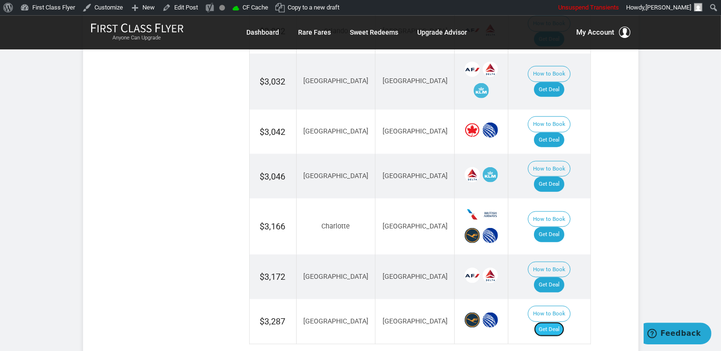
click at [562, 321] on link "Get Deal" at bounding box center [549, 328] width 30 height 15
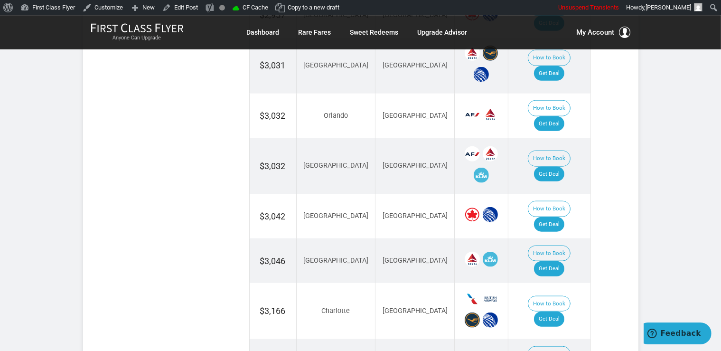
scroll to position [1011, 0]
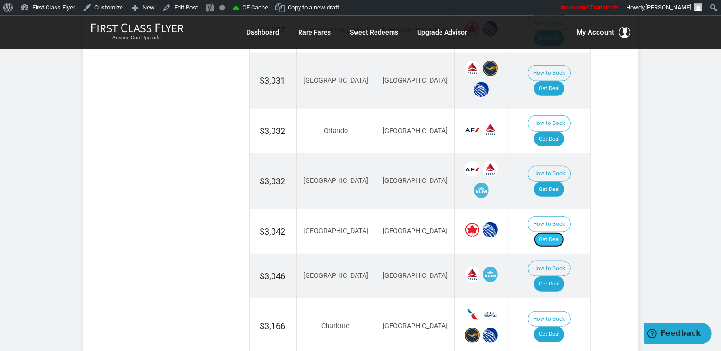
click at [561, 232] on link "Get Deal" at bounding box center [549, 239] width 30 height 15
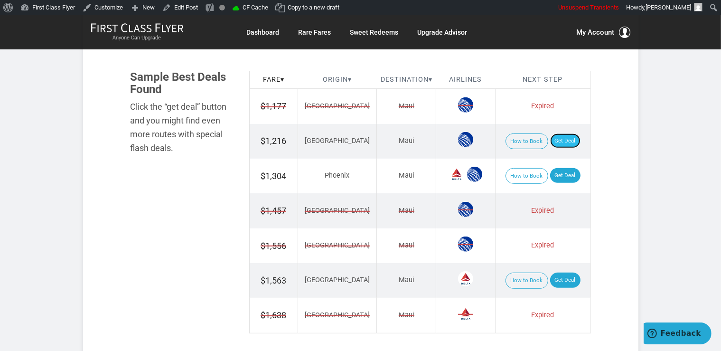
click at [550, 139] on link "Get Deal" at bounding box center [565, 140] width 30 height 15
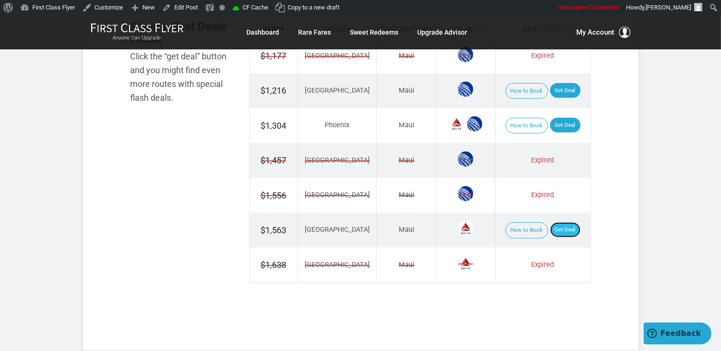
click at [553, 222] on link "Get Deal" at bounding box center [565, 229] width 30 height 15
click at [550, 127] on link "Get Deal" at bounding box center [565, 125] width 30 height 15
click at [559, 121] on link "Get Deal" at bounding box center [565, 125] width 30 height 15
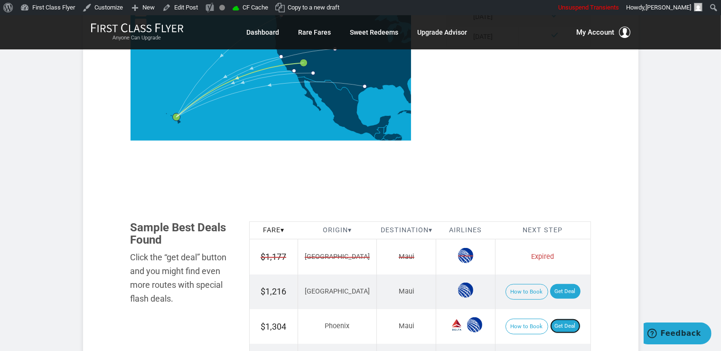
scroll to position [501, 0]
